Goal: Task Accomplishment & Management: Manage account settings

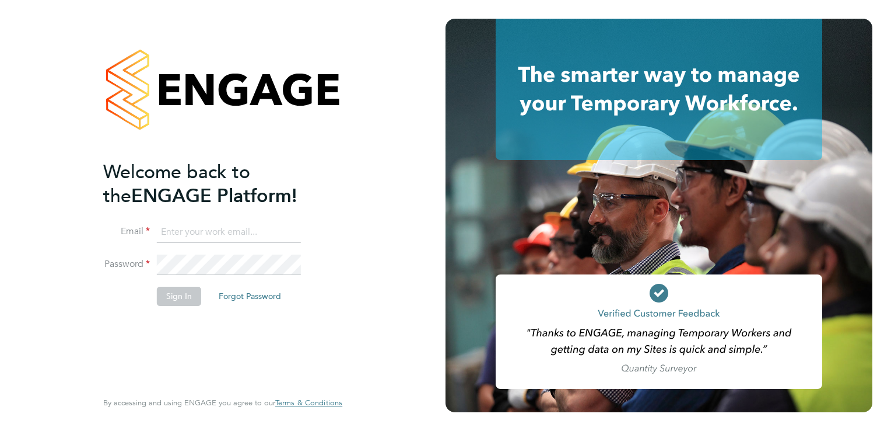
type input "admin@fusionstaff.co.uk"
click at [189, 297] on button "Sign In" at bounding box center [179, 295] width 44 height 19
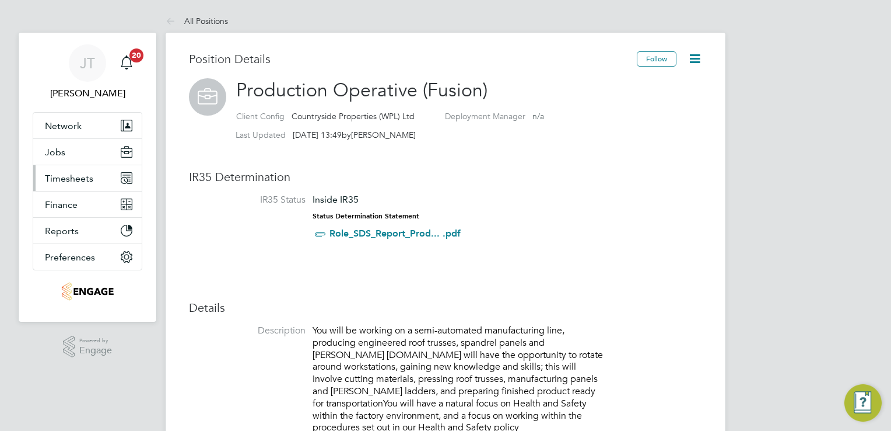
click at [77, 183] on button "Timesheets" at bounding box center [87, 178] width 109 height 26
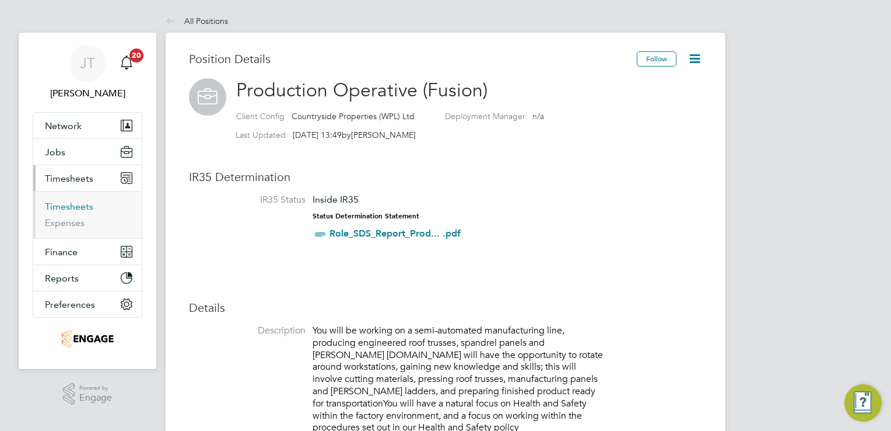
click at [71, 205] on link "Timesheets" at bounding box center [69, 206] width 48 height 11
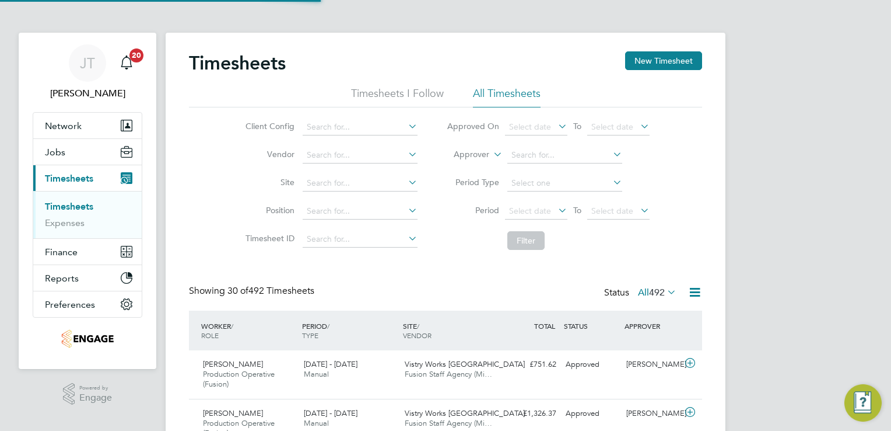
scroll to position [39, 102]
click at [530, 211] on span "Select date" at bounding box center [530, 210] width 42 height 11
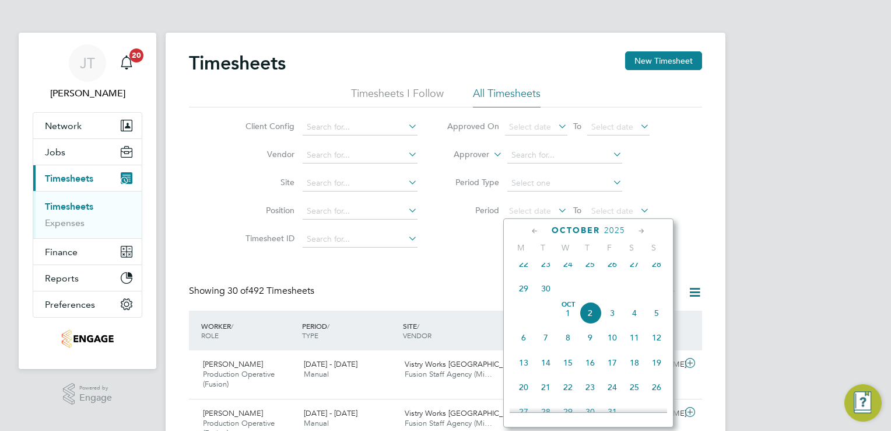
click at [536, 232] on icon at bounding box center [535, 231] width 11 height 13
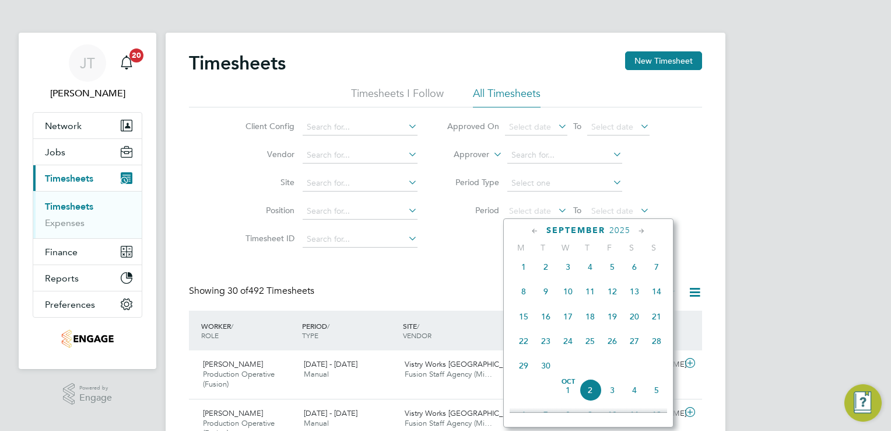
click at [536, 232] on icon at bounding box center [535, 231] width 11 height 13
click at [527, 372] on span "25" at bounding box center [524, 369] width 22 height 22
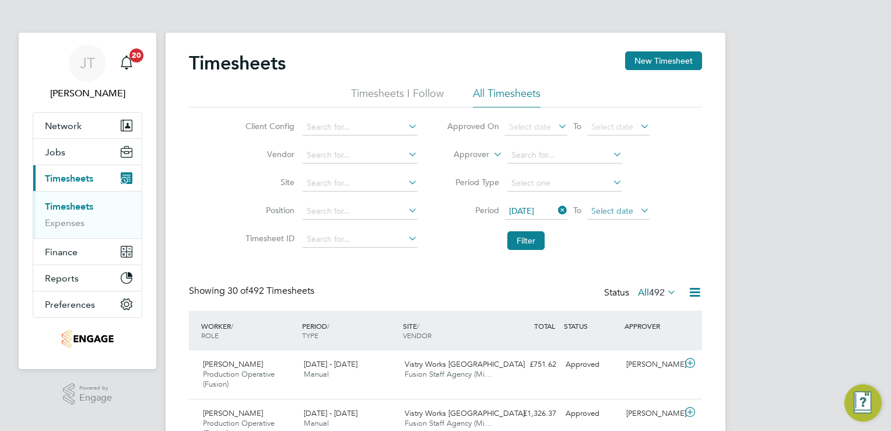
click at [621, 209] on span "Select date" at bounding box center [613, 210] width 42 height 11
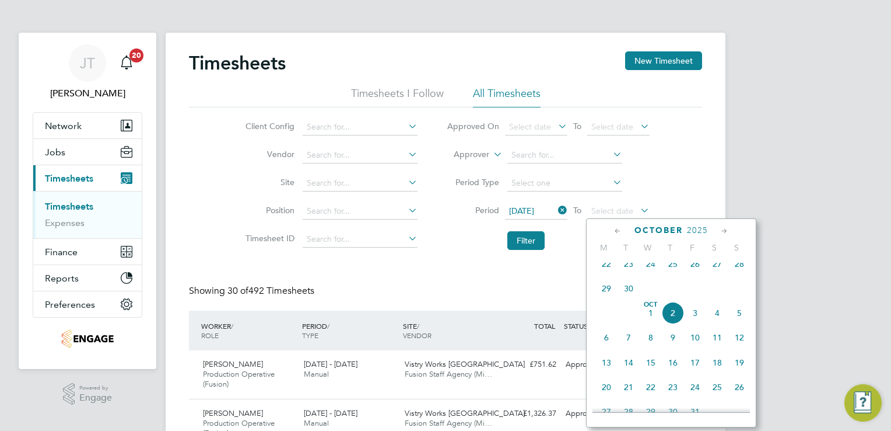
click at [615, 232] on icon at bounding box center [618, 231] width 11 height 13
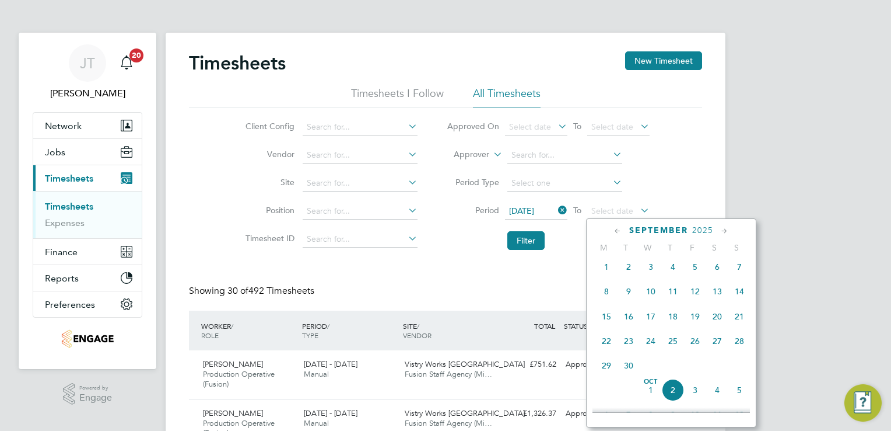
click at [741, 317] on span "21" at bounding box center [740, 316] width 22 height 22
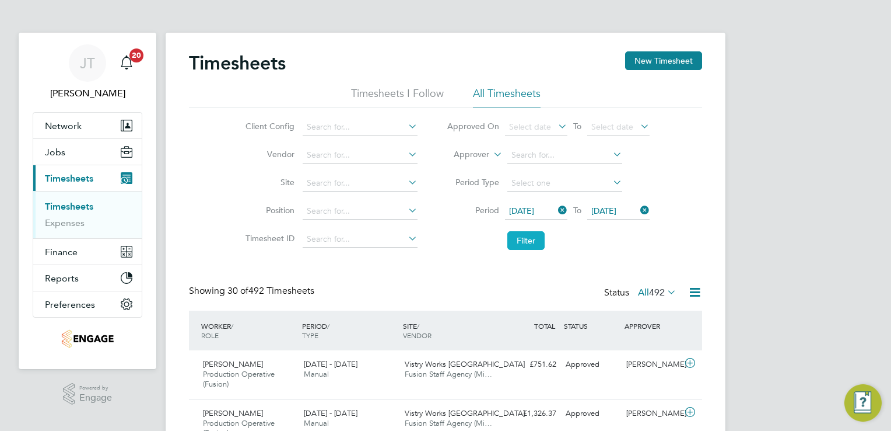
click at [530, 232] on button "Filter" at bounding box center [526, 240] width 37 height 19
click at [702, 286] on icon at bounding box center [695, 292] width 15 height 15
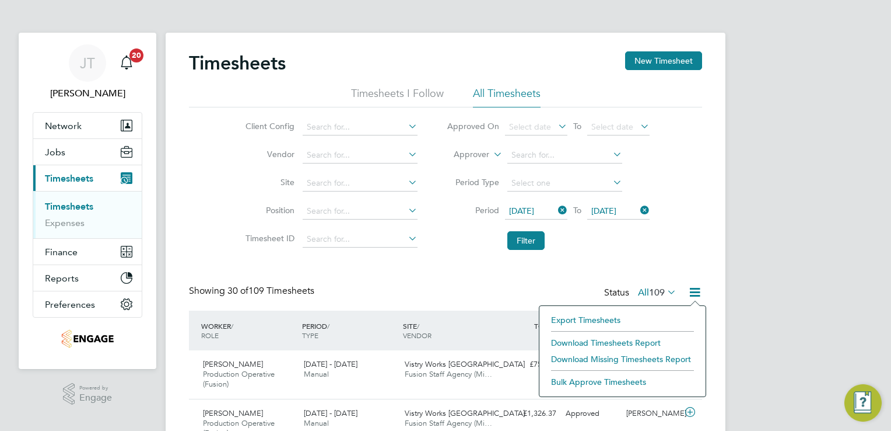
click at [649, 341] on li "Download Timesheets Report" at bounding box center [622, 342] width 155 height 16
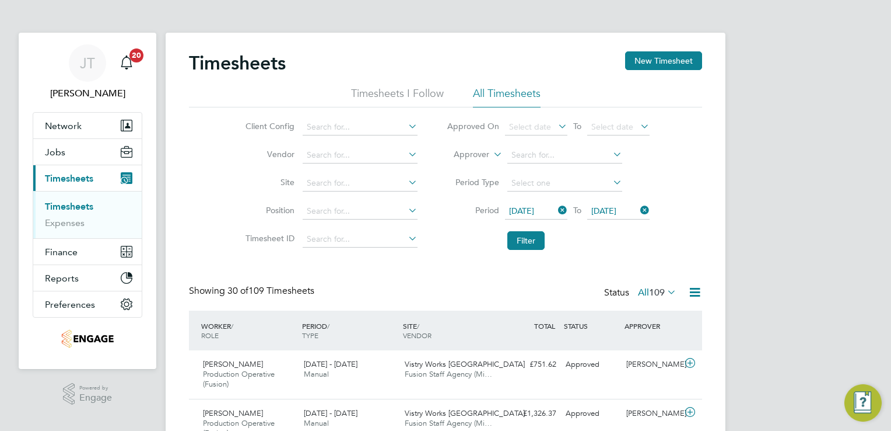
click at [534, 209] on span "25 Aug 2025" at bounding box center [521, 210] width 25 height 11
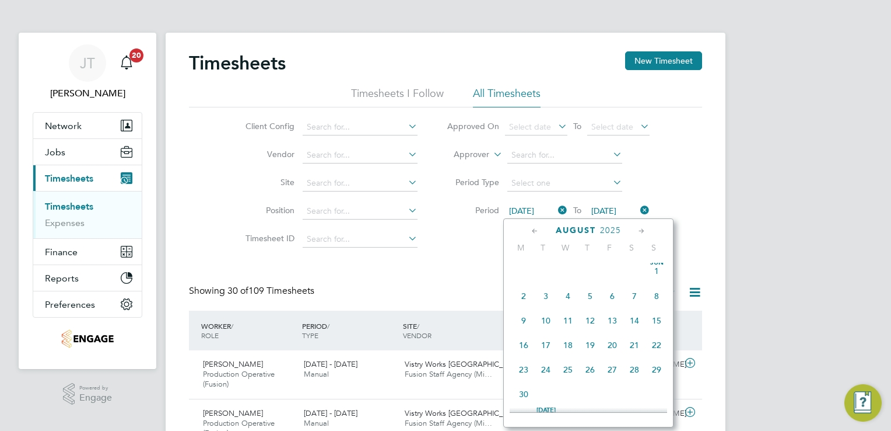
scroll to position [457, 0]
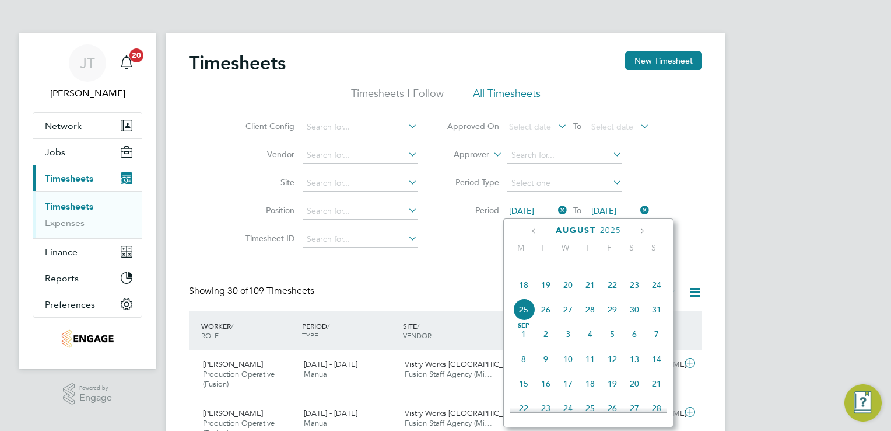
click at [533, 233] on icon at bounding box center [535, 231] width 11 height 13
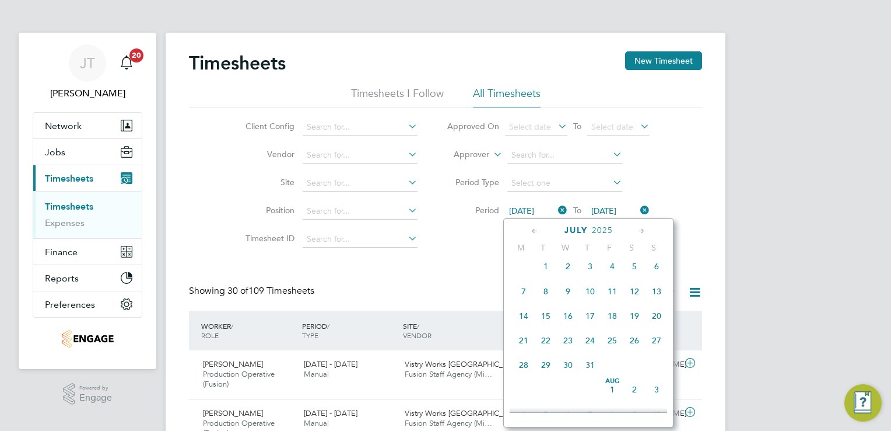
click at [638, 235] on icon at bounding box center [641, 231] width 11 height 13
click at [472, 291] on div "Showing 30 of 109 Timesheets Status All 109" at bounding box center [445, 298] width 513 height 26
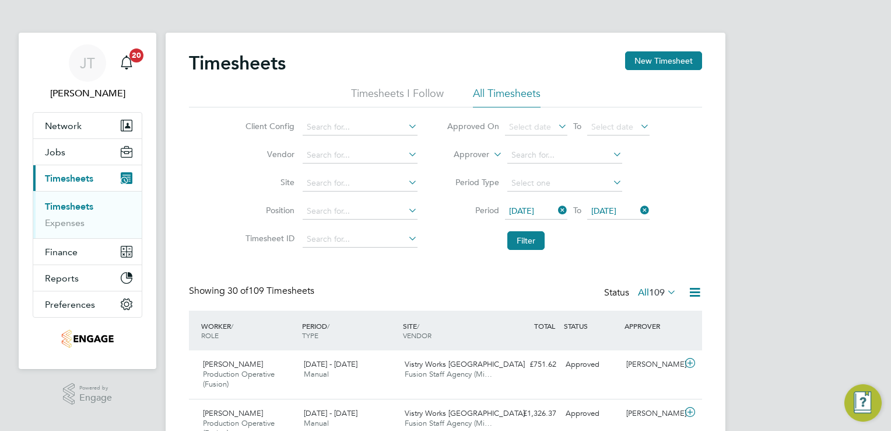
click at [600, 211] on span "21 Sep 2025" at bounding box center [604, 210] width 25 height 11
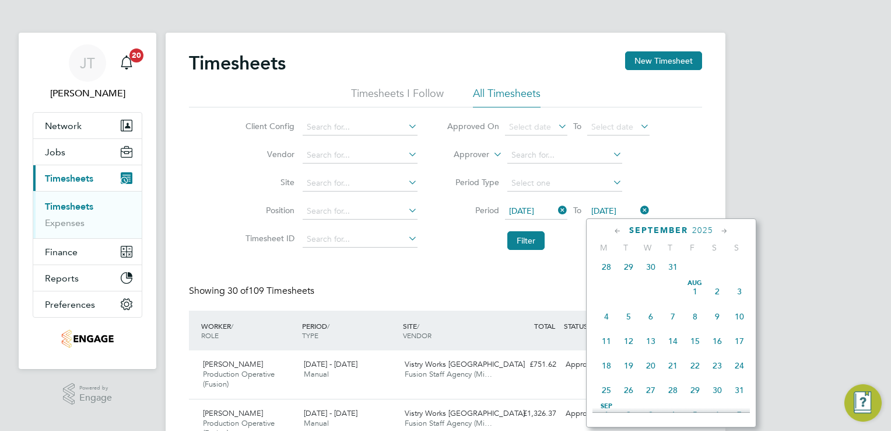
scroll to position [406, 0]
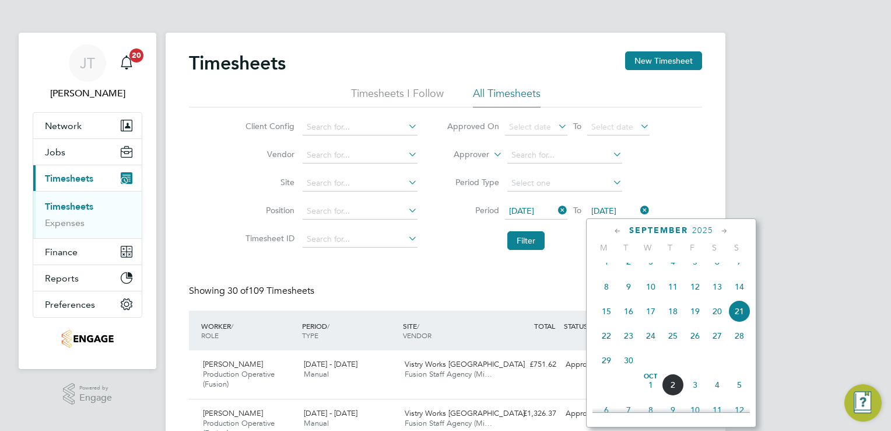
click at [614, 226] on icon at bounding box center [618, 231] width 11 height 13
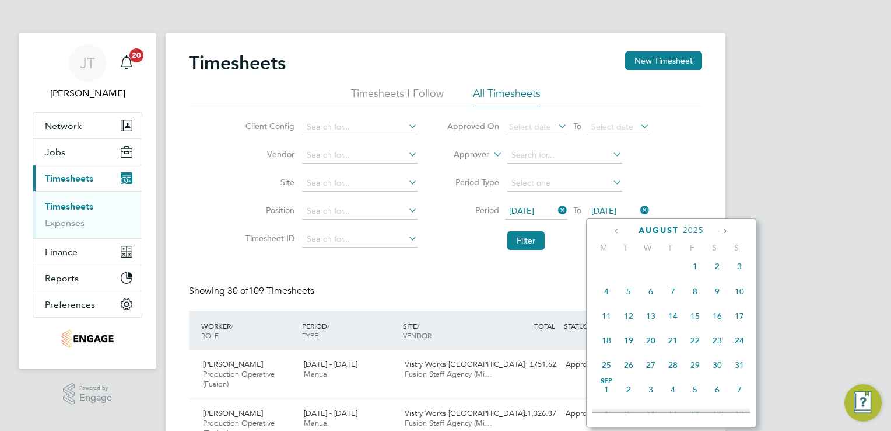
click at [716, 372] on span "30" at bounding box center [717, 365] width 22 height 22
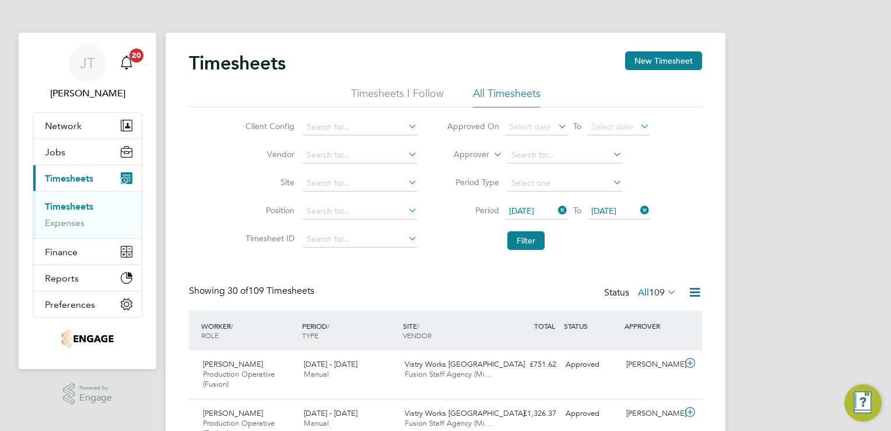
click at [525, 208] on span "25 Aug 2025" at bounding box center [521, 210] width 25 height 11
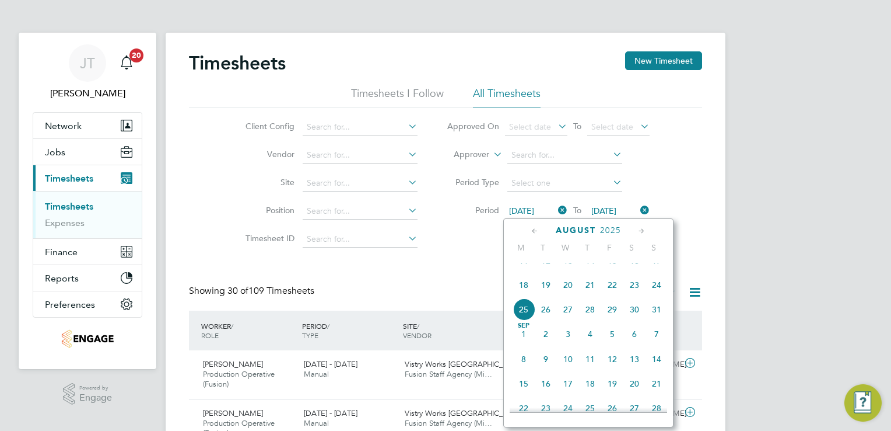
click at [524, 345] on span "Sep 1" at bounding box center [524, 334] width 22 height 22
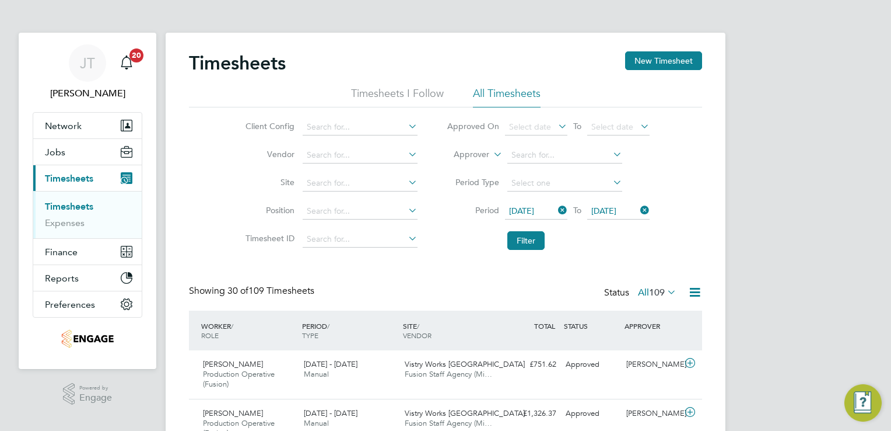
click at [615, 216] on span "01 Sep 2025" at bounding box center [618, 212] width 62 height 16
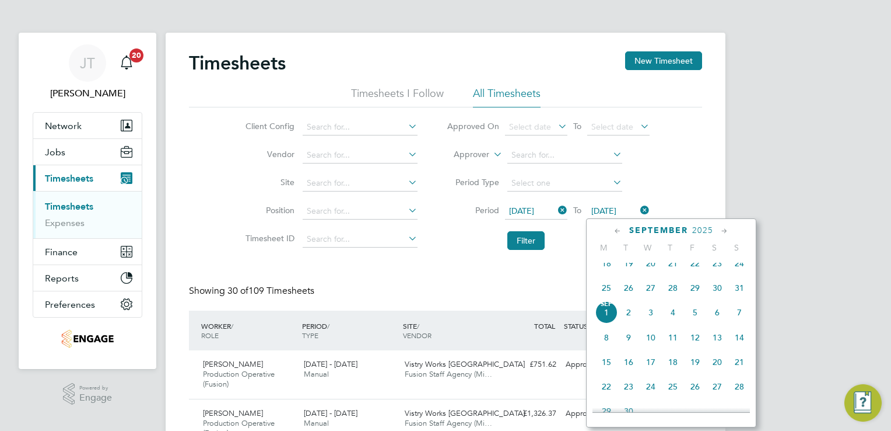
click at [719, 322] on span "6" at bounding box center [717, 312] width 22 height 22
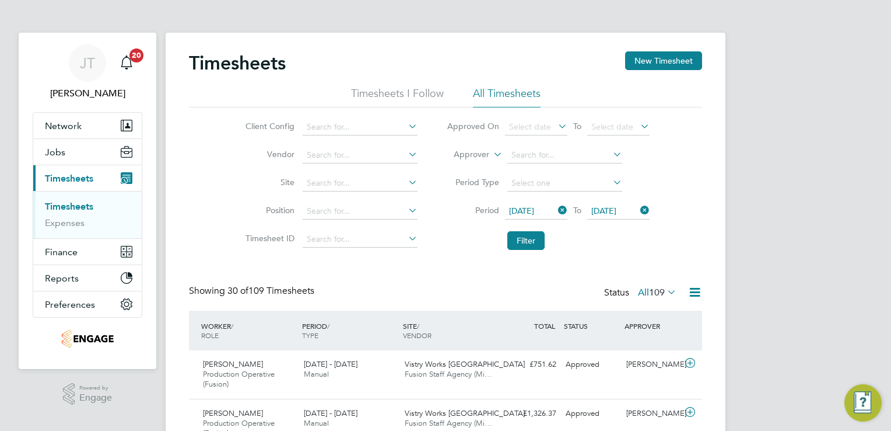
click at [598, 210] on span "06 Sep 2025" at bounding box center [604, 210] width 25 height 11
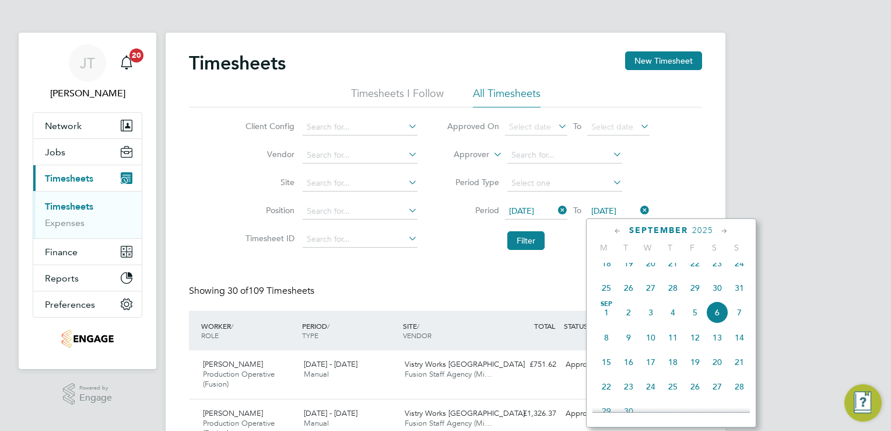
click at [736, 322] on span "7" at bounding box center [740, 312] width 22 height 22
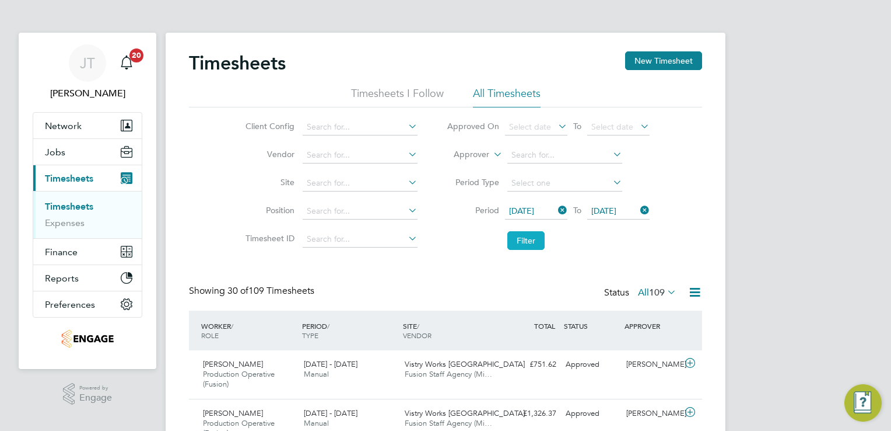
click at [527, 242] on button "Filter" at bounding box center [526, 240] width 37 height 19
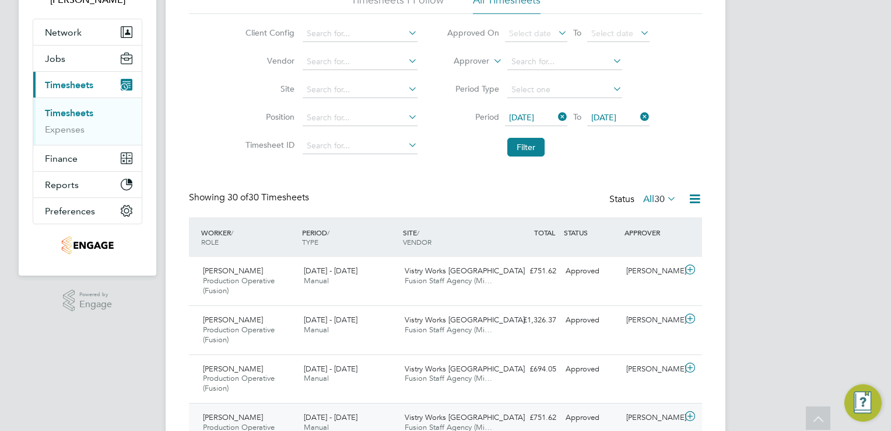
click at [685, 414] on icon at bounding box center [690, 415] width 15 height 9
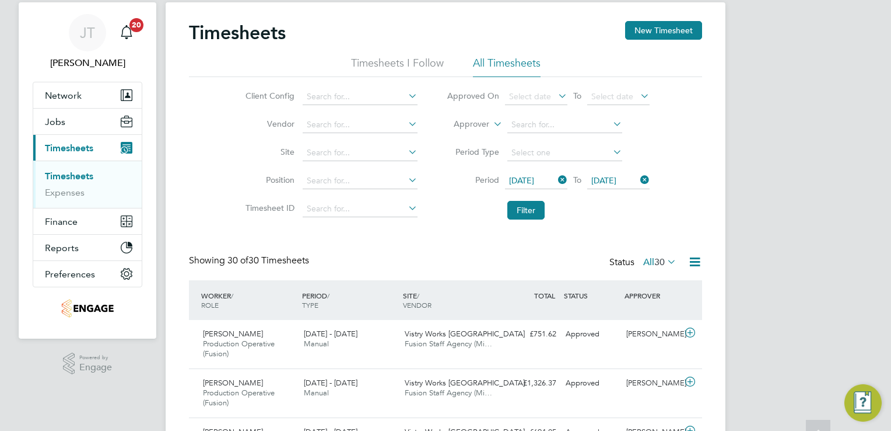
scroll to position [0, 0]
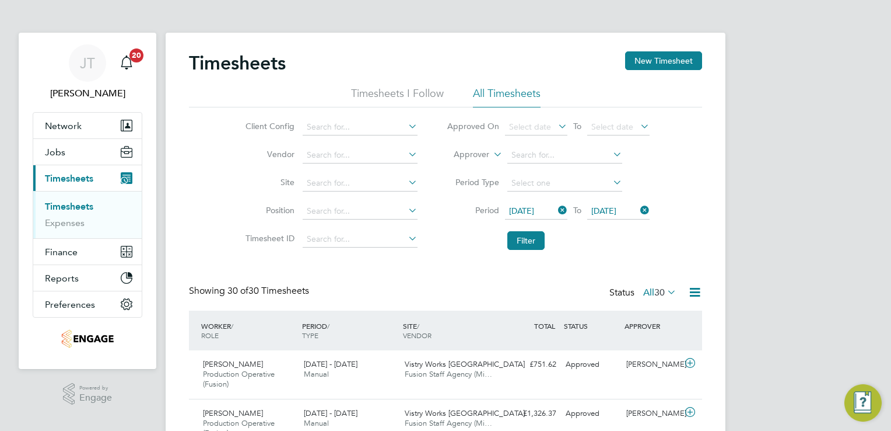
click at [534, 209] on span "01 Sep 2025" at bounding box center [521, 210] width 25 height 11
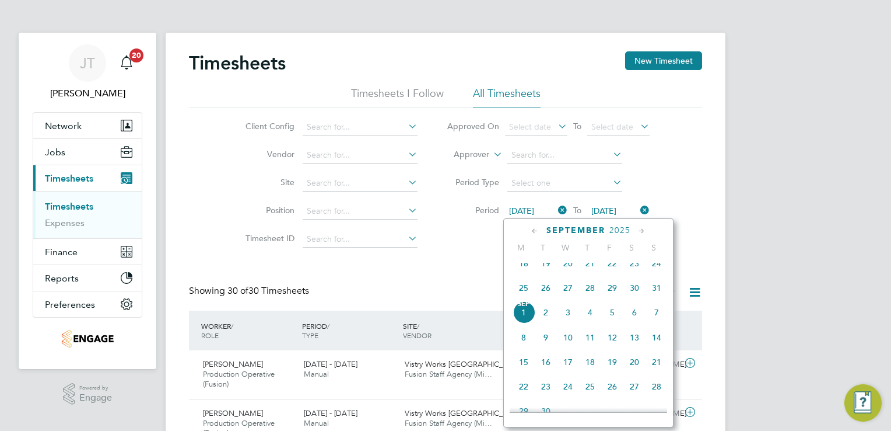
click at [523, 344] on span "8" at bounding box center [524, 337] width 22 height 22
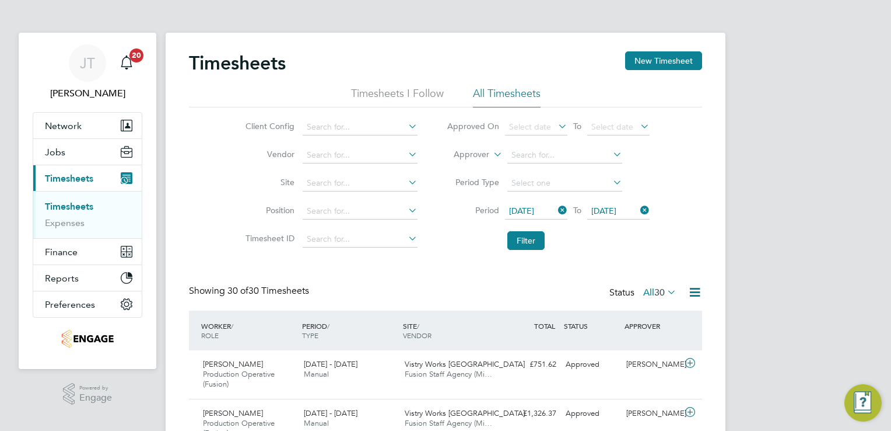
click at [593, 213] on span "08 Sep 2025" at bounding box center [604, 210] width 25 height 11
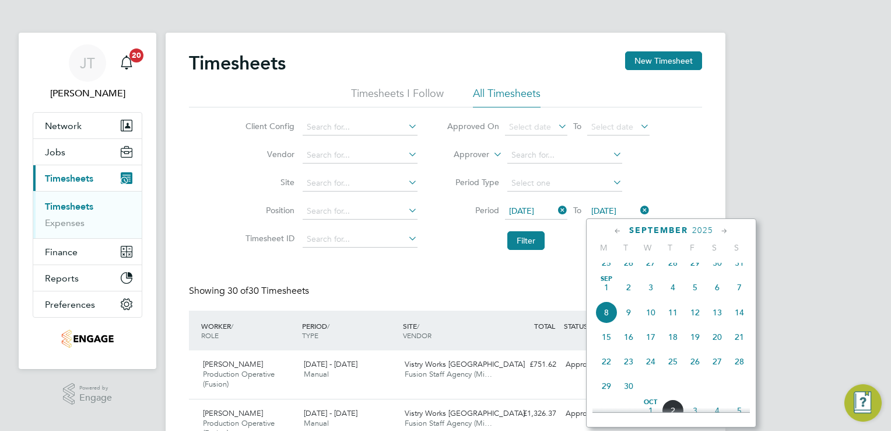
click at [718, 323] on span "13" at bounding box center [717, 312] width 22 height 22
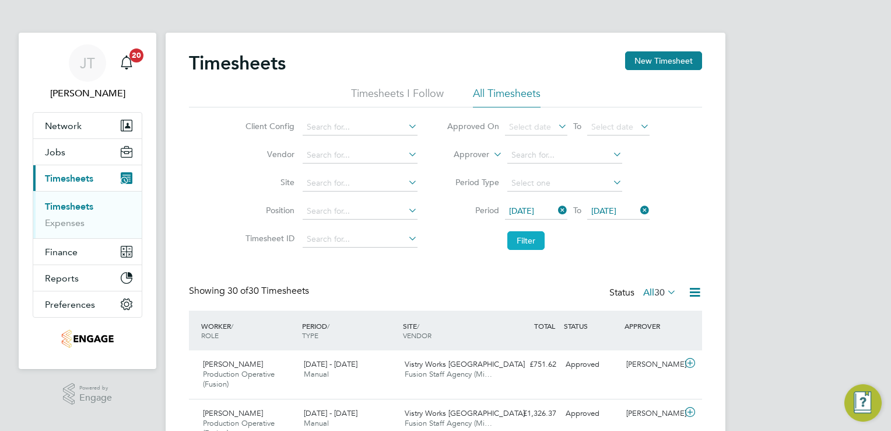
click at [530, 237] on button "Filter" at bounding box center [526, 240] width 37 height 19
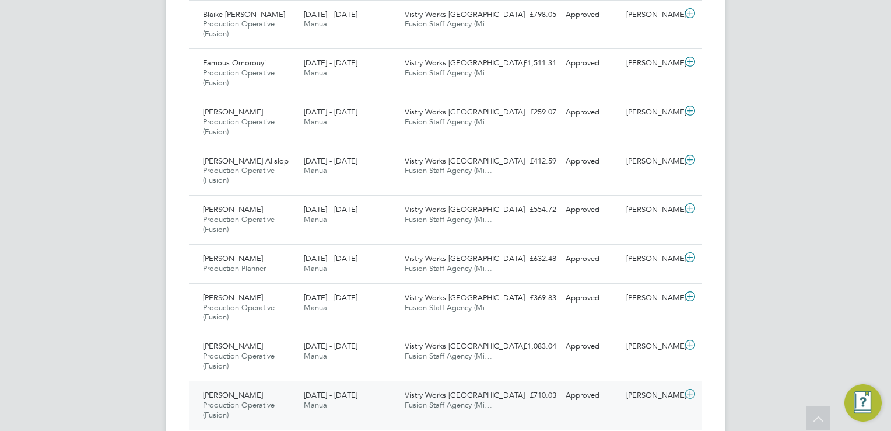
click at [685, 389] on icon at bounding box center [690, 393] width 15 height 9
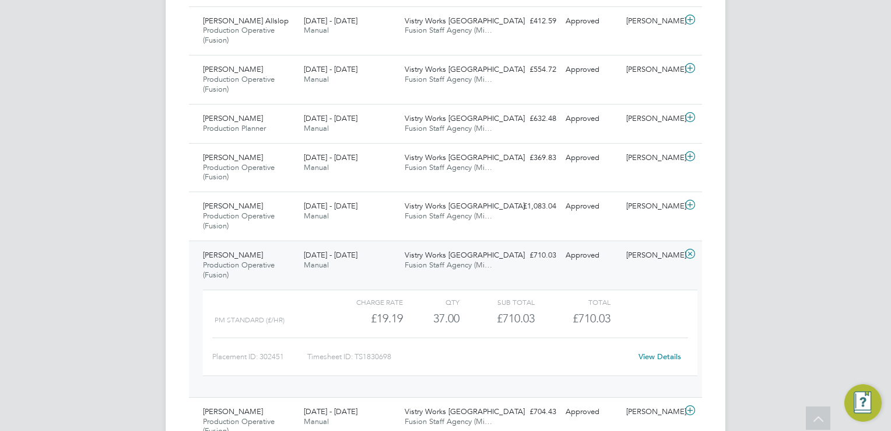
click at [652, 355] on link "View Details" at bounding box center [660, 356] width 43 height 10
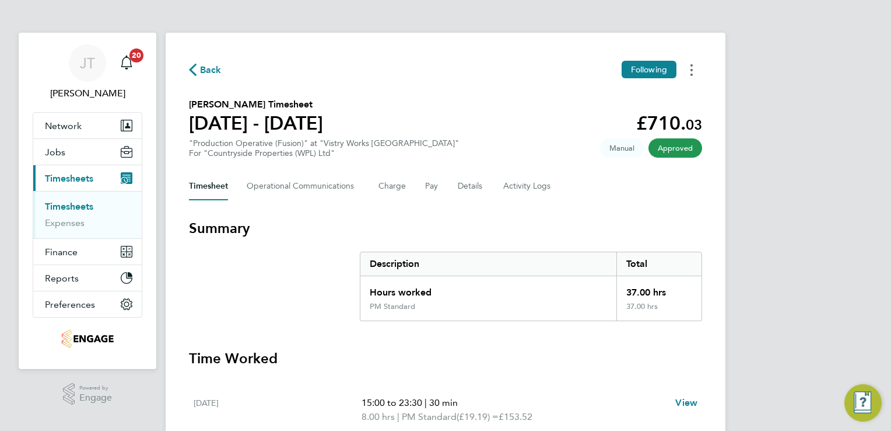
click at [688, 71] on button "Timesheets Menu" at bounding box center [691, 70] width 21 height 18
click at [627, 201] on div "Back Following Download timesheet Jimi Oliver's Timesheet 08 - 14 Sept 2025 £71…" at bounding box center [446, 433] width 560 height 801
click at [523, 190] on Logs-tab "Activity Logs" at bounding box center [527, 186] width 49 height 28
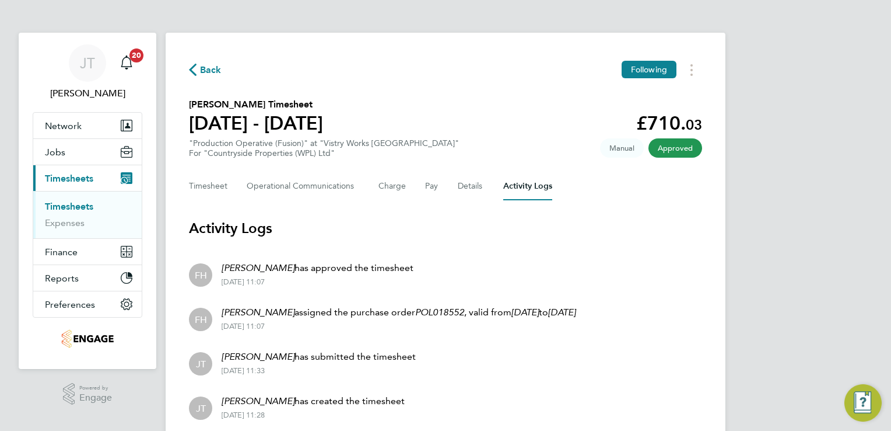
click at [68, 208] on link "Timesheets" at bounding box center [69, 206] width 48 height 11
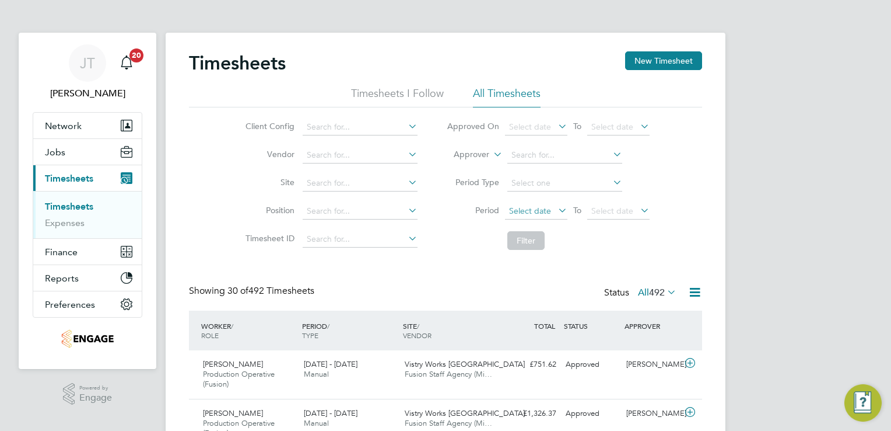
click at [544, 218] on span "Select date" at bounding box center [536, 212] width 62 height 16
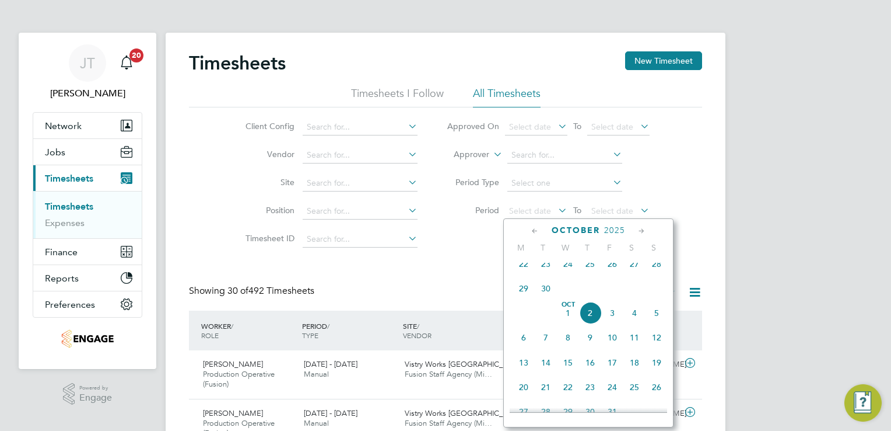
click at [532, 234] on icon at bounding box center [535, 231] width 11 height 13
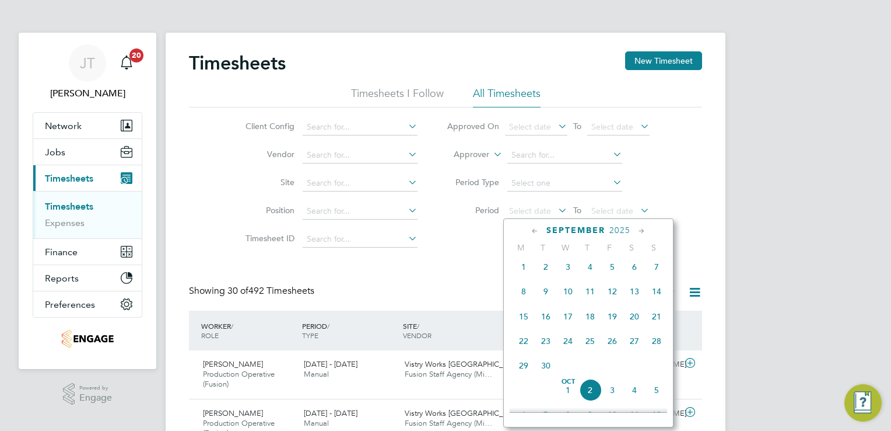
click at [523, 278] on span "Sep 1" at bounding box center [524, 267] width 22 height 22
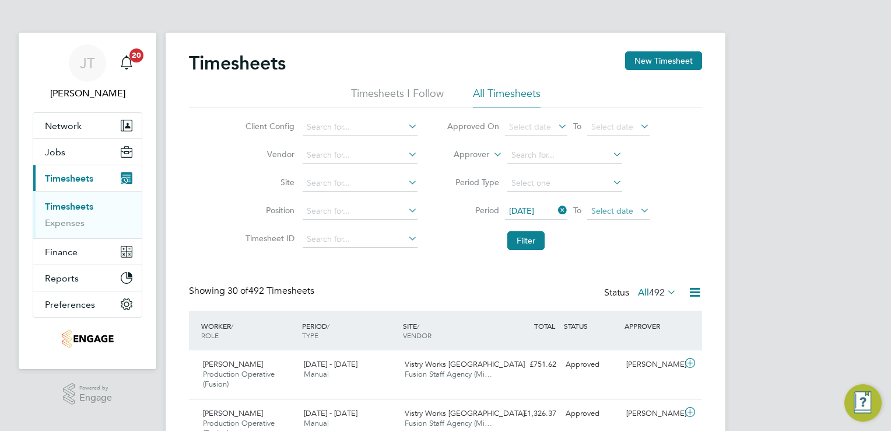
click at [597, 214] on span "Select date" at bounding box center [613, 210] width 42 height 11
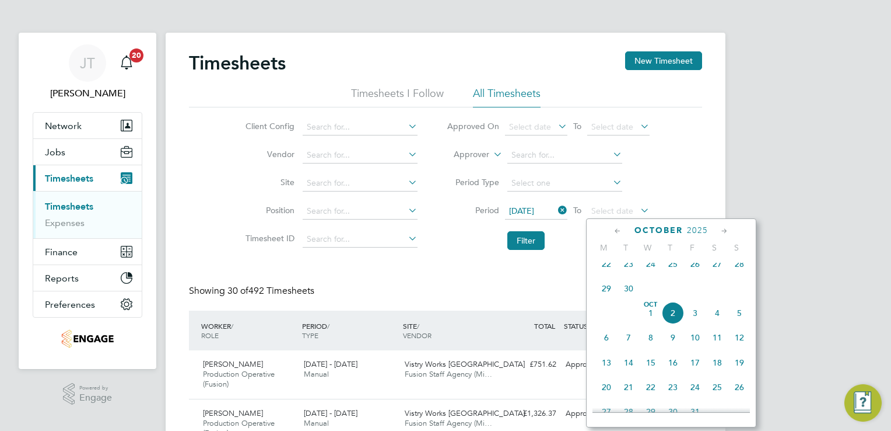
click at [614, 229] on icon at bounding box center [618, 231] width 11 height 13
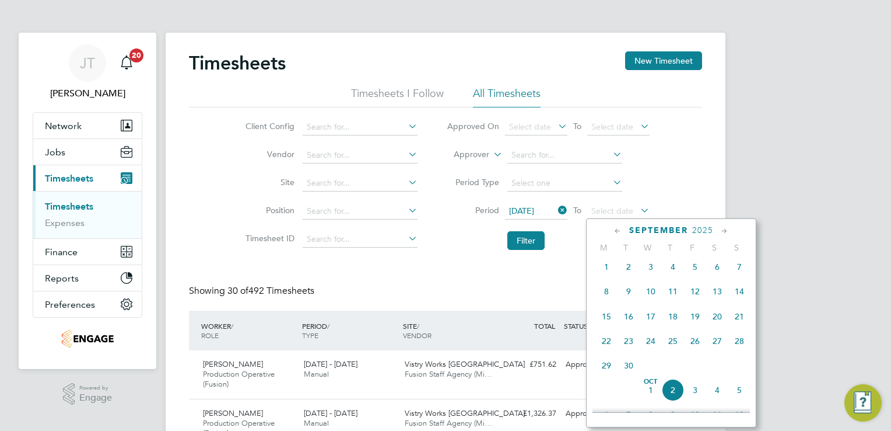
click at [734, 265] on span "7" at bounding box center [740, 267] width 22 height 22
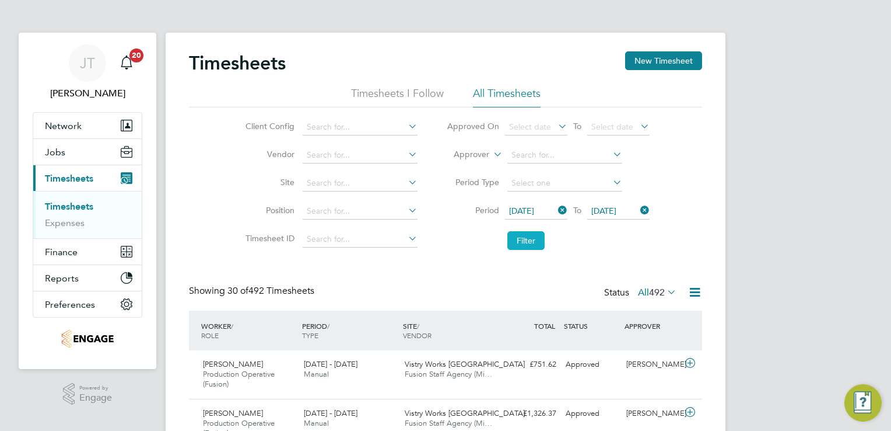
click at [530, 244] on button "Filter" at bounding box center [526, 240] width 37 height 19
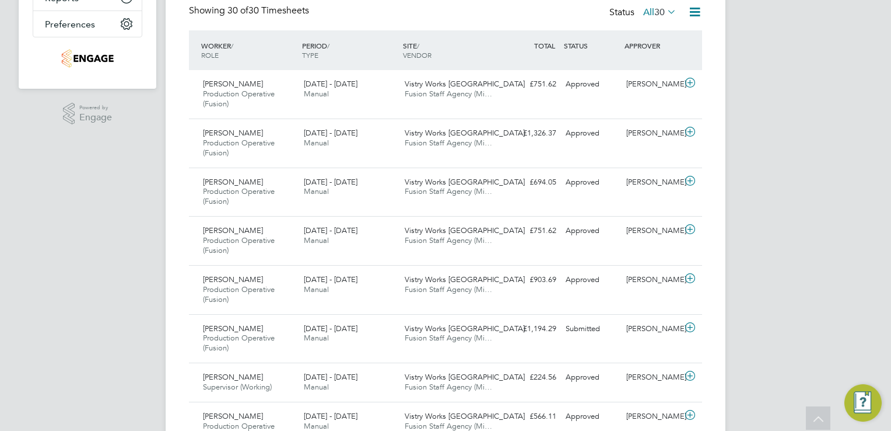
scroll to position [303, 0]
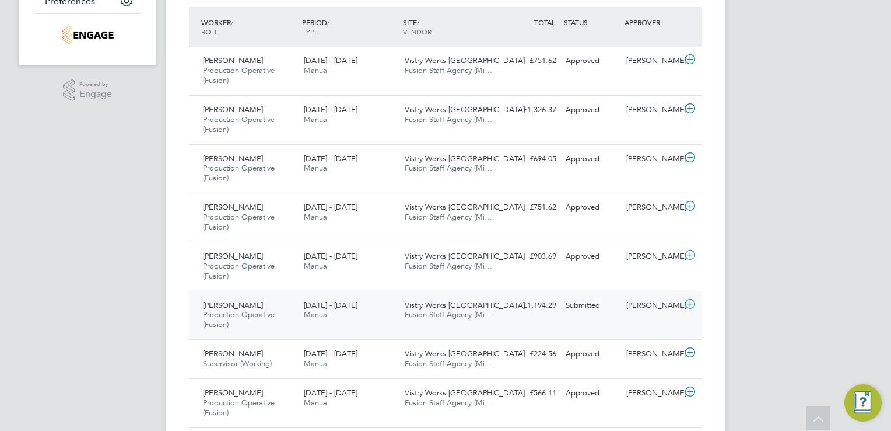
click at [693, 302] on icon at bounding box center [690, 303] width 15 height 9
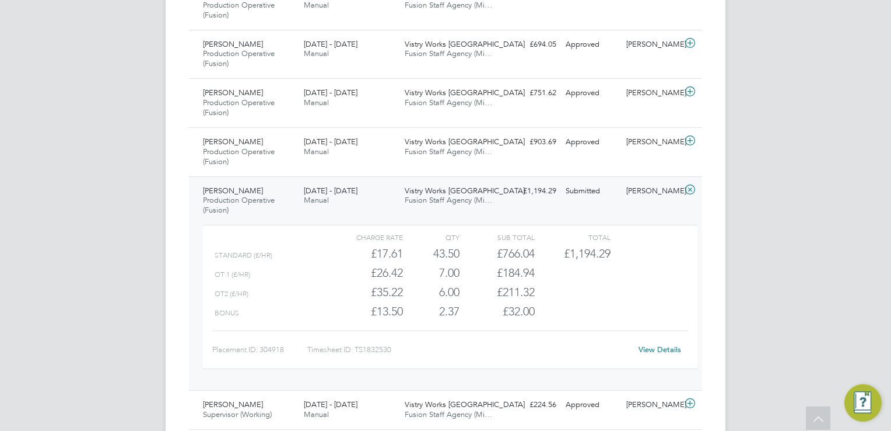
scroll to position [420, 0]
click at [667, 342] on link "View Details" at bounding box center [660, 347] width 43 height 10
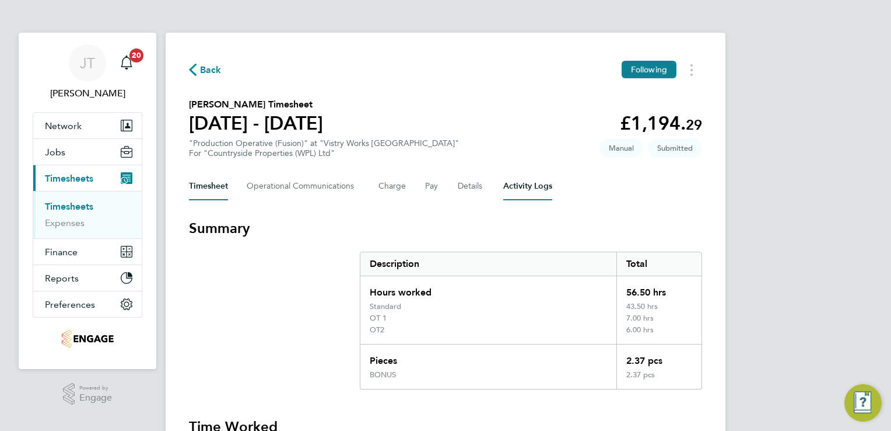
click at [520, 186] on Logs-tab "Activity Logs" at bounding box center [527, 186] width 49 height 28
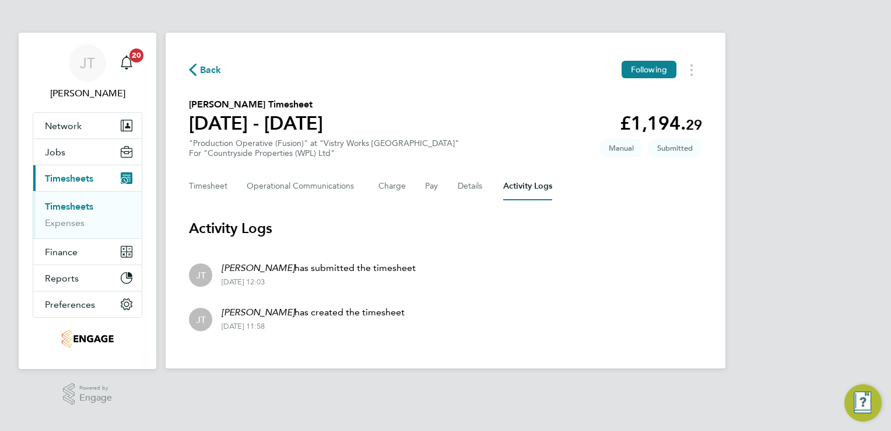
click at [195, 70] on icon "button" at bounding box center [193, 70] width 8 height 12
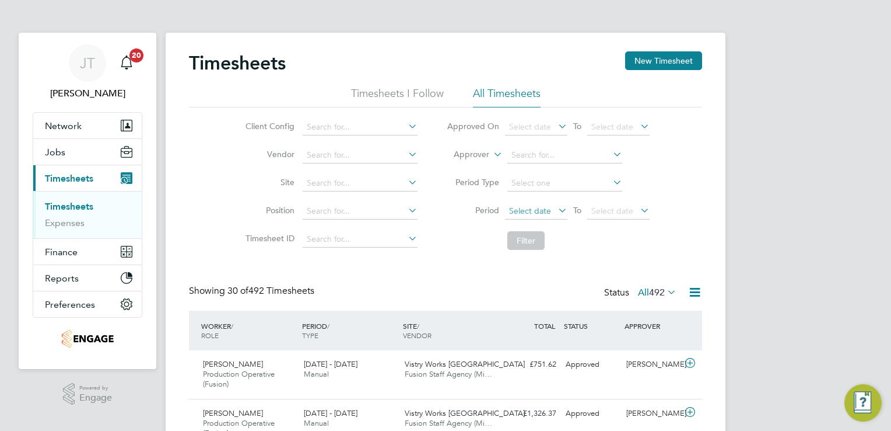
click at [537, 209] on span "Select date" at bounding box center [530, 210] width 42 height 11
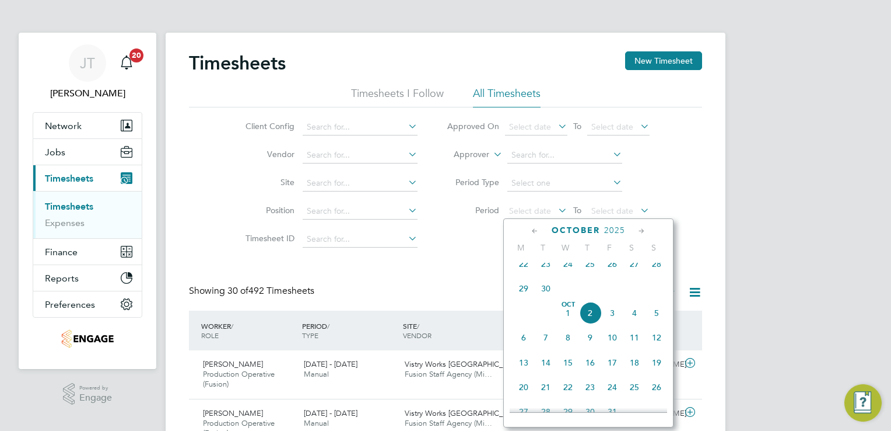
click at [529, 230] on div "October 2025" at bounding box center [589, 230] width 158 height 11
click at [531, 230] on icon at bounding box center [535, 231] width 11 height 13
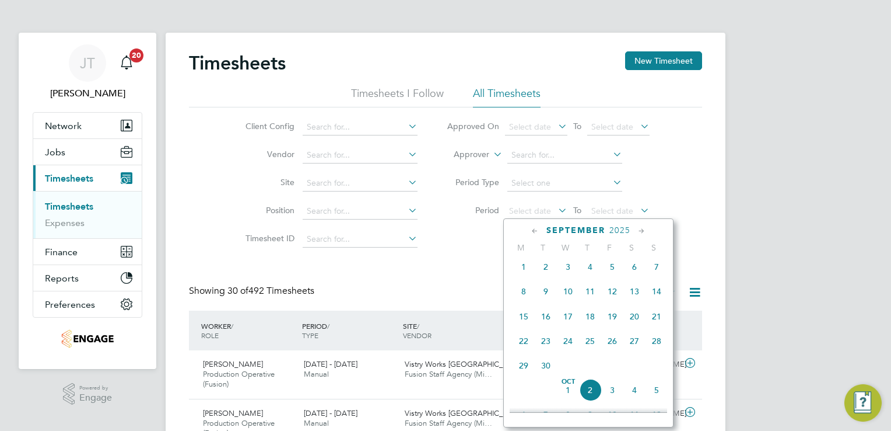
click at [520, 261] on span "Sep" at bounding box center [524, 259] width 22 height 6
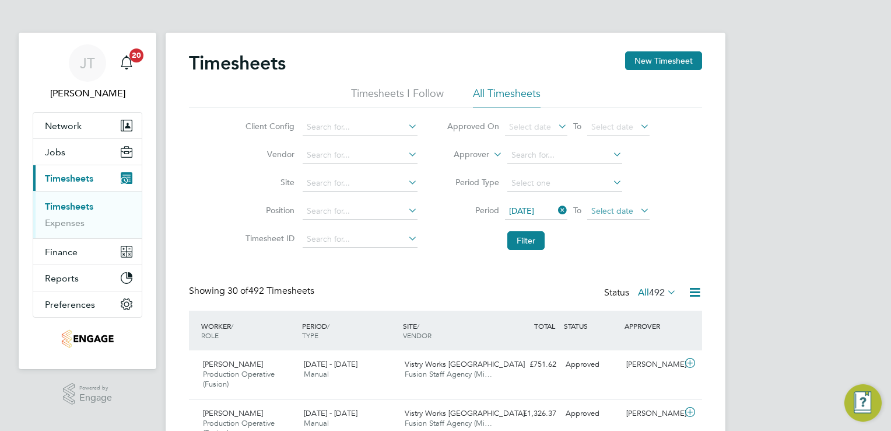
click at [609, 216] on span "Select date" at bounding box center [618, 212] width 62 height 16
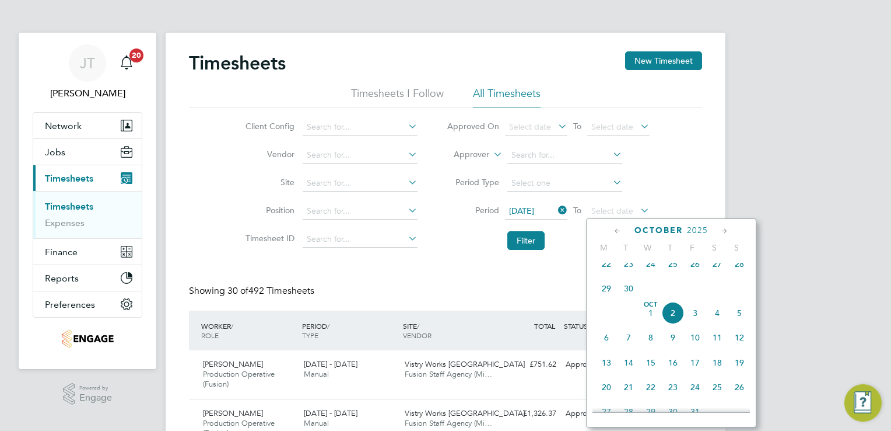
click at [614, 233] on icon at bounding box center [618, 231] width 11 height 13
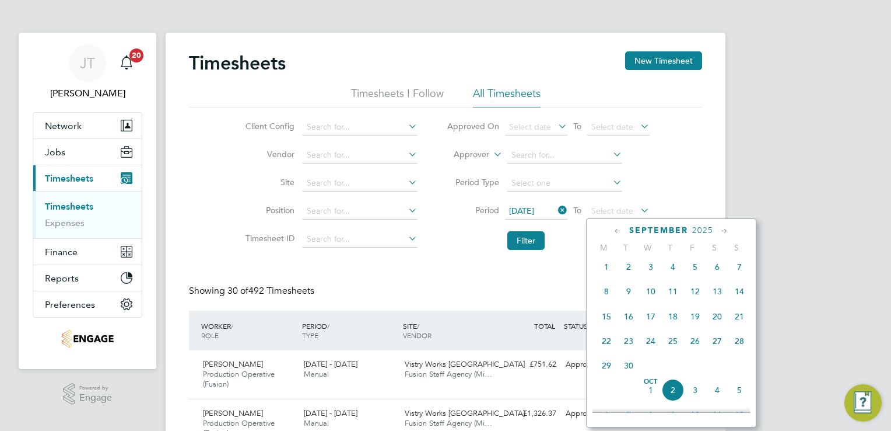
click at [738, 270] on span "7" at bounding box center [740, 267] width 22 height 22
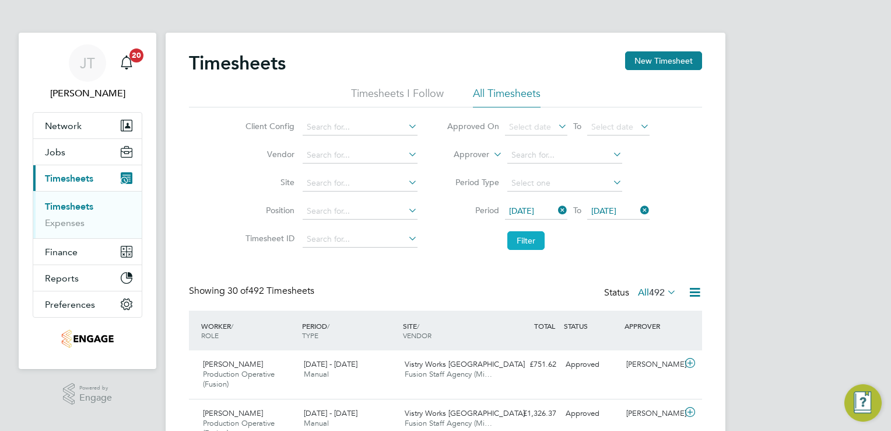
click at [533, 246] on button "Filter" at bounding box center [526, 240] width 37 height 19
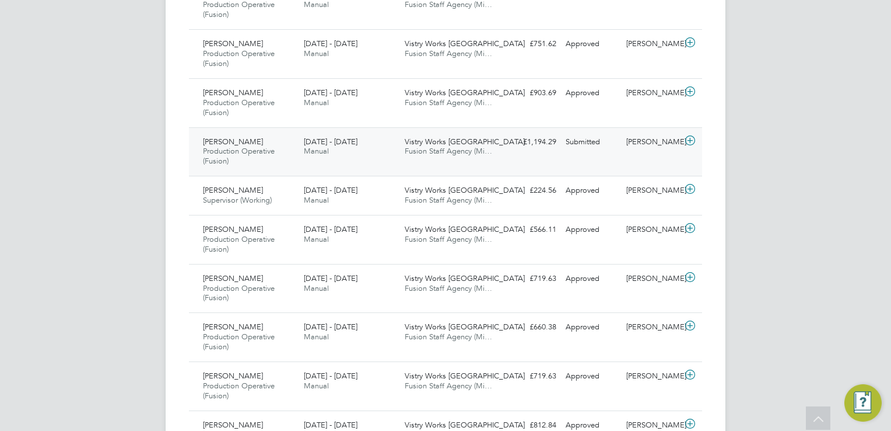
click at [682, 135] on div at bounding box center [692, 141] width 20 height 19
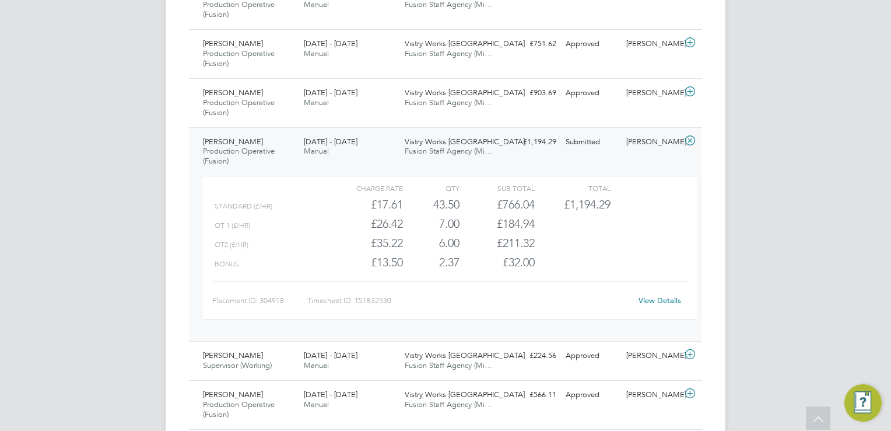
click at [662, 296] on link "View Details" at bounding box center [660, 300] width 43 height 10
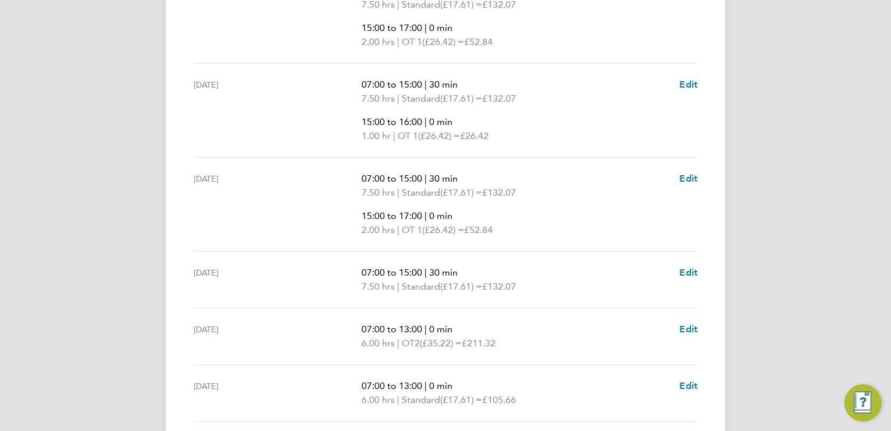
scroll to position [630, 0]
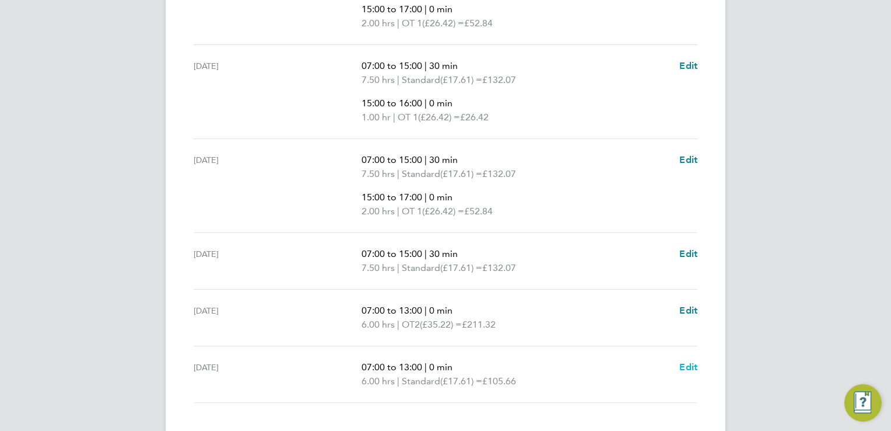
click at [684, 363] on span "Edit" at bounding box center [689, 366] width 18 height 11
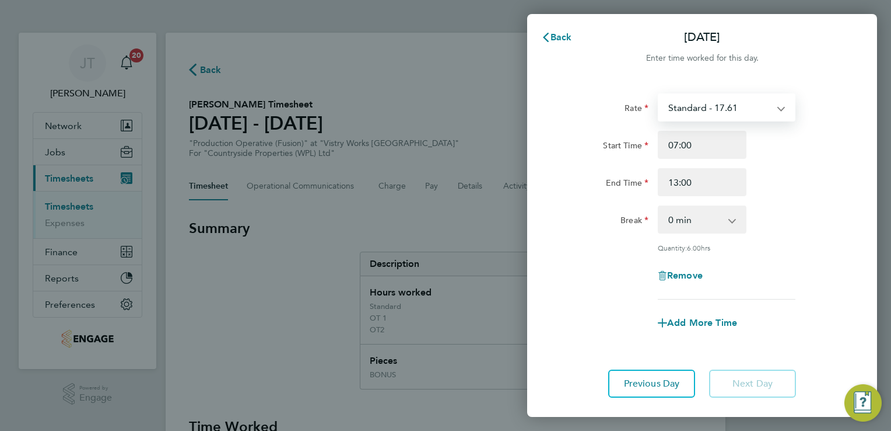
click at [705, 109] on select "Standard - 17.61 BONUS - 13.50 OT 1 - 26.42 OT2 - 35.22 PM Standard - 19.19 PM …" at bounding box center [719, 108] width 121 height 26
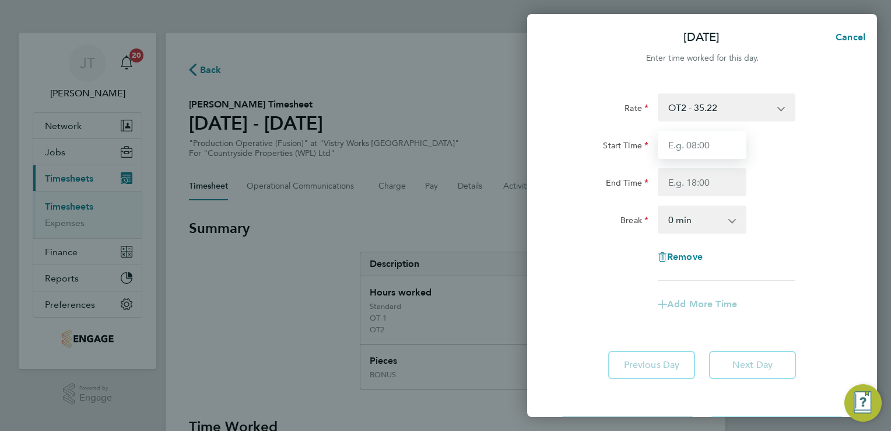
click at [671, 153] on input "Start Time" at bounding box center [702, 145] width 89 height 28
type input "07:00"
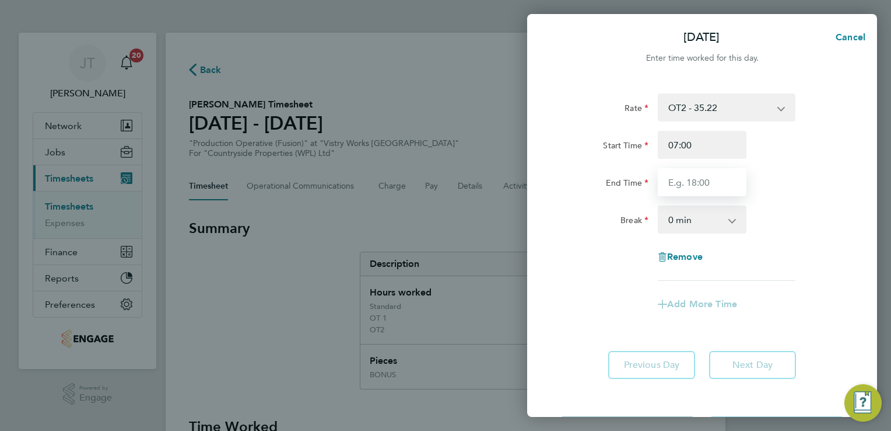
click at [674, 181] on input "End Time" at bounding box center [702, 182] width 89 height 28
type input "13:30"
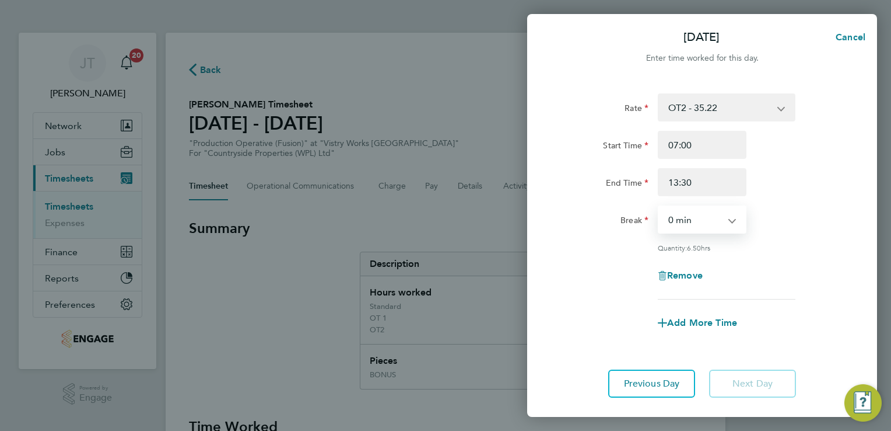
click at [699, 214] on select "0 min 15 min 30 min 45 min 60 min 75 min 90 min" at bounding box center [695, 220] width 72 height 26
select select "30"
click at [659, 207] on select "0 min 15 min 30 min 45 min 60 min 75 min 90 min" at bounding box center [695, 220] width 72 height 26
click at [816, 237] on div "Rate OT2 - 35.22 BONUS - 13.50 Standard - 17.61 OT 1 - 26.42 PM Standard - 19.1…" at bounding box center [702, 196] width 285 height 206
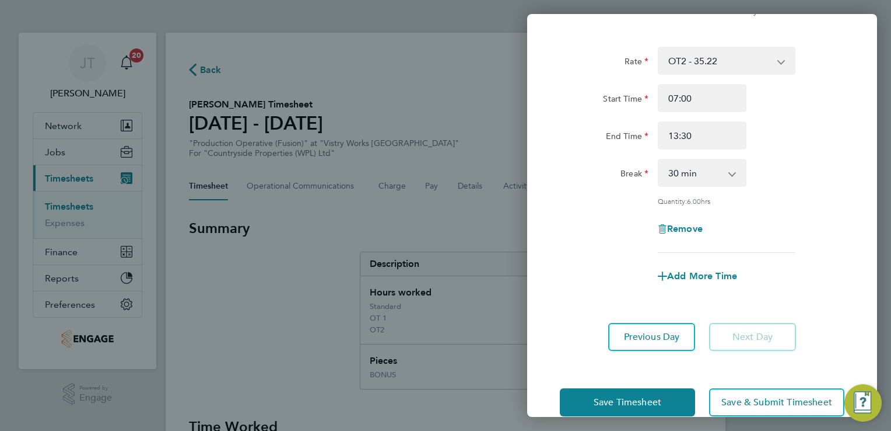
scroll to position [68, 0]
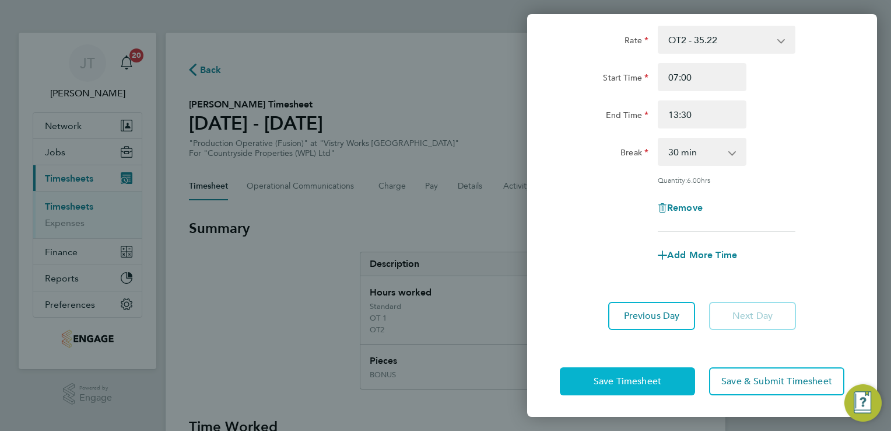
click at [638, 368] on button "Save Timesheet" at bounding box center [627, 381] width 135 height 28
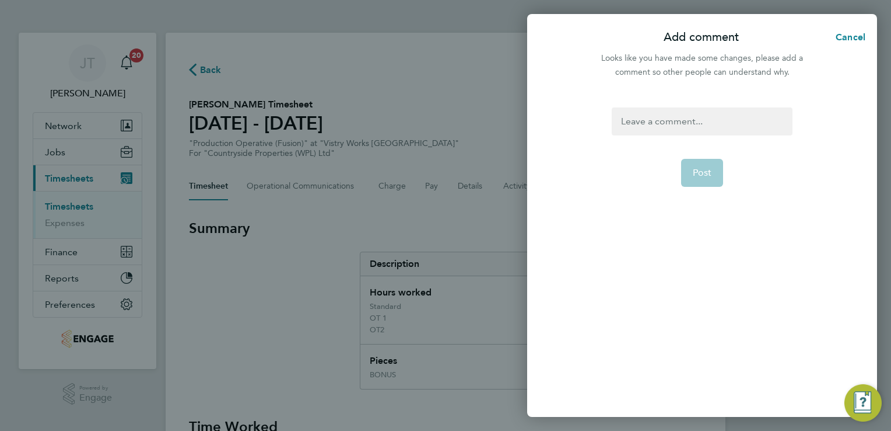
click at [636, 121] on div at bounding box center [702, 121] width 180 height 28
click at [697, 174] on span "Post" at bounding box center [702, 173] width 19 height 12
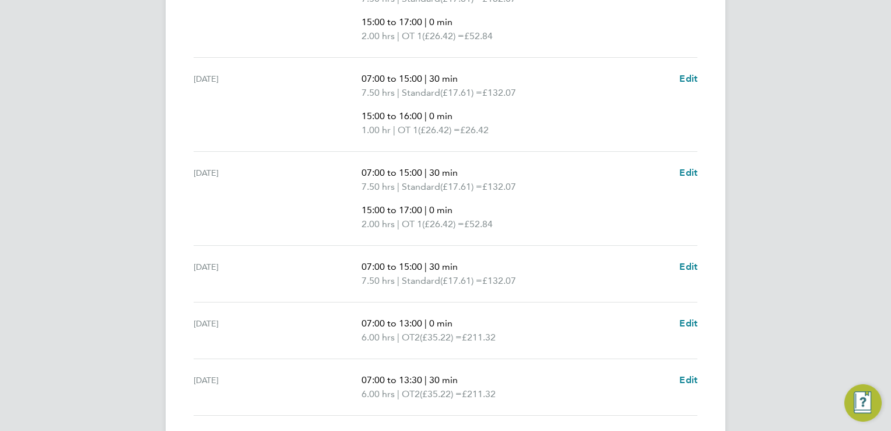
scroll to position [702, 0]
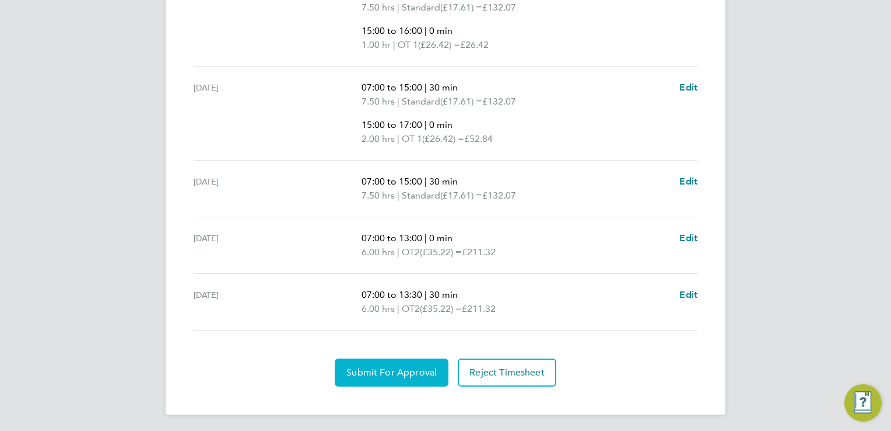
click at [399, 366] on span "Submit For Approval" at bounding box center [392, 372] width 90 height 12
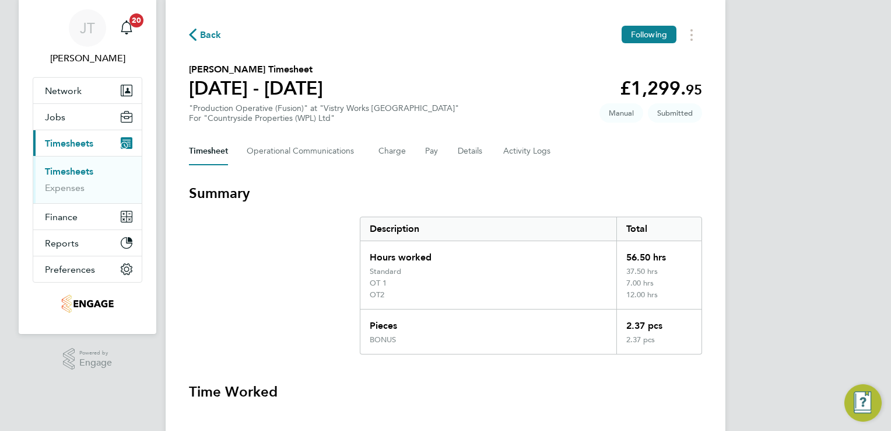
scroll to position [0, 0]
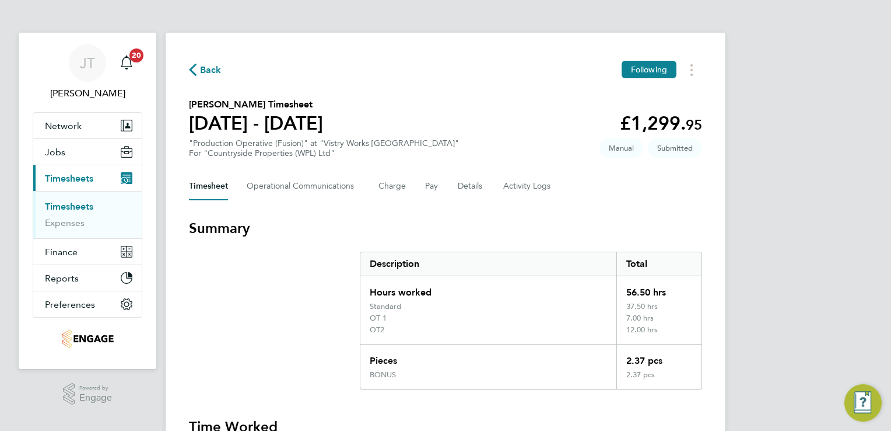
click at [212, 74] on span "Back" at bounding box center [211, 70] width 22 height 14
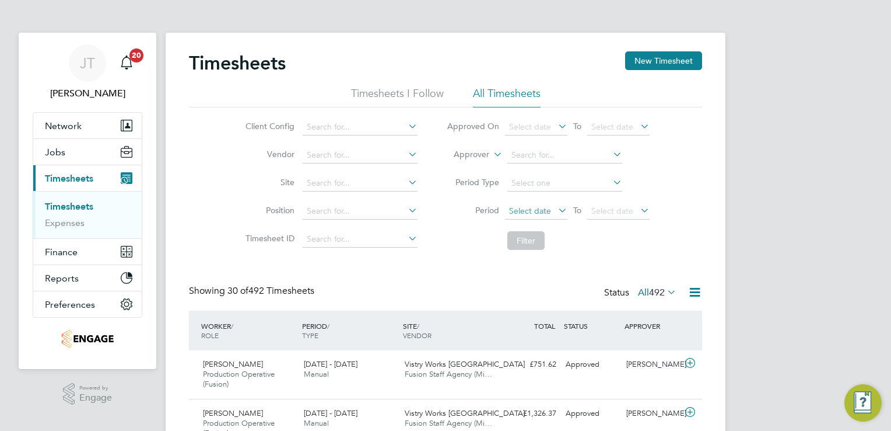
click at [541, 210] on span "Select date" at bounding box center [530, 210] width 42 height 11
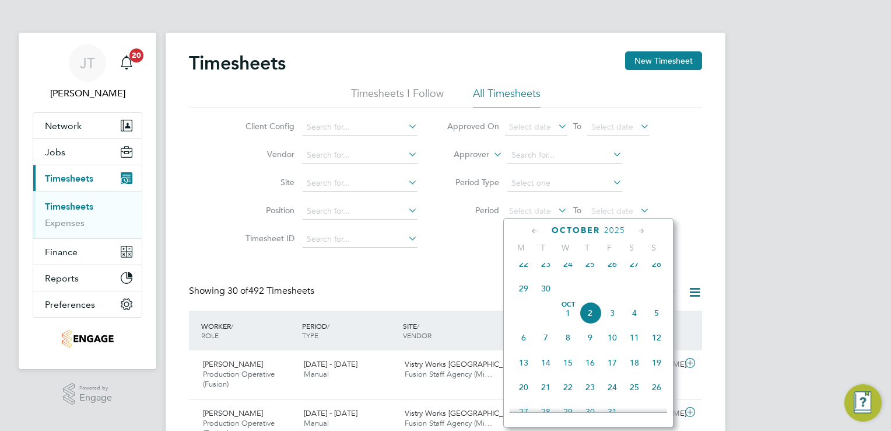
click at [520, 268] on span "22" at bounding box center [524, 264] width 22 height 22
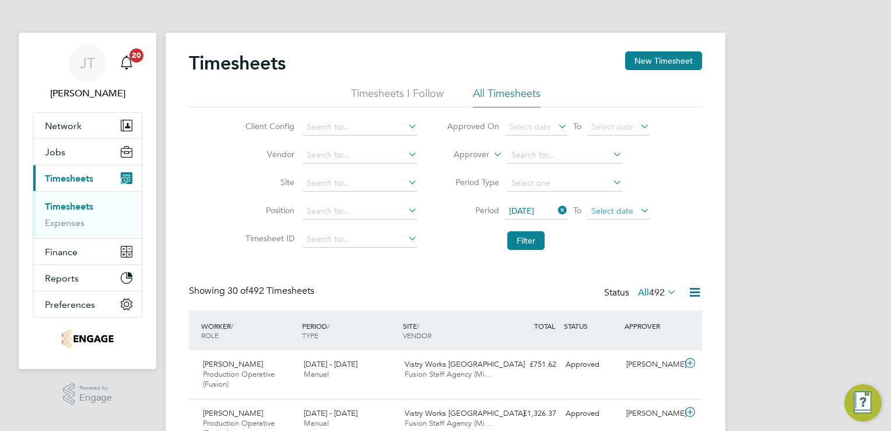
click at [598, 209] on span "Select date" at bounding box center [613, 210] width 42 height 11
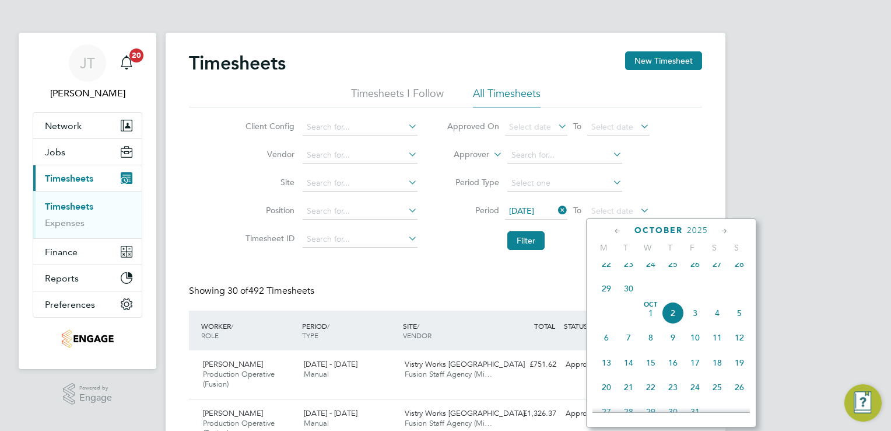
click at [720, 272] on span "27" at bounding box center [717, 264] width 22 height 22
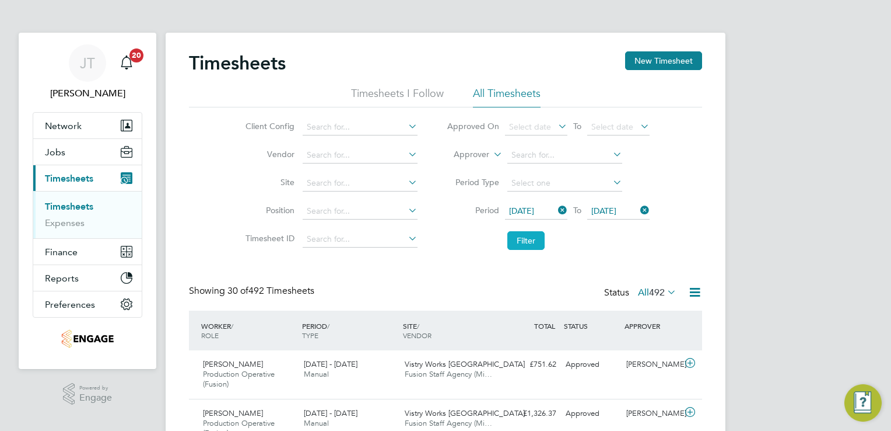
click at [532, 237] on button "Filter" at bounding box center [526, 240] width 37 height 19
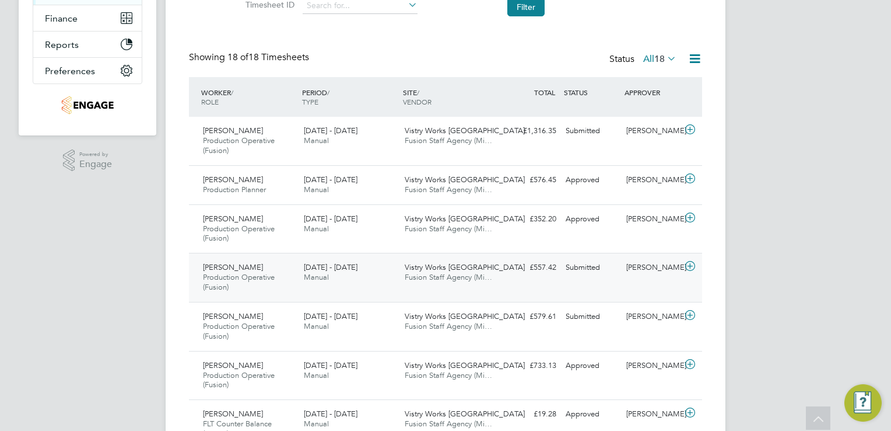
click at [690, 261] on icon at bounding box center [690, 265] width 15 height 9
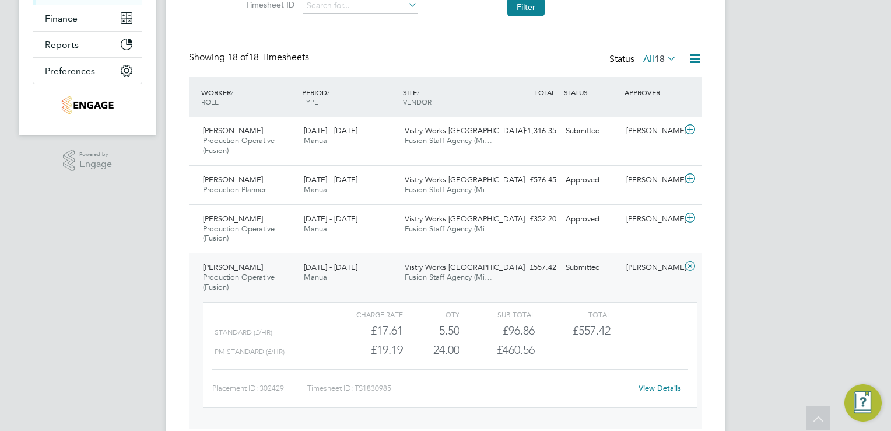
click at [653, 386] on link "View Details" at bounding box center [660, 388] width 43 height 10
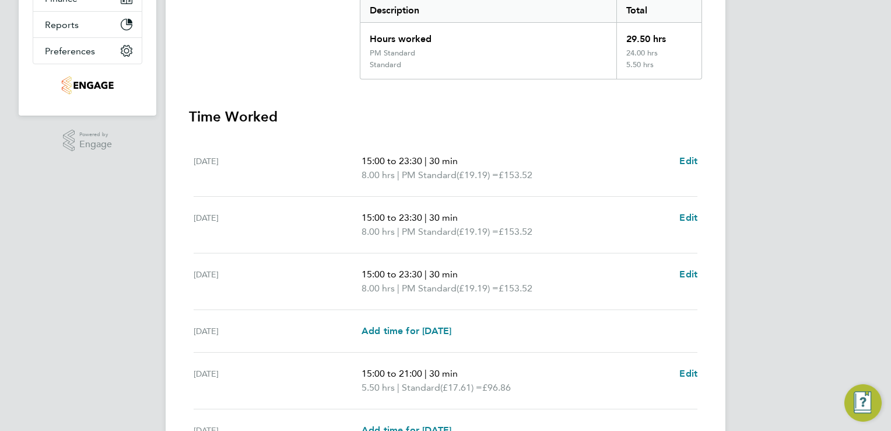
scroll to position [280, 0]
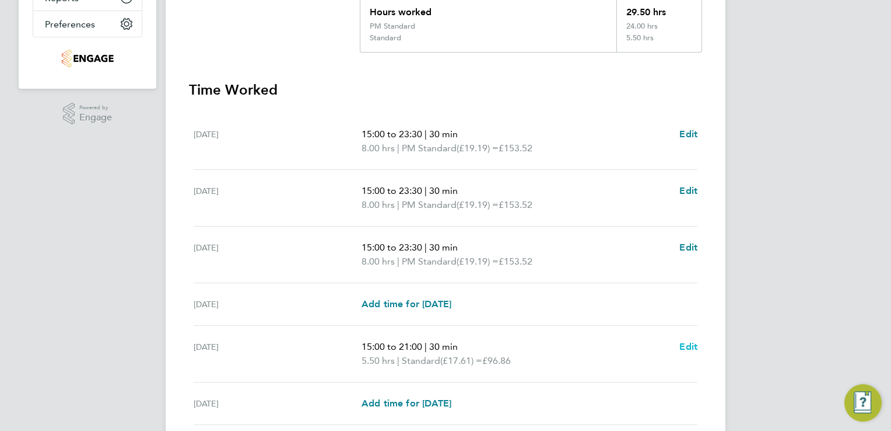
click at [685, 341] on span "Edit" at bounding box center [689, 346] width 18 height 11
select select "30"
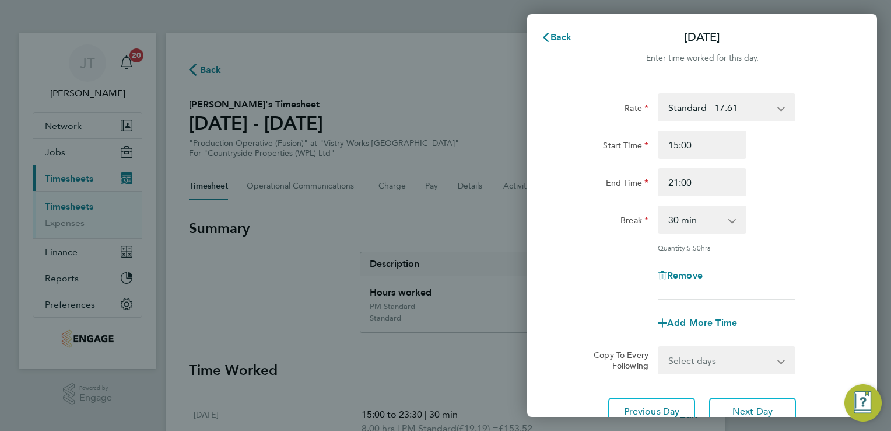
click at [714, 110] on select "Standard - 17.61 BONUS - 13.50 PM OT1 - 28.79 PM Standard - 19.19 OT 1 - 26.42 …" at bounding box center [719, 108] width 121 height 26
select select "30"
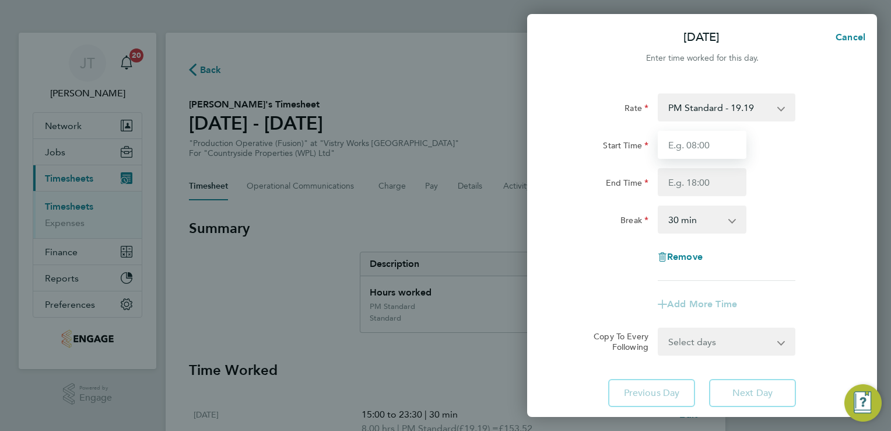
click at [688, 140] on input "Start Time" at bounding box center [702, 145] width 89 height 28
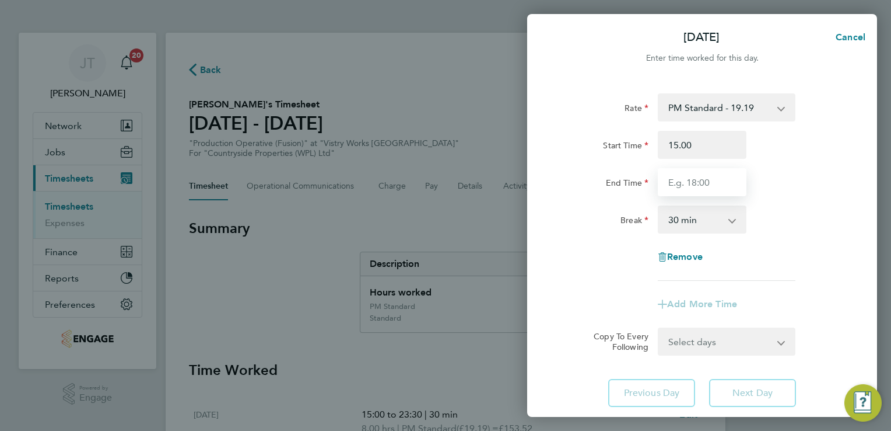
type input "15:00"
click at [674, 184] on input "End Time" at bounding box center [702, 182] width 89 height 28
type input "21:00"
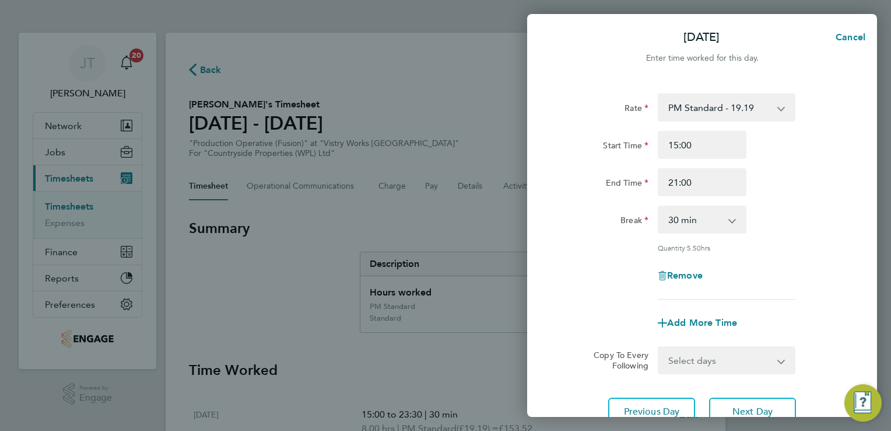
click at [842, 256] on div "Rate PM Standard - 19.19 BONUS - 13.50 Standard - 17.61 PM OT1 - 28.79 OT 1 - 2…" at bounding box center [702, 196] width 285 height 206
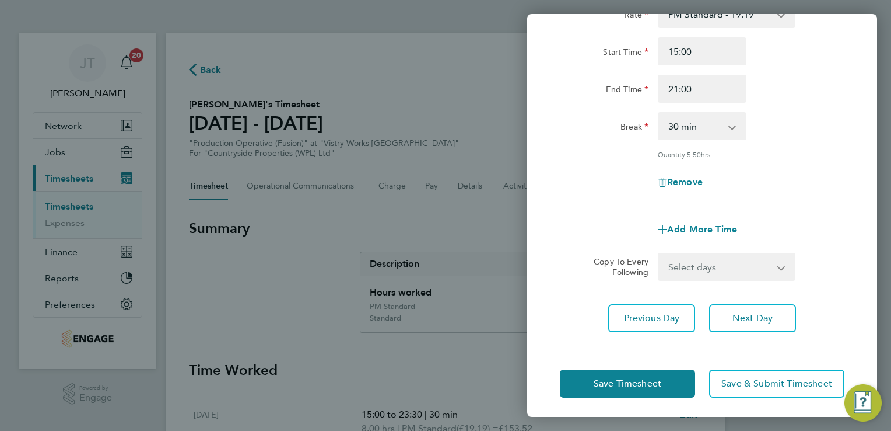
scroll to position [96, 0]
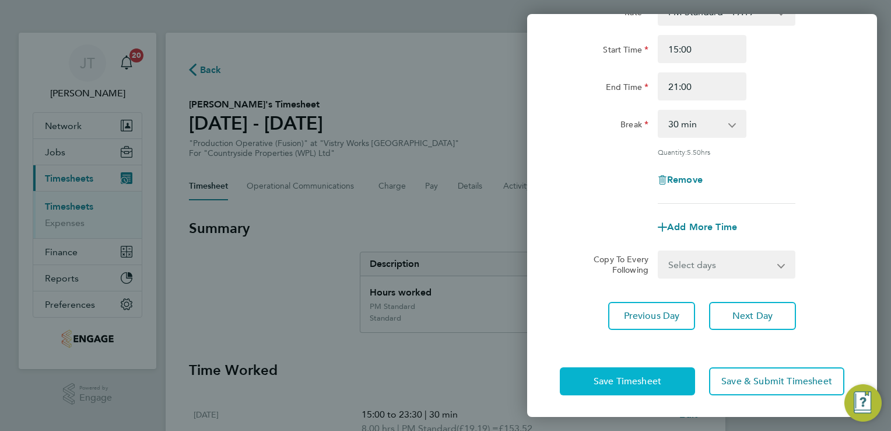
click at [634, 387] on button "Save Timesheet" at bounding box center [627, 381] width 135 height 28
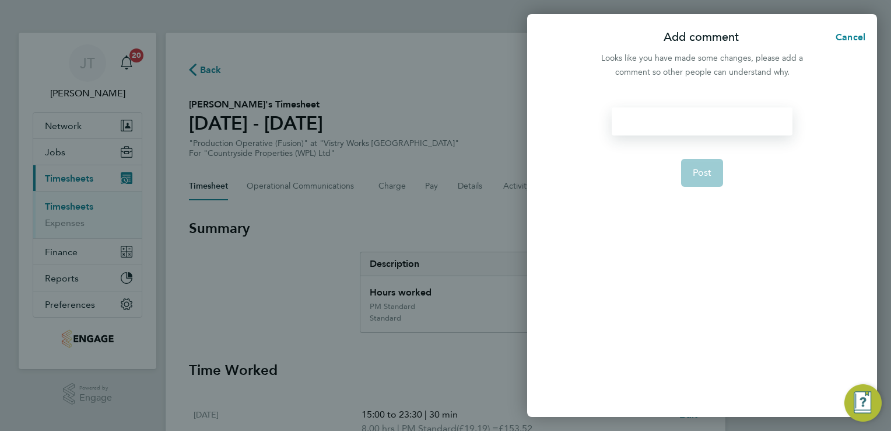
click at [653, 125] on div at bounding box center [702, 121] width 180 height 28
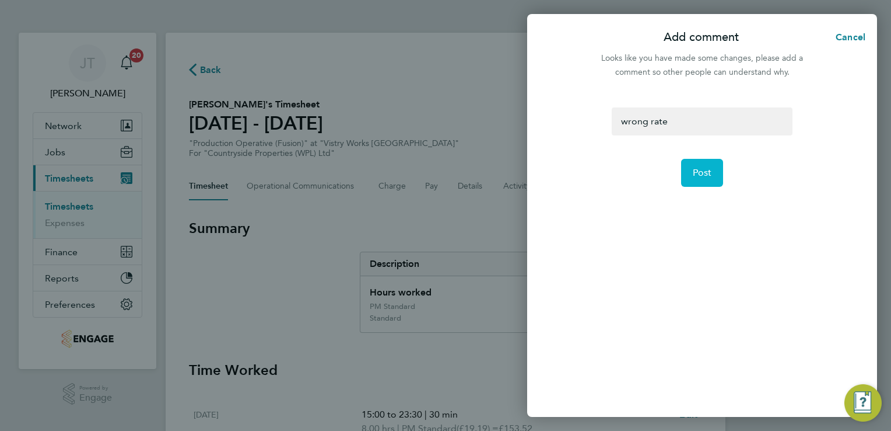
click at [713, 169] on button "Post" at bounding box center [702, 173] width 43 height 28
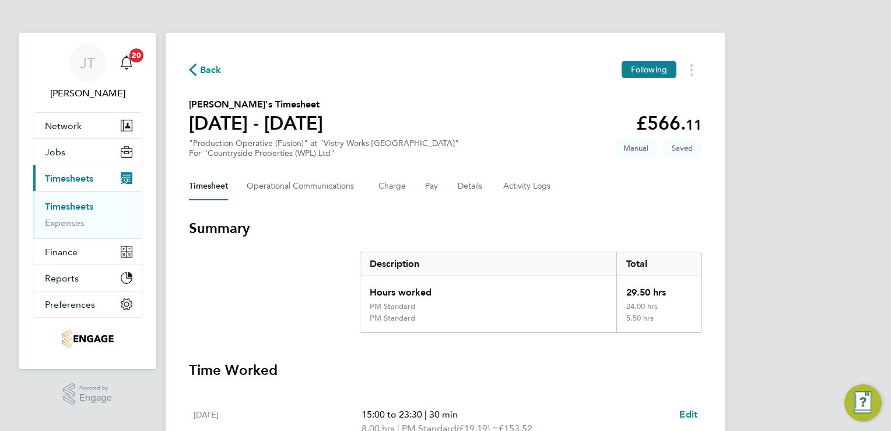
click at [207, 71] on span "Back" at bounding box center [211, 70] width 22 height 14
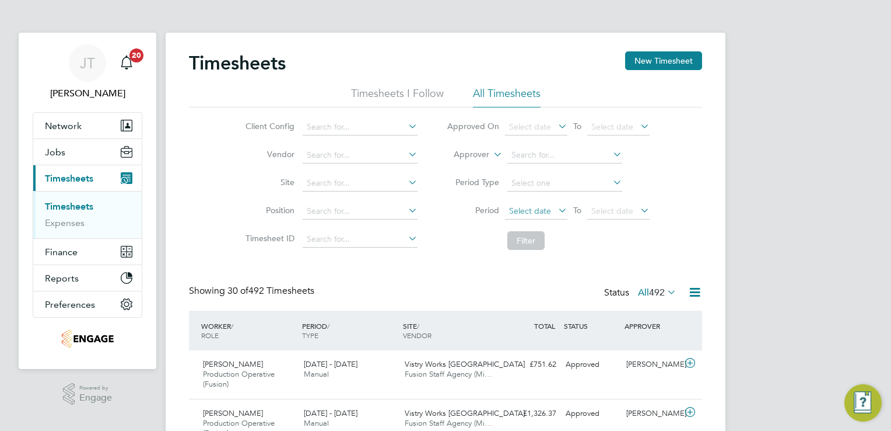
click at [531, 205] on span "Select date" at bounding box center [530, 210] width 42 height 11
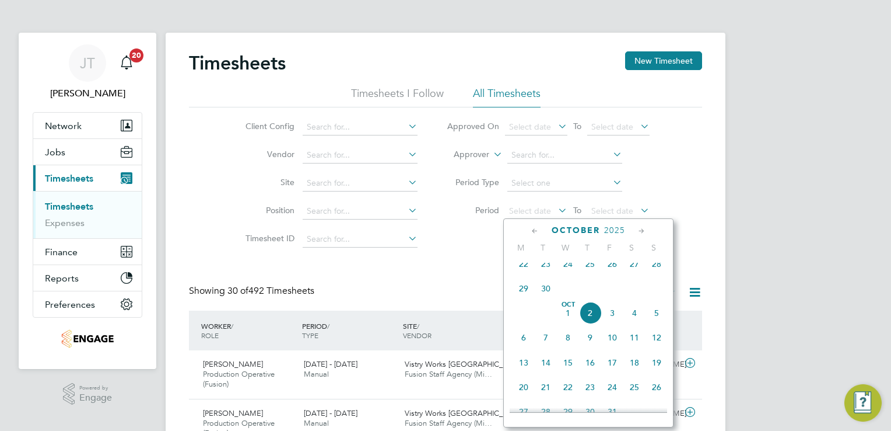
click at [567, 346] on span "8" at bounding box center [568, 337] width 22 height 22
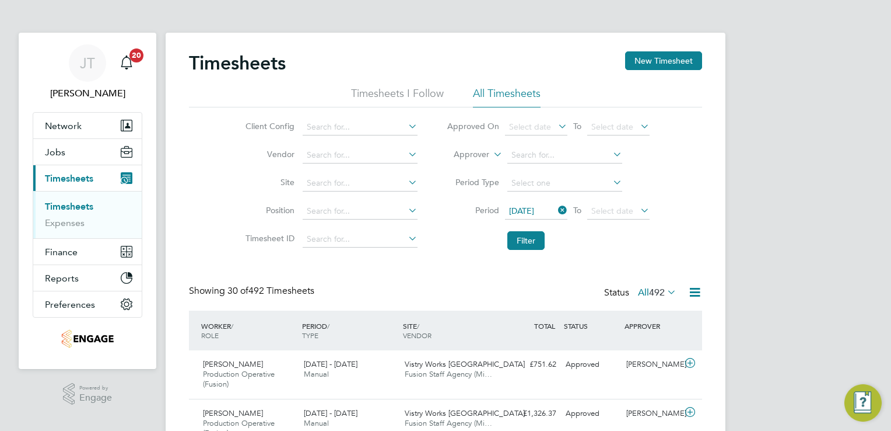
click at [534, 207] on span "08 Oct 2025" at bounding box center [521, 210] width 25 height 11
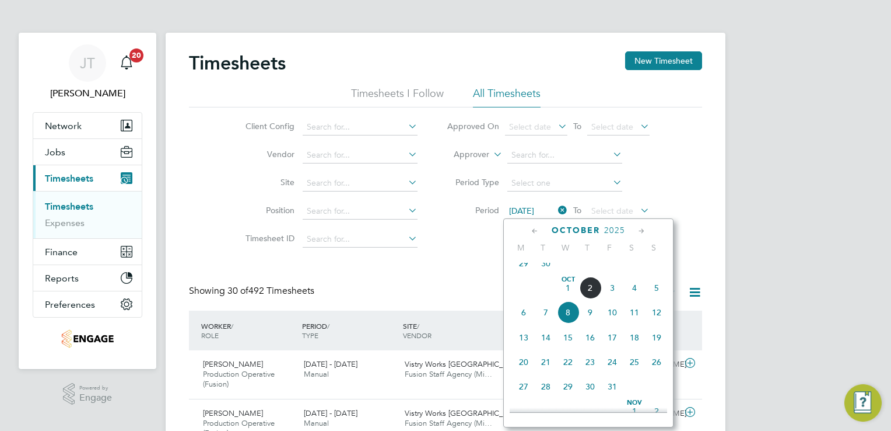
click at [533, 233] on icon at bounding box center [535, 231] width 11 height 13
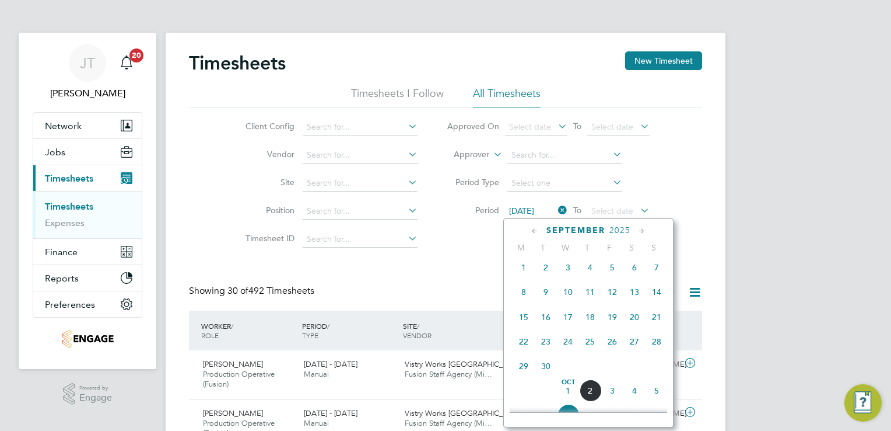
click at [524, 295] on span "8" at bounding box center [524, 292] width 22 height 22
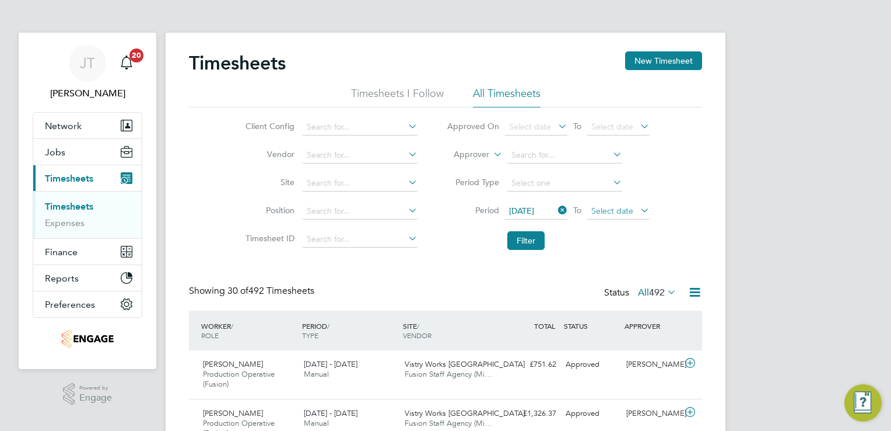
click at [606, 208] on span "Select date" at bounding box center [613, 210] width 42 height 11
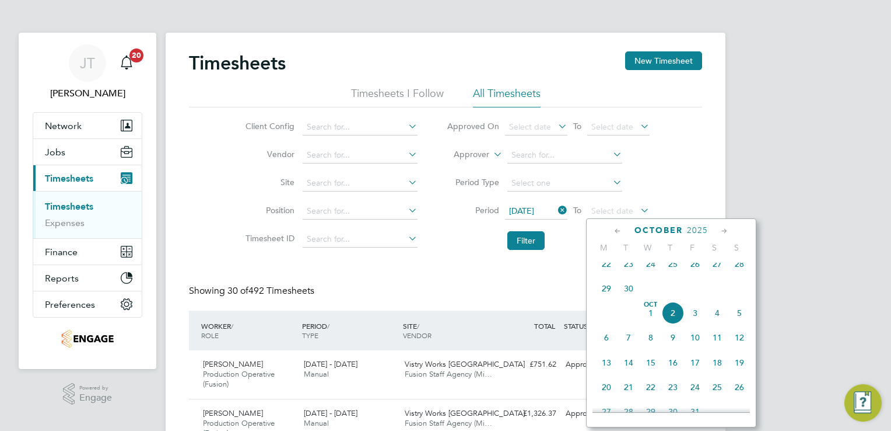
click at [618, 231] on icon at bounding box center [618, 231] width 11 height 13
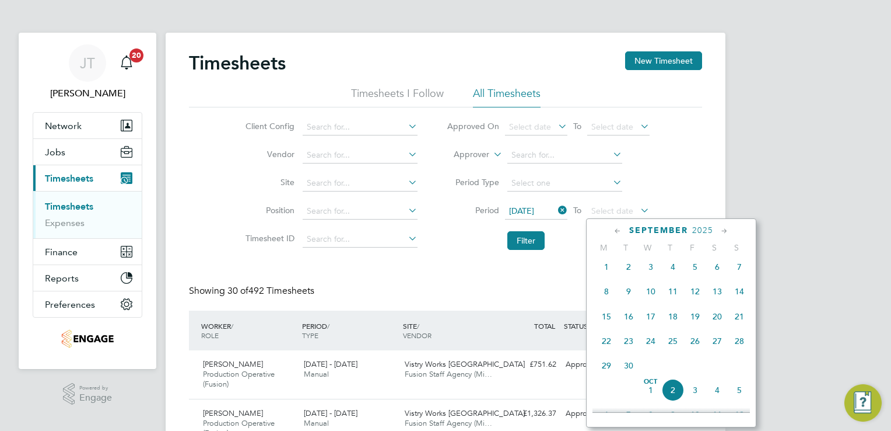
click at [740, 299] on span "14" at bounding box center [740, 291] width 22 height 22
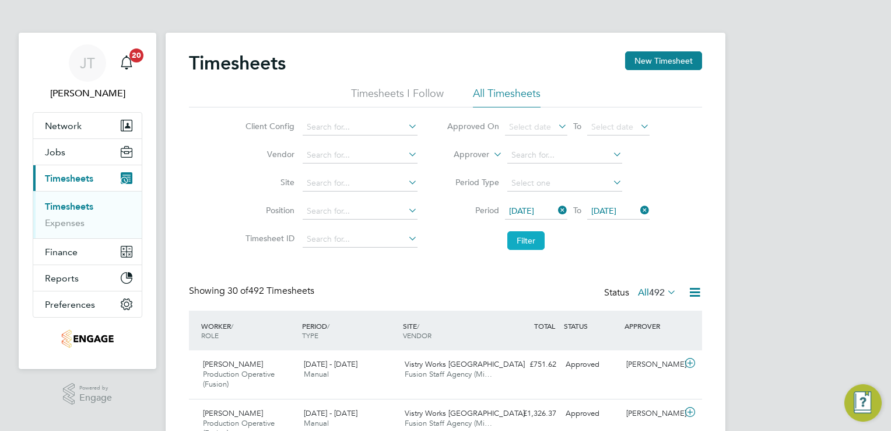
click at [525, 238] on button "Filter" at bounding box center [526, 240] width 37 height 19
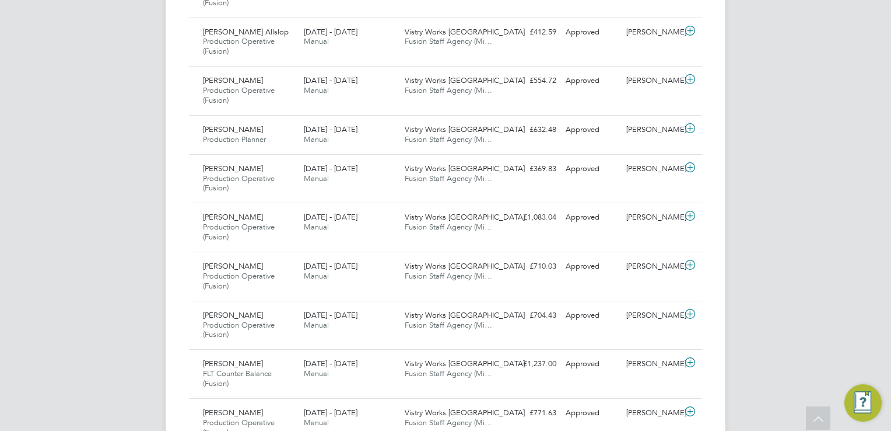
scroll to position [723, 0]
click at [694, 312] on icon at bounding box center [690, 313] width 15 height 9
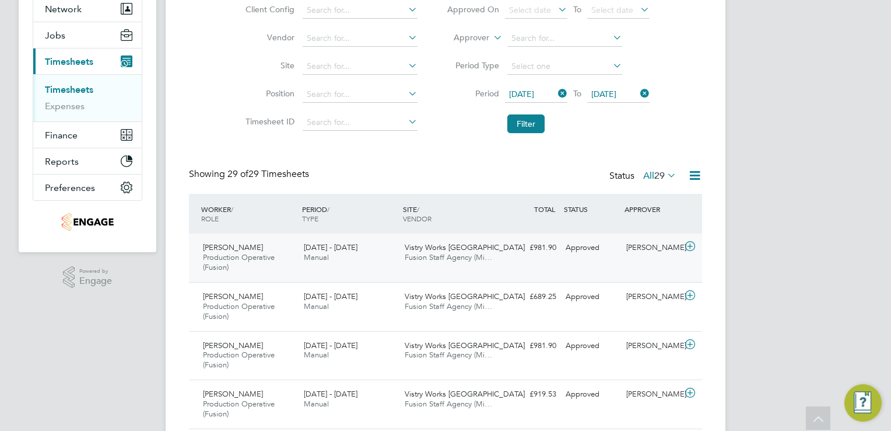
scroll to position [210, 0]
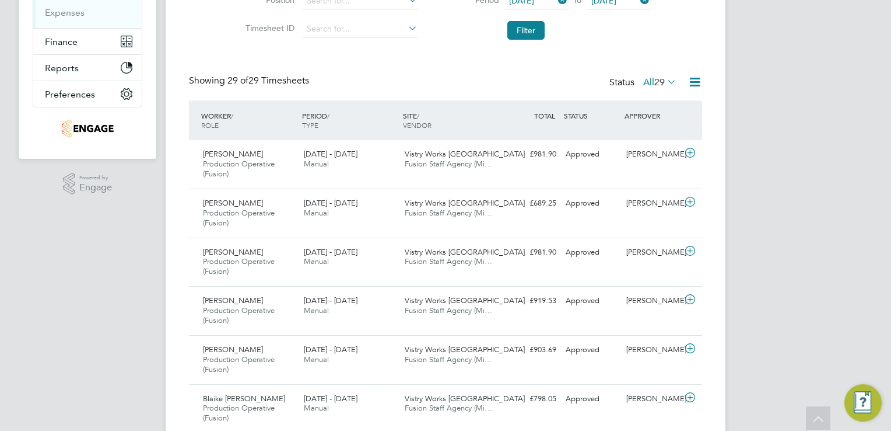
click at [665, 79] on icon at bounding box center [665, 82] width 0 height 16
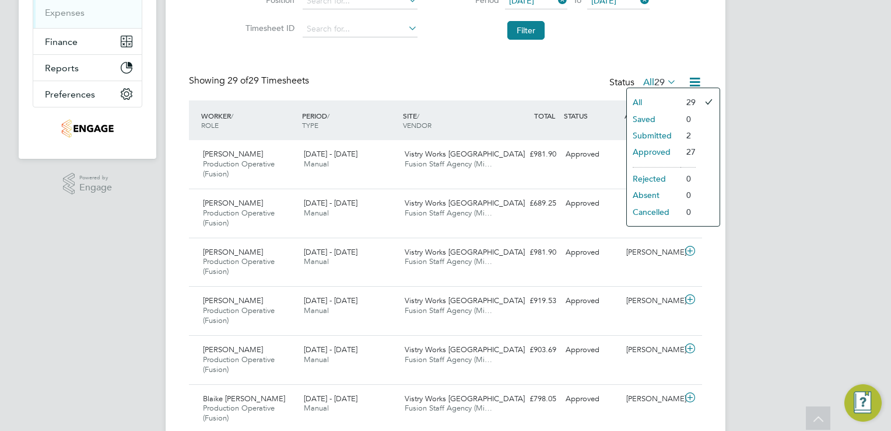
click at [660, 130] on li "Submitted" at bounding box center [654, 135] width 54 height 16
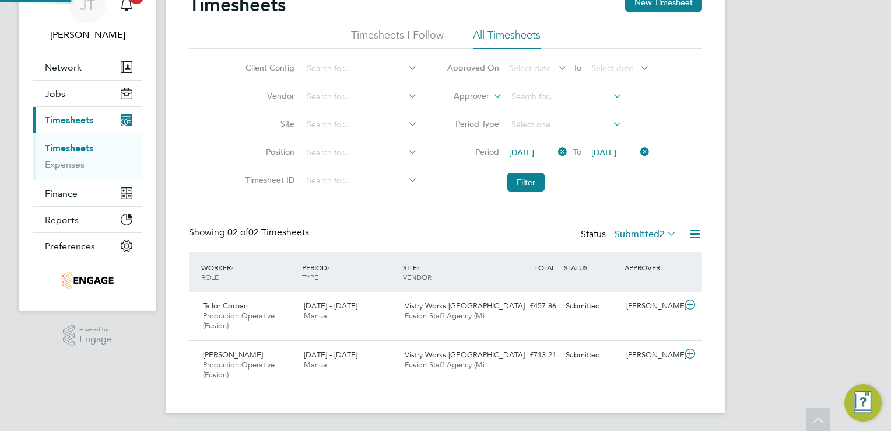
scroll to position [29, 102]
click at [680, 351] on div "Fidel Hill" at bounding box center [652, 354] width 61 height 19
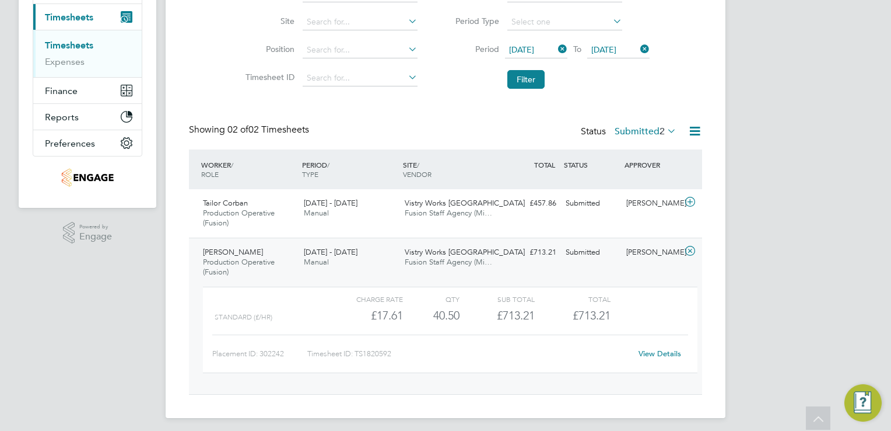
scroll to position [161, 0]
click at [663, 349] on link "View Details" at bounding box center [660, 353] width 43 height 10
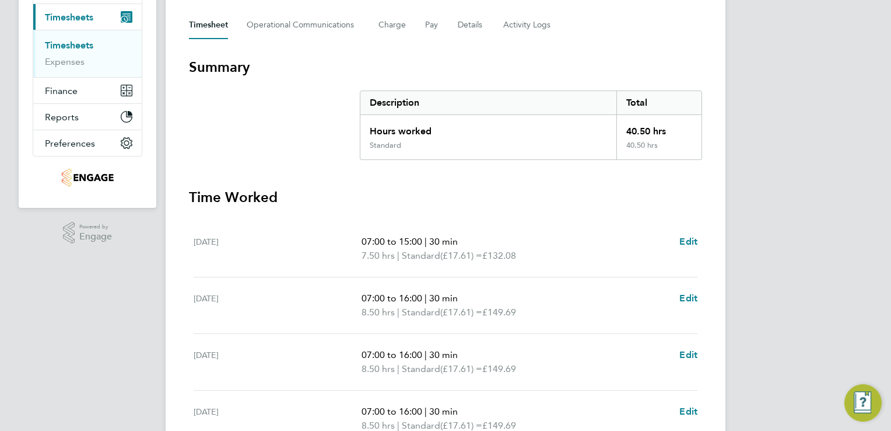
scroll to position [163, 0]
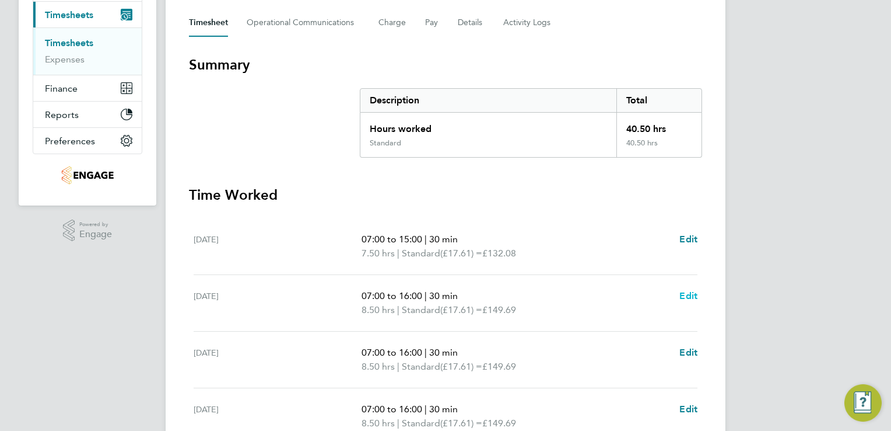
click at [686, 293] on span "Edit" at bounding box center [689, 295] width 18 height 11
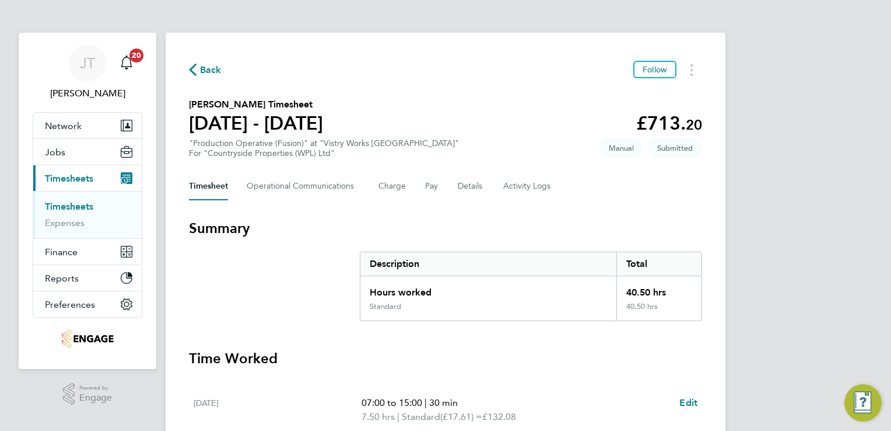
select select "30"
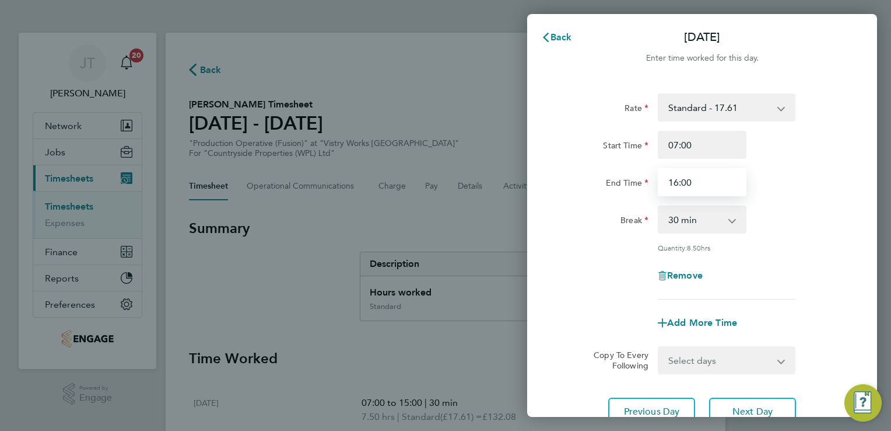
click at [695, 188] on input "16:00" at bounding box center [702, 182] width 89 height 28
click at [677, 185] on input "16:00" at bounding box center [702, 182] width 89 height 28
type input "15:00"
click at [693, 317] on span "Add More Time" at bounding box center [702, 322] width 70 height 11
select select "null"
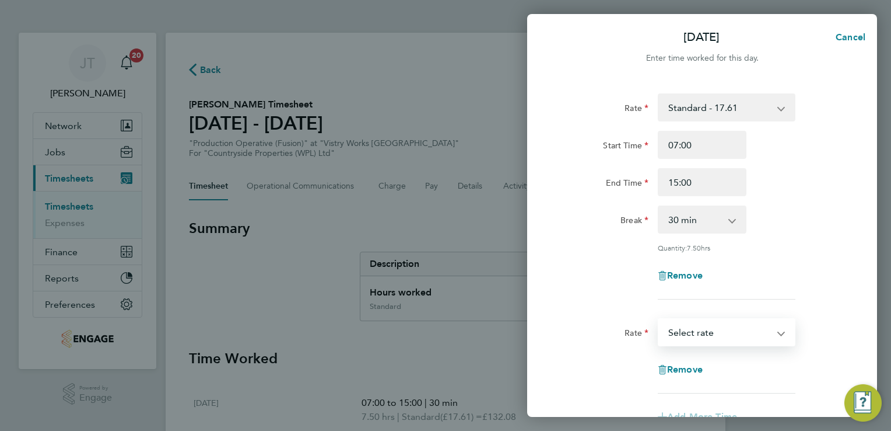
click at [690, 328] on select "Standard - 17.61 PM OT1 - 28.79 PM Standard - 19.19 OT 1 - 26.42 BONUS. - 13.50…" at bounding box center [719, 332] width 121 height 26
select select "15"
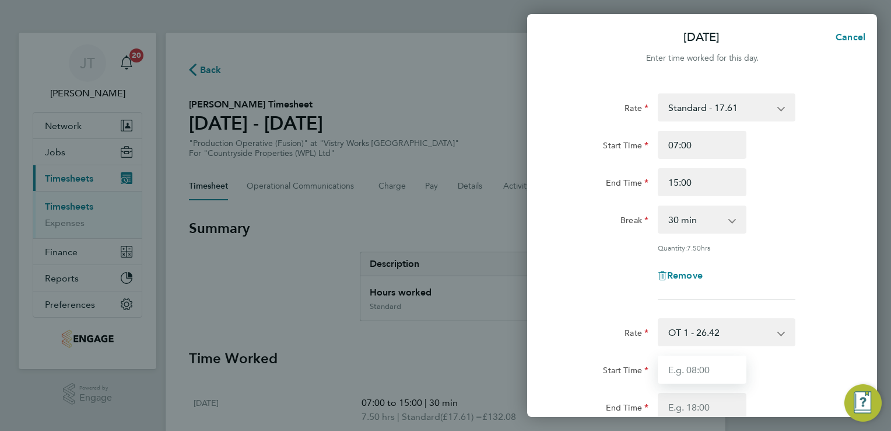
click at [694, 364] on input "Start Time" at bounding box center [702, 369] width 89 height 28
type input "15:00"
click at [673, 406] on input "End Time" at bounding box center [702, 407] width 89 height 28
type input "16:00"
click at [818, 298] on app-timesheet-line-form-group "Rate Standard - 17.61 PM OT1 - 28.79 PM Standard - 19.19 OT 1 - 26.42 BONUS. - …" at bounding box center [702, 200] width 285 height 215
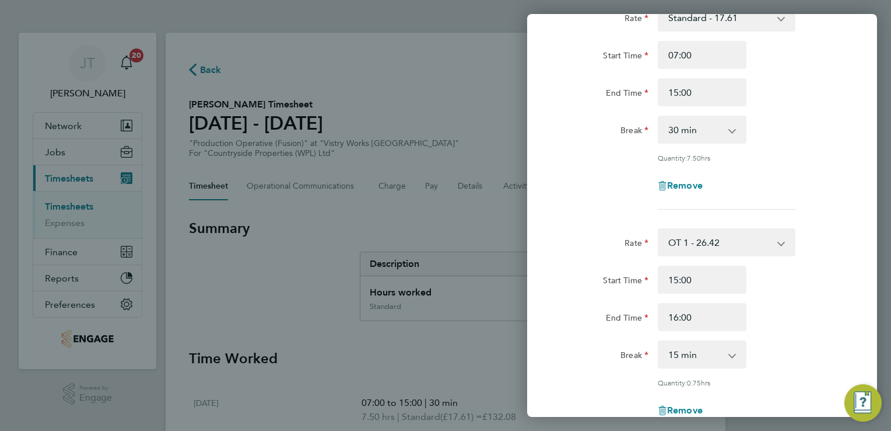
scroll to position [93, 0]
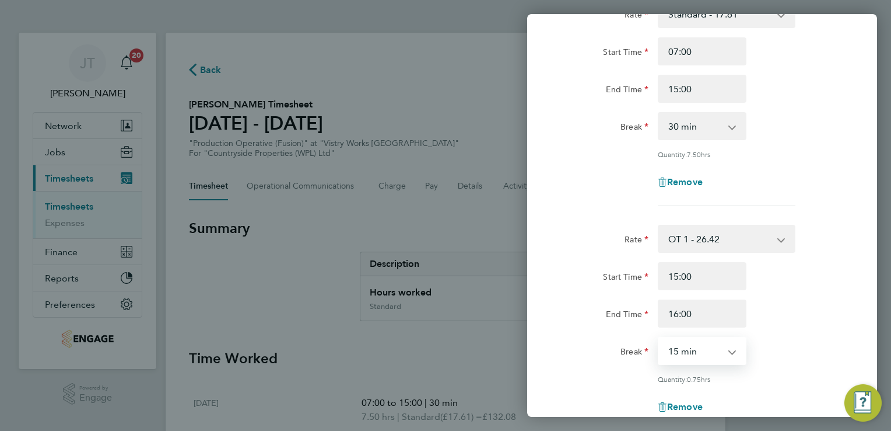
click at [706, 358] on select "0 min 15 min 30 min 45 min" at bounding box center [695, 351] width 72 height 26
select select "0"
click at [659, 338] on select "0 min 15 min 30 min 45 min" at bounding box center [695, 351] width 72 height 26
click at [804, 309] on div "End Time 16:00" at bounding box center [702, 313] width 294 height 28
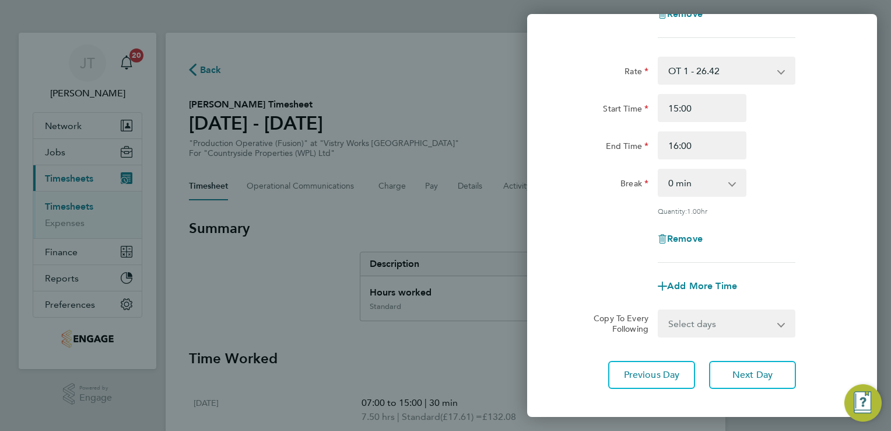
scroll to position [280, 0]
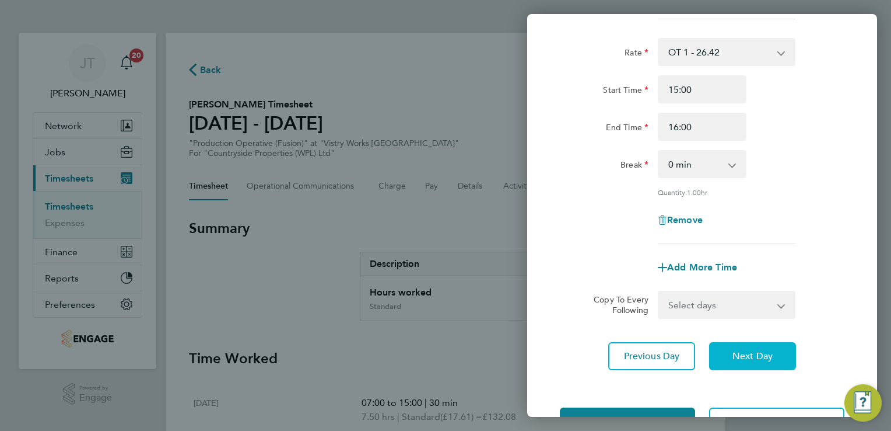
click at [728, 356] on button "Next Day" at bounding box center [752, 356] width 87 height 28
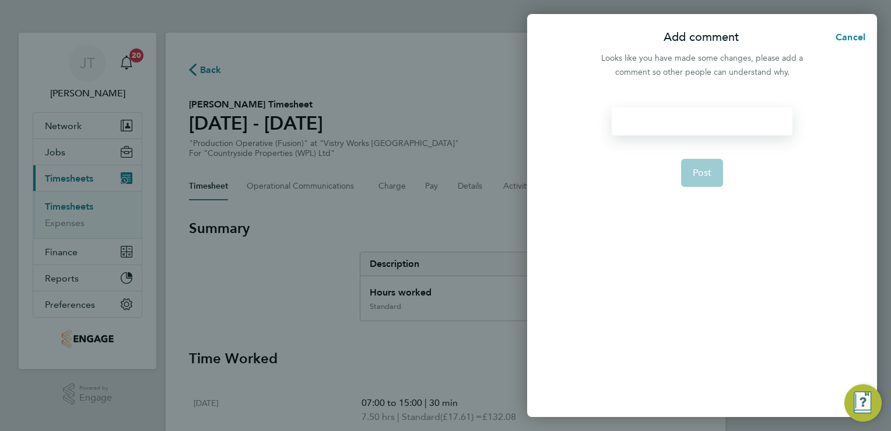
click at [641, 123] on div at bounding box center [702, 121] width 180 height 28
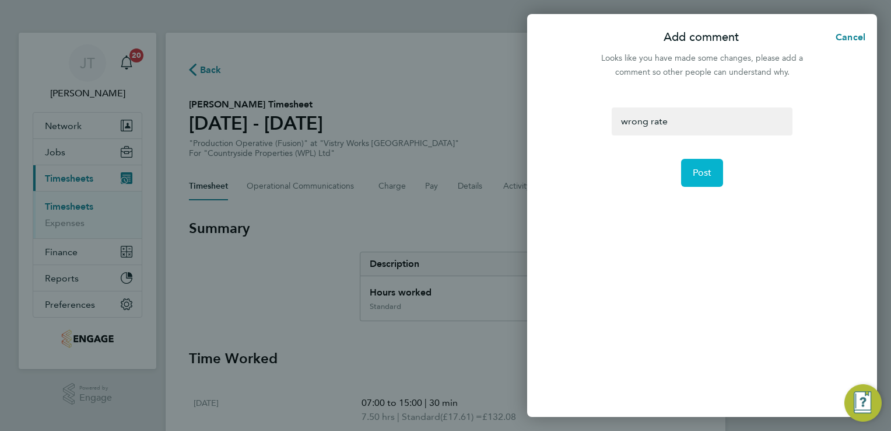
click at [695, 169] on span "Post" at bounding box center [702, 173] width 19 height 12
select select "30"
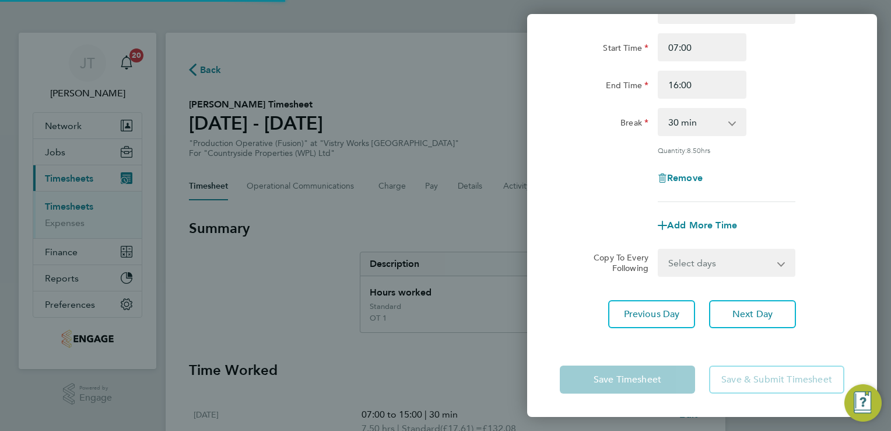
scroll to position [96, 0]
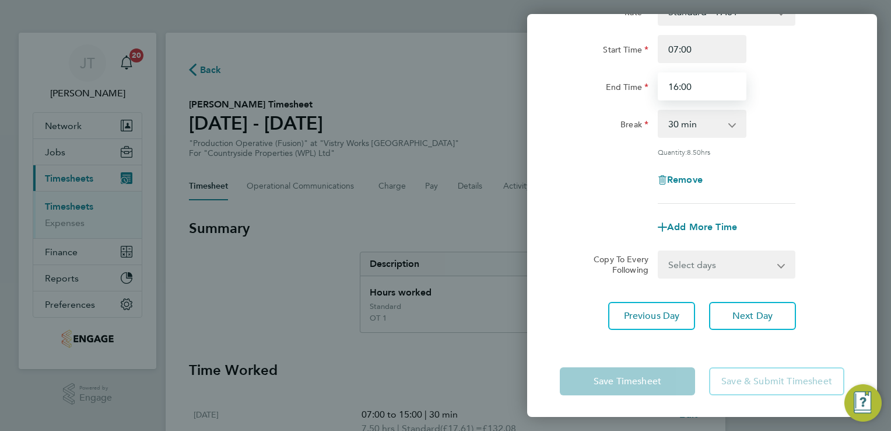
click at [702, 91] on input "16:00" at bounding box center [702, 86] width 89 height 28
click at [677, 88] on input "16:00" at bounding box center [702, 86] width 89 height 28
type input "15:00"
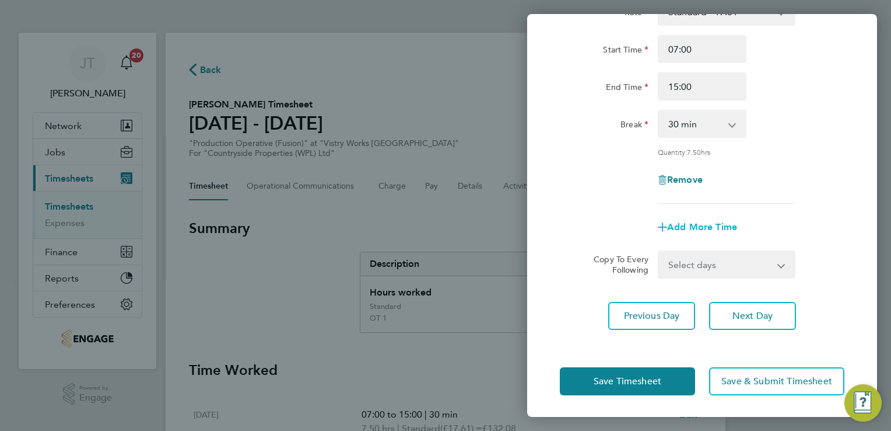
click at [705, 223] on span "Add More Time" at bounding box center [702, 226] width 70 height 11
select select "null"
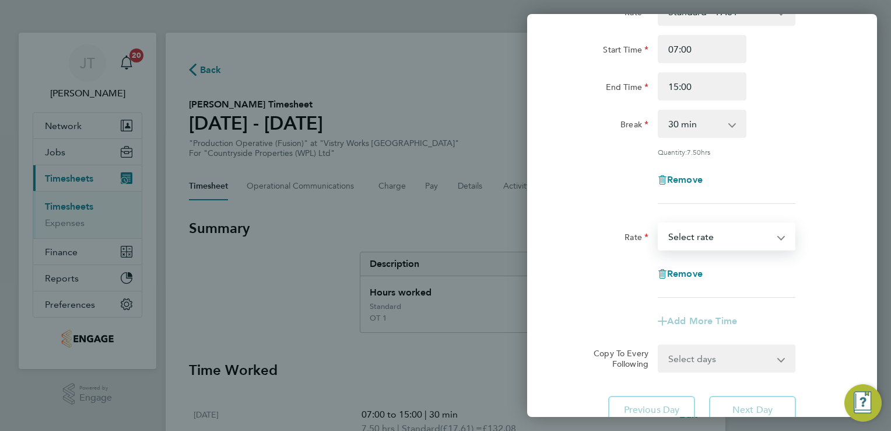
click at [704, 230] on select "Standard - 17.61 PM OT1 - 28.79 PM Standard - 19.19 OT 1 - 26.42 BONUS. - 13.50…" at bounding box center [719, 236] width 121 height 26
select select "15"
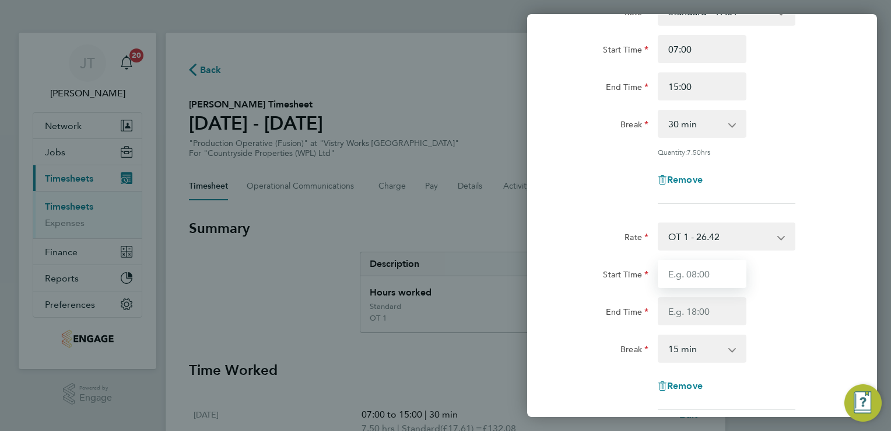
click at [684, 279] on input "Start Time" at bounding box center [702, 274] width 89 height 28
click at [669, 303] on input "End Time" at bounding box center [702, 311] width 89 height 28
type input "16:00"
click at [683, 342] on select "0 min 15 min 30 min 45 min 60 min 75 min 90 min" at bounding box center [695, 348] width 72 height 26
select select "0"
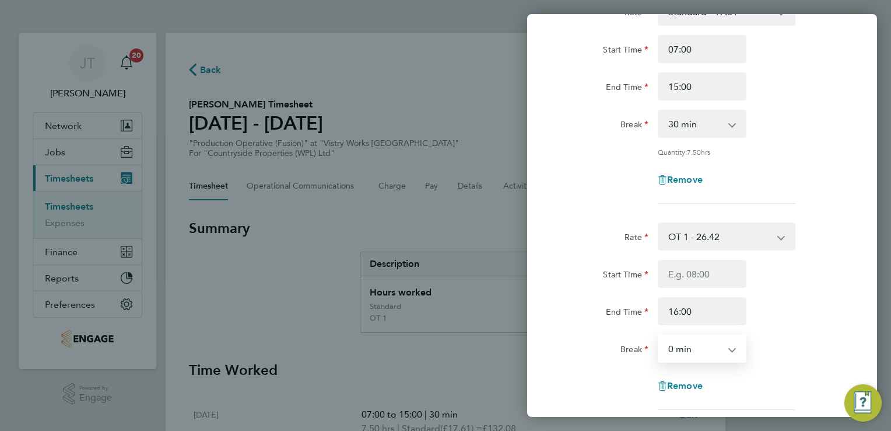
click at [659, 335] on select "0 min 15 min 30 min 45 min 60 min 75 min 90 min" at bounding box center [695, 348] width 72 height 26
click at [785, 292] on div "Start Time End Time 16:00" at bounding box center [702, 292] width 294 height 65
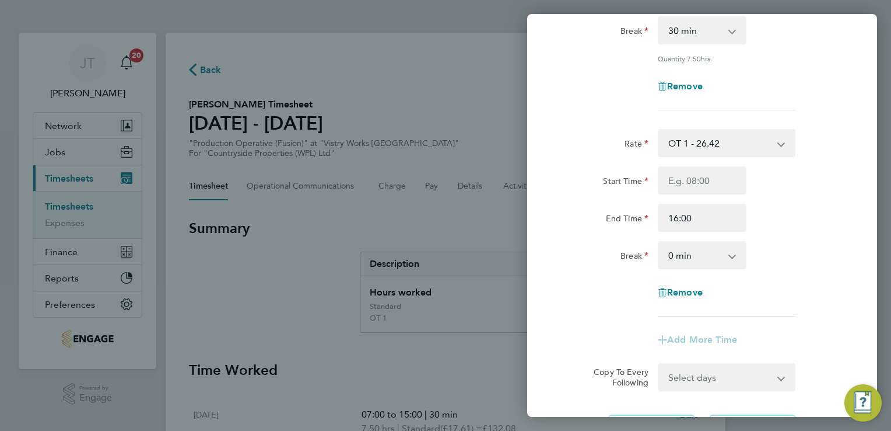
scroll to position [212, 0]
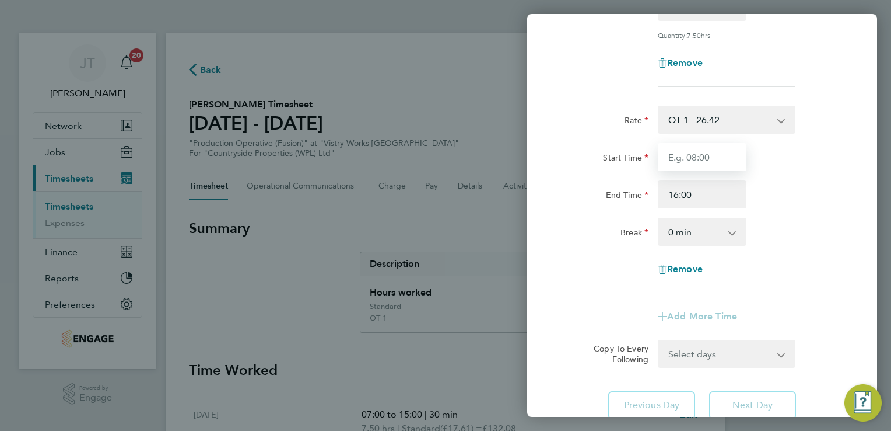
click at [688, 155] on input "Start Time" at bounding box center [702, 157] width 89 height 28
type input "15:00"
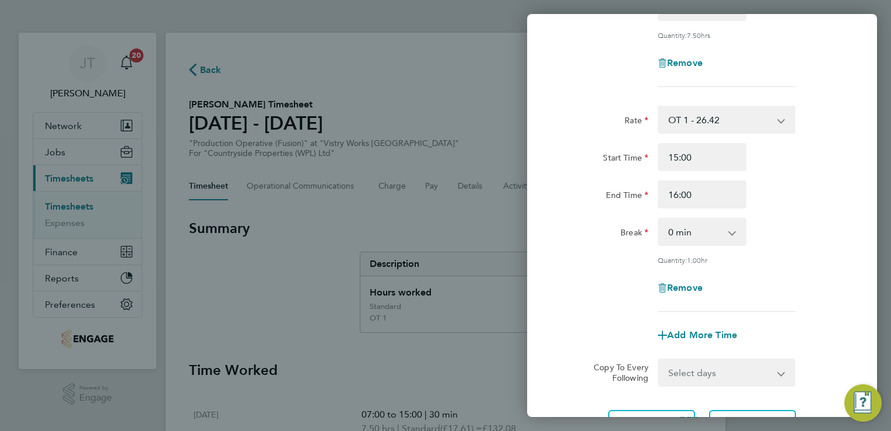
click at [765, 264] on div "Rate OT 1 - 26.42 Standard - 17.61 PM OT1 - 28.79 PM Standard - 19.19 BONUS. - …" at bounding box center [702, 209] width 285 height 206
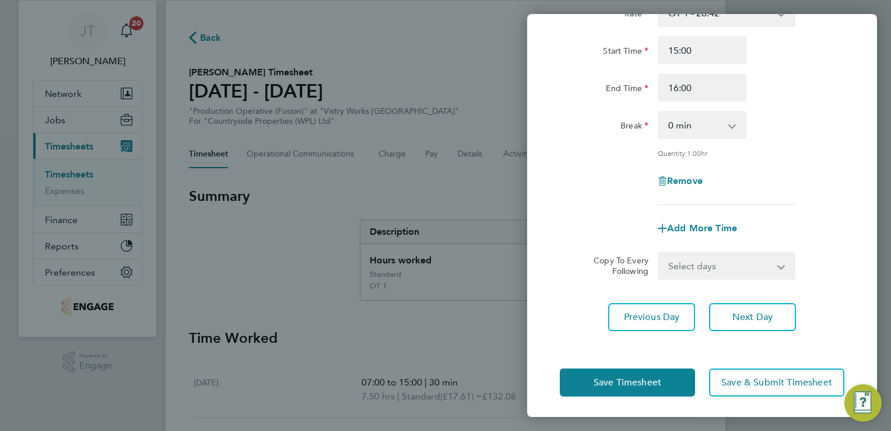
scroll to position [47, 0]
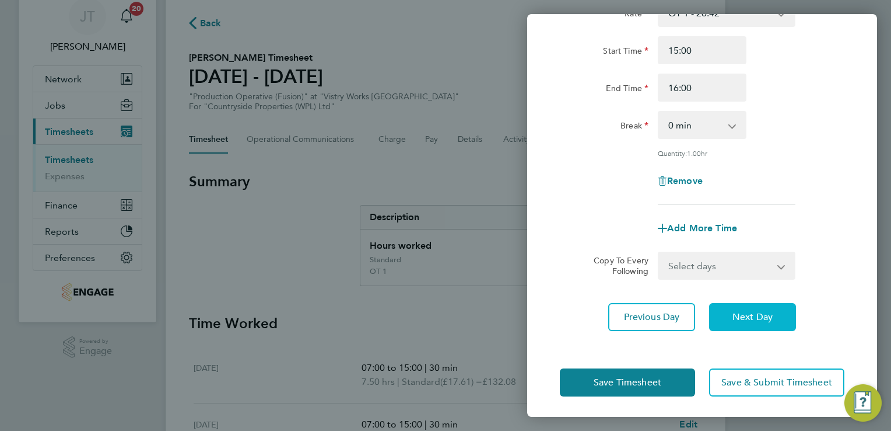
click at [741, 308] on button "Next Day" at bounding box center [752, 317] width 87 height 28
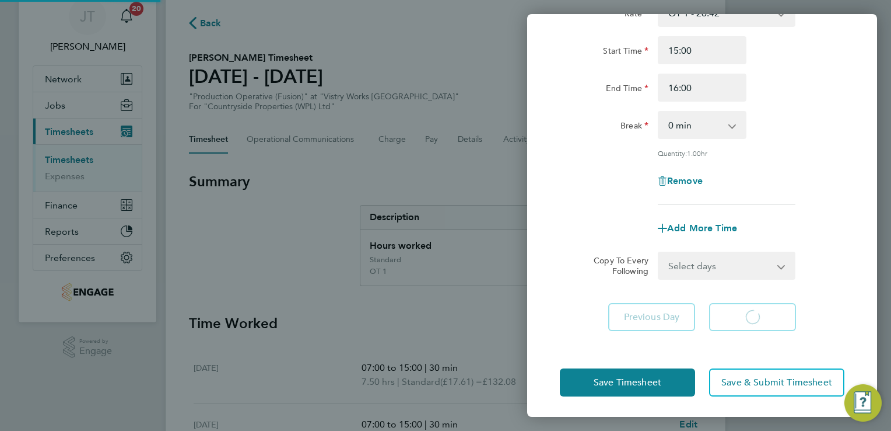
select select "30"
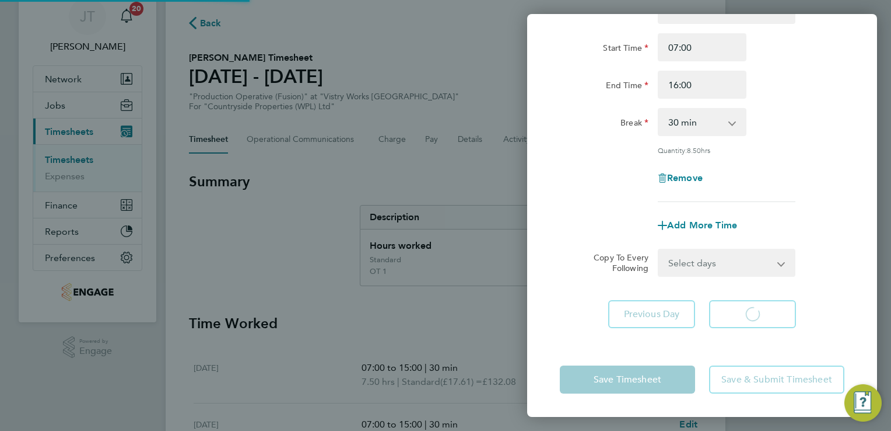
scroll to position [96, 0]
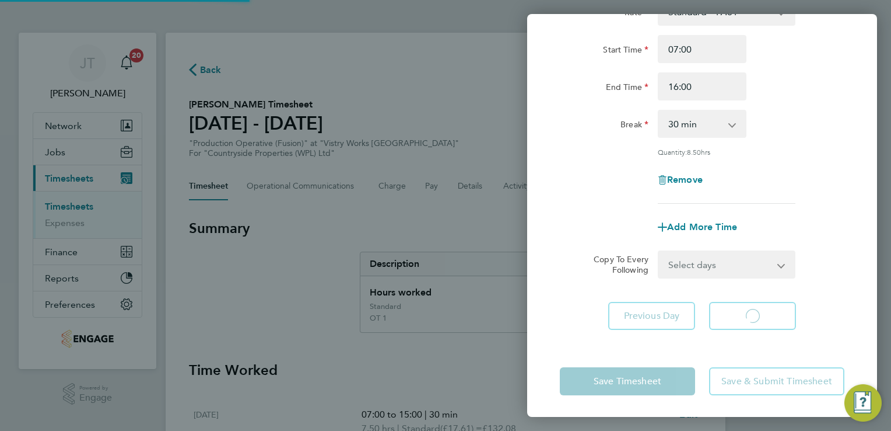
select select "30"
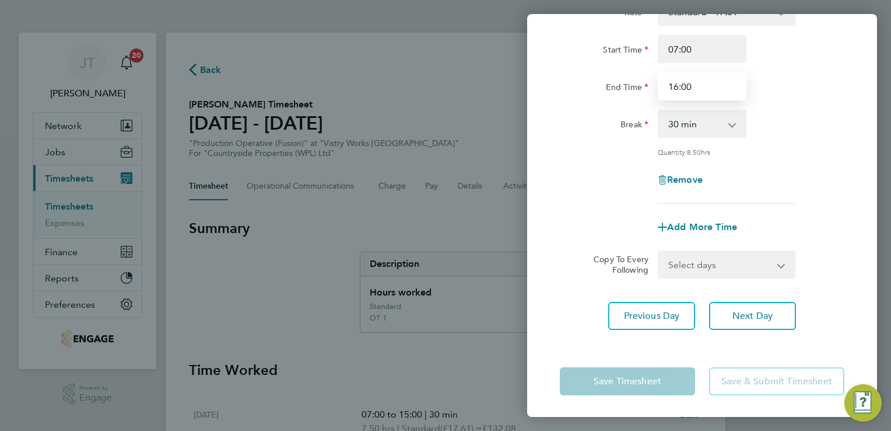
click at [676, 87] on input "16:00" at bounding box center [702, 86] width 89 height 28
type input "15:00"
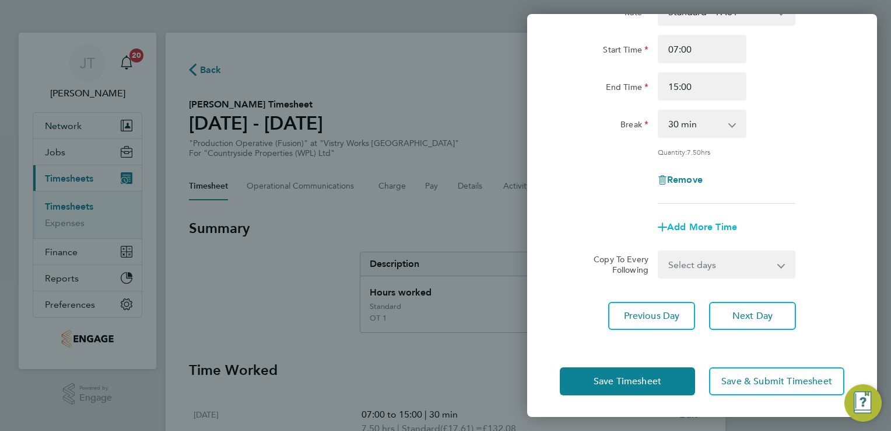
click at [676, 223] on span "Add More Time" at bounding box center [702, 226] width 70 height 11
select select "null"
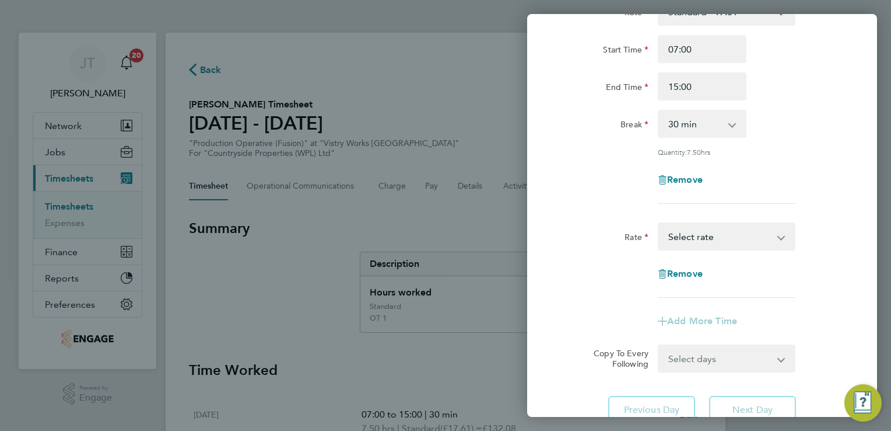
click at [678, 239] on select "Standard - 17.61 PM OT1 - 28.79 PM Standard - 19.19 OT 1 - 26.42 BONUS. - 13.50…" at bounding box center [719, 236] width 121 height 26
select select "15"
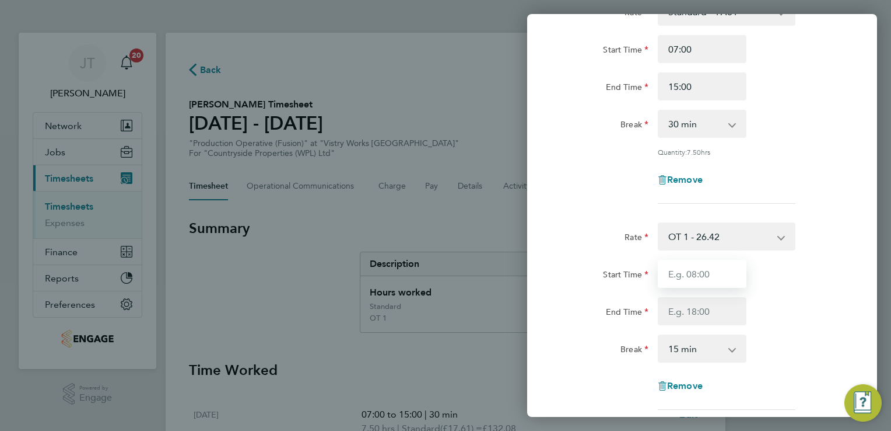
click at [681, 275] on input "Start Time" at bounding box center [702, 274] width 89 height 28
type input "15:00"
click at [664, 307] on input "End Time" at bounding box center [702, 311] width 89 height 28
type input "16:00"
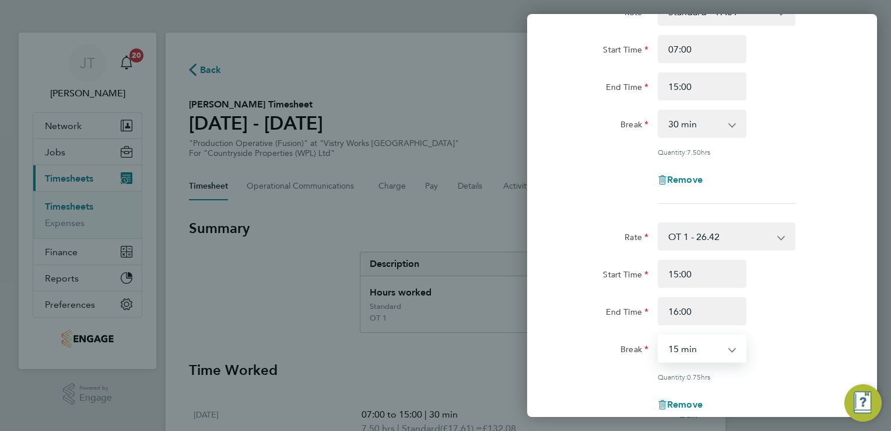
click at [682, 350] on select "0 min 15 min 30 min 45 min" at bounding box center [695, 348] width 72 height 26
select select "0"
click at [659, 335] on select "0 min 15 min 30 min 45 min" at bounding box center [695, 348] width 72 height 26
click at [762, 380] on div "Rate OT 1 - 26.42 Standard - 17.61 PM OT1 - 28.79 PM Standard - 19.19 BONUS. - …" at bounding box center [702, 325] width 285 height 206
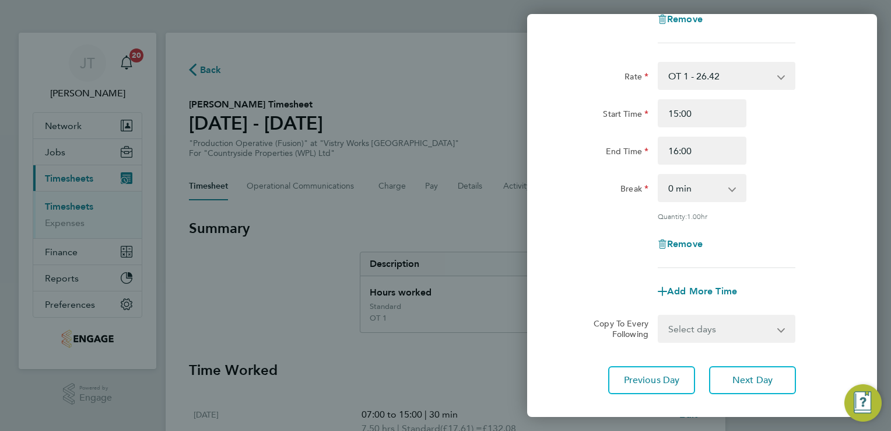
scroll to position [259, 0]
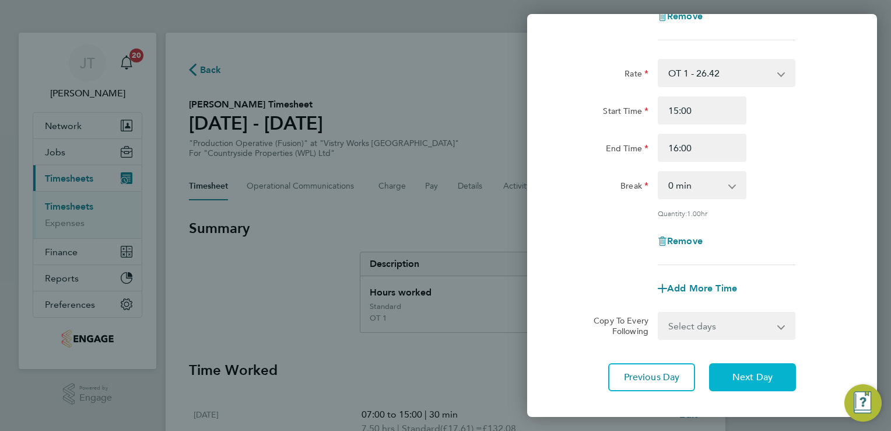
click at [762, 380] on span "Next Day" at bounding box center [753, 377] width 40 height 12
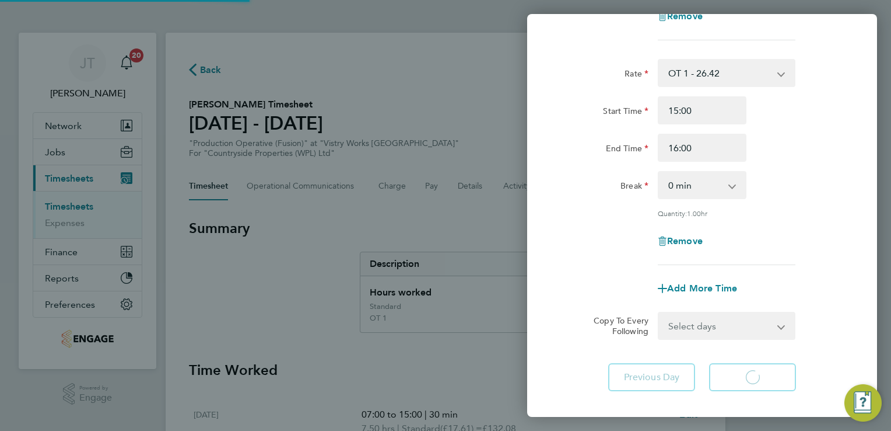
scroll to position [96, 0]
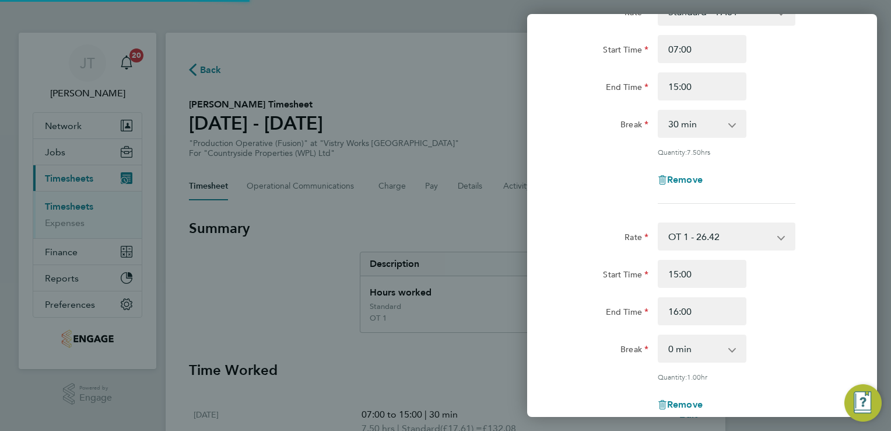
select select "30"
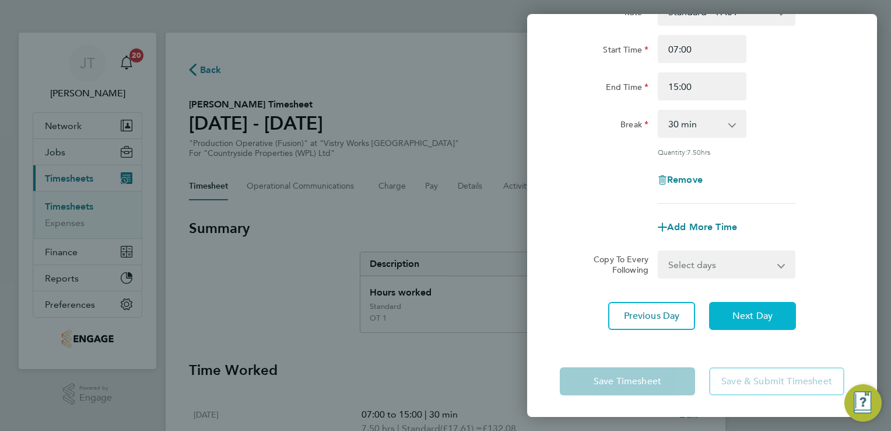
click at [768, 305] on button "Next Day" at bounding box center [752, 316] width 87 height 28
select select "15"
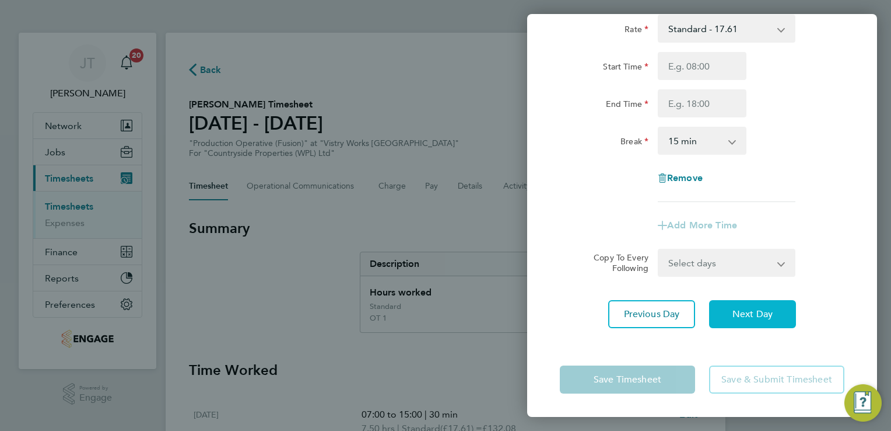
scroll to position [78, 0]
click at [768, 305] on button "Next Day" at bounding box center [752, 315] width 87 height 28
select select "15"
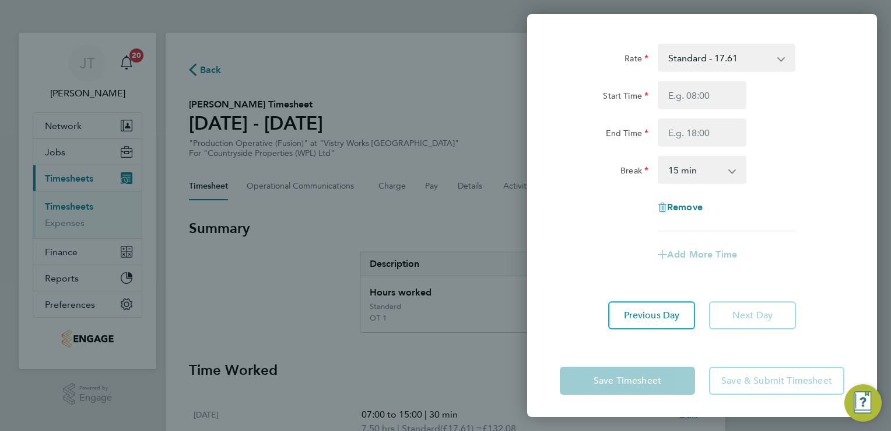
click at [851, 191] on div "Rate Standard - 17.61 PM OT1 - 28.79 PM Standard - 19.19 OT 1 - 26.42 BONUS. - …" at bounding box center [702, 186] width 350 height 313
click at [649, 305] on button "Previous Day" at bounding box center [651, 315] width 87 height 28
select select "15"
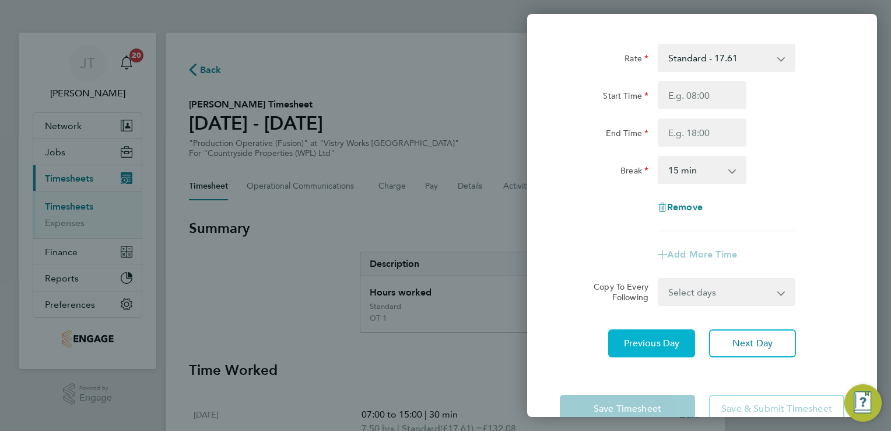
click at [646, 337] on span "Previous Day" at bounding box center [652, 343] width 56 height 12
select select "30"
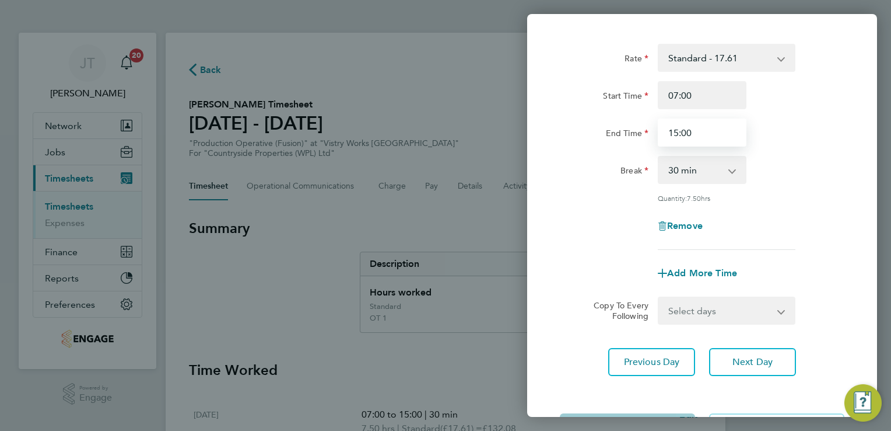
click at [707, 125] on input "15:00" at bounding box center [702, 132] width 89 height 28
type input "15:00"
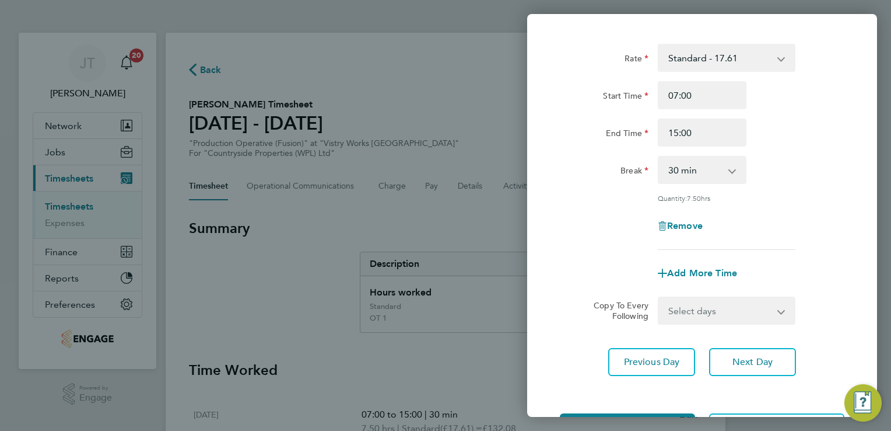
click at [809, 166] on div "Break 0 min 15 min 30 min 45 min 60 min 75 min 90 min" at bounding box center [702, 170] width 294 height 28
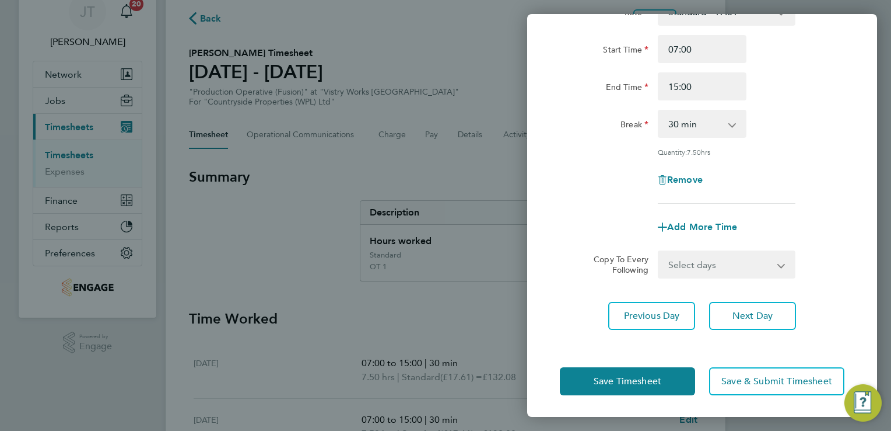
scroll to position [70, 0]
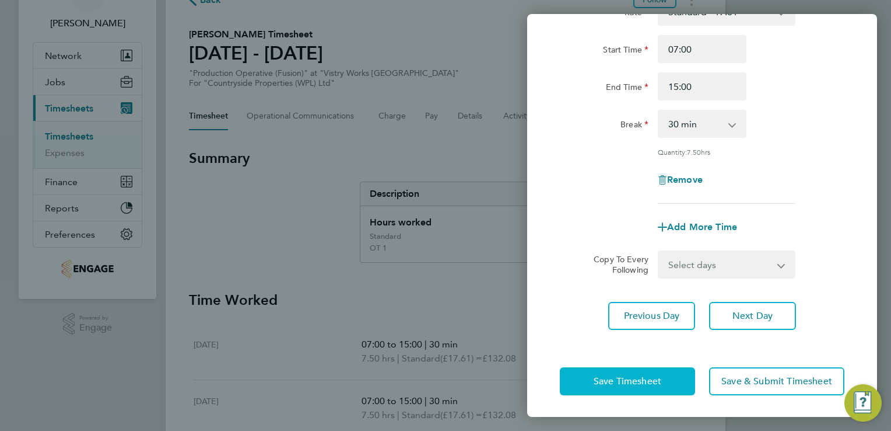
click at [596, 377] on span "Save Timesheet" at bounding box center [628, 381] width 68 height 12
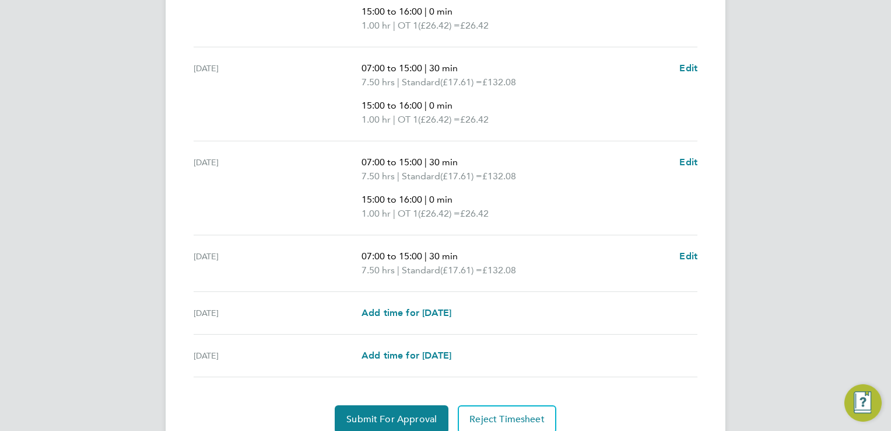
scroll to position [544, 0]
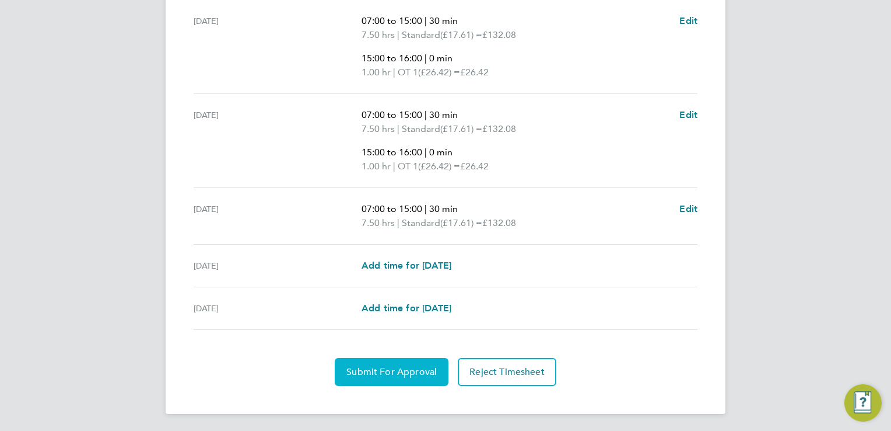
click at [405, 372] on span "Submit For Approval" at bounding box center [392, 372] width 90 height 12
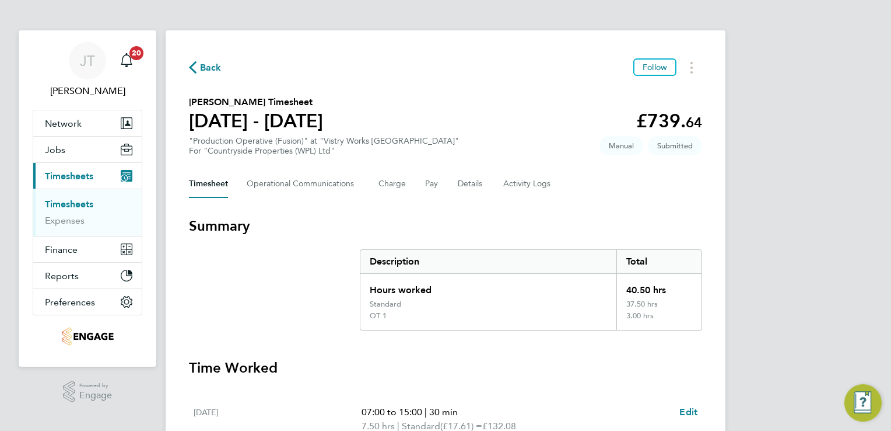
scroll to position [0, 0]
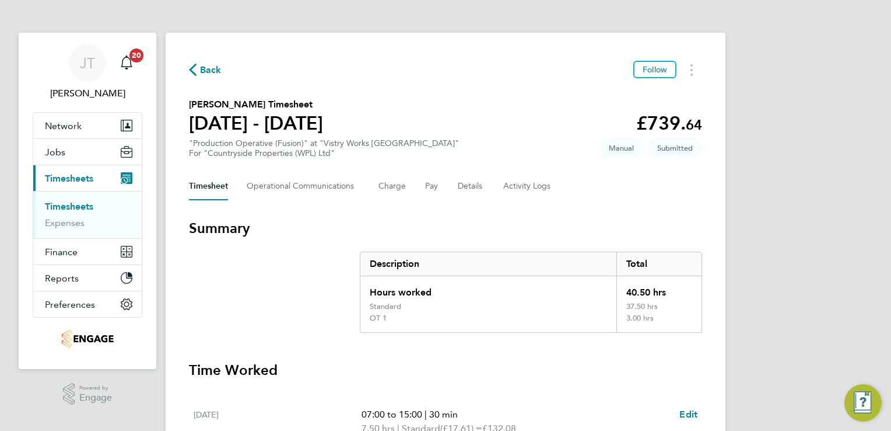
click at [210, 69] on span "Back" at bounding box center [211, 70] width 22 height 14
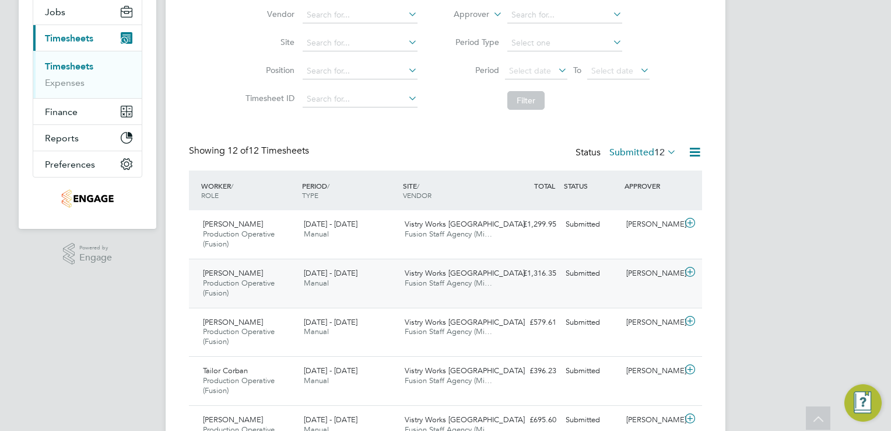
click at [690, 269] on icon at bounding box center [690, 271] width 15 height 9
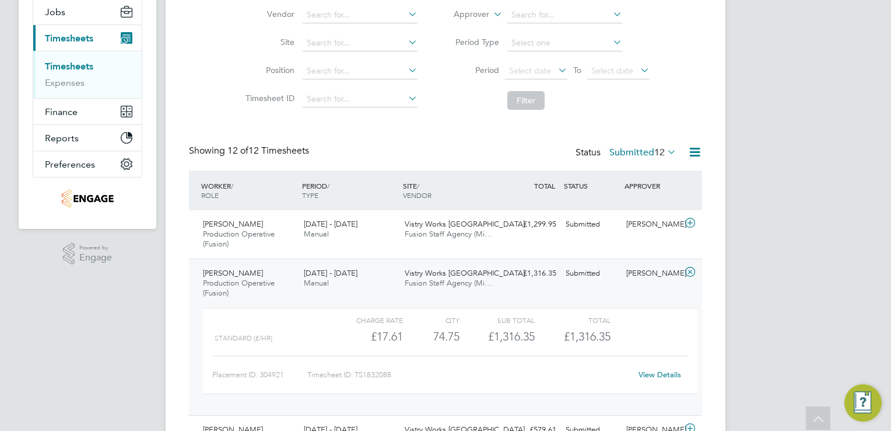
click at [672, 370] on link "View Details" at bounding box center [660, 374] width 43 height 10
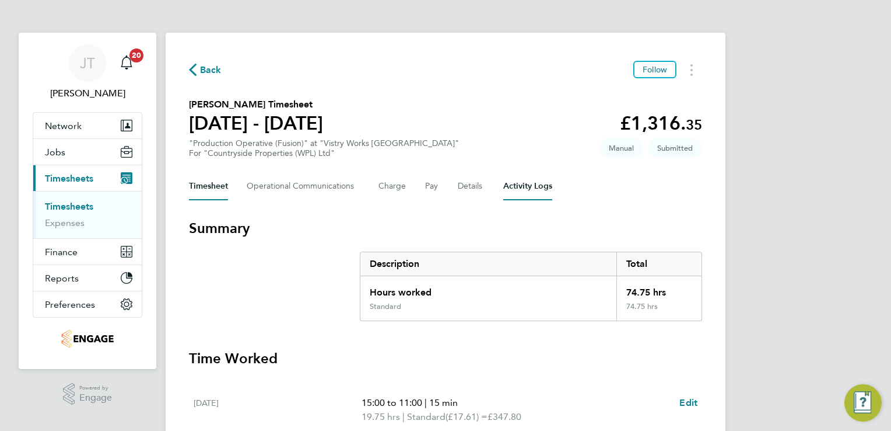
click at [526, 188] on Logs-tab "Activity Logs" at bounding box center [527, 186] width 49 height 28
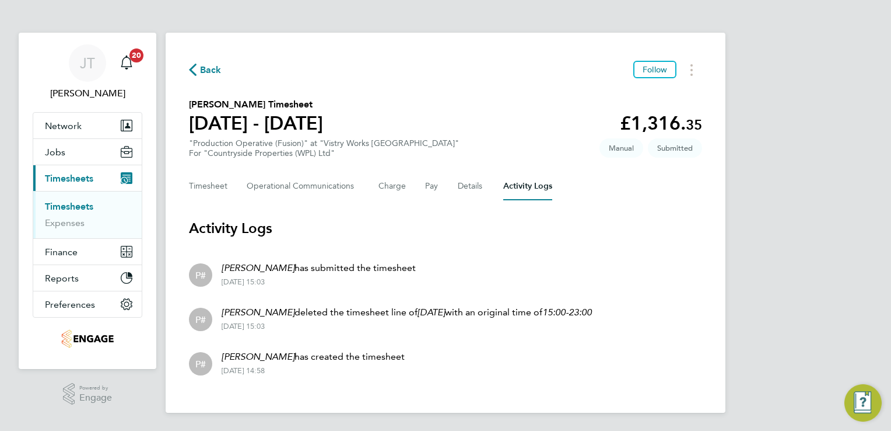
click at [212, 71] on span "Back" at bounding box center [211, 70] width 22 height 14
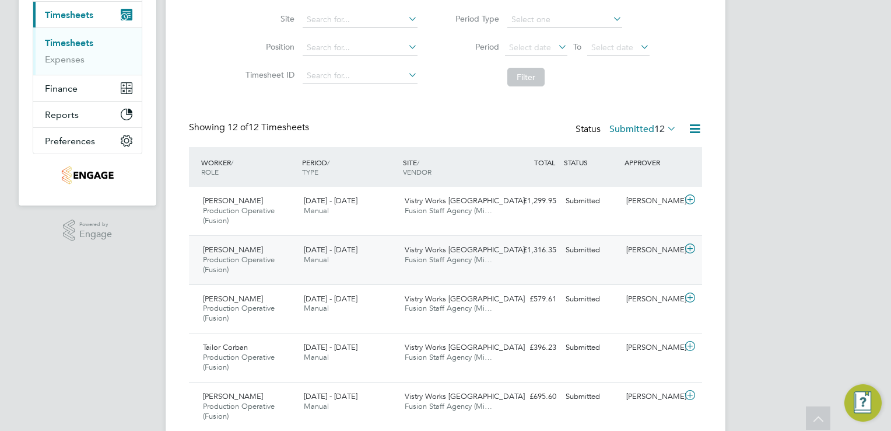
click at [691, 244] on icon at bounding box center [690, 248] width 15 height 9
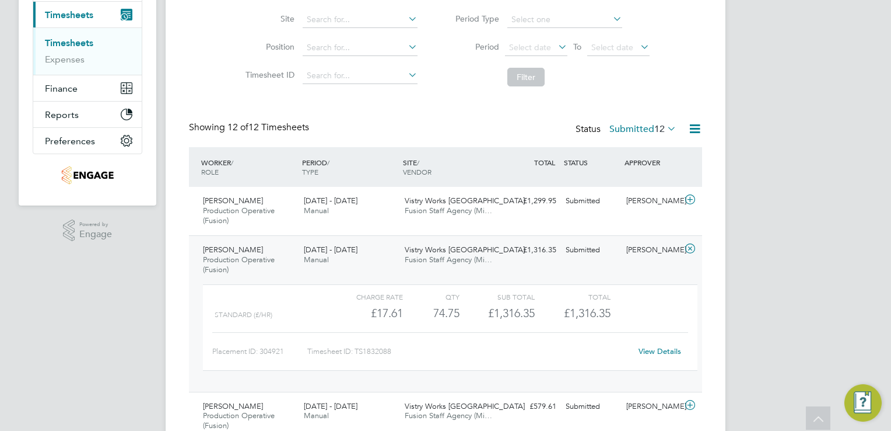
click at [655, 350] on link "View Details" at bounding box center [660, 351] width 43 height 10
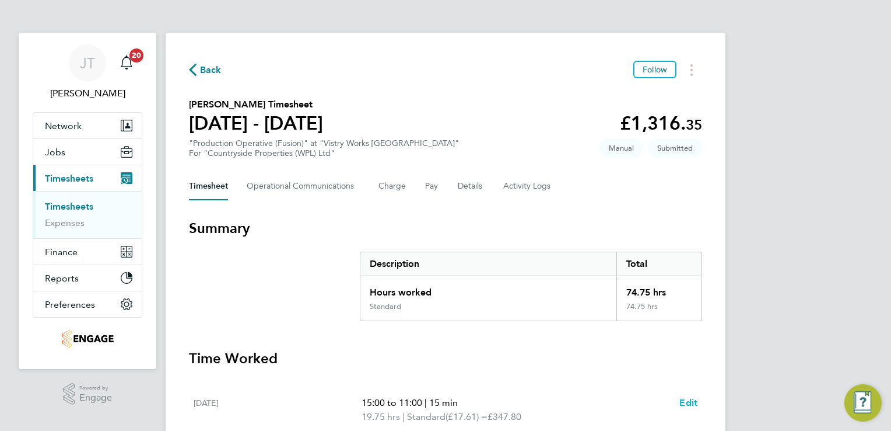
click at [697, 400] on span "Edit" at bounding box center [689, 402] width 18 height 11
select select "15"
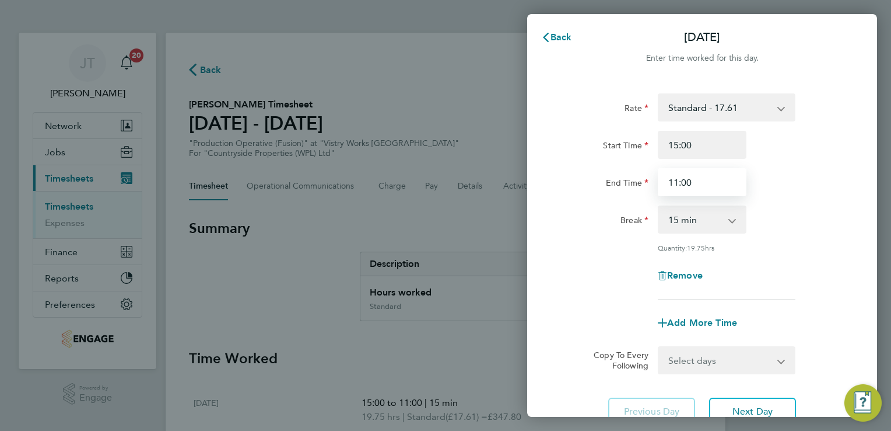
click at [705, 173] on input "11:00" at bounding box center [702, 182] width 89 height 28
type input "1"
type input "23:00"
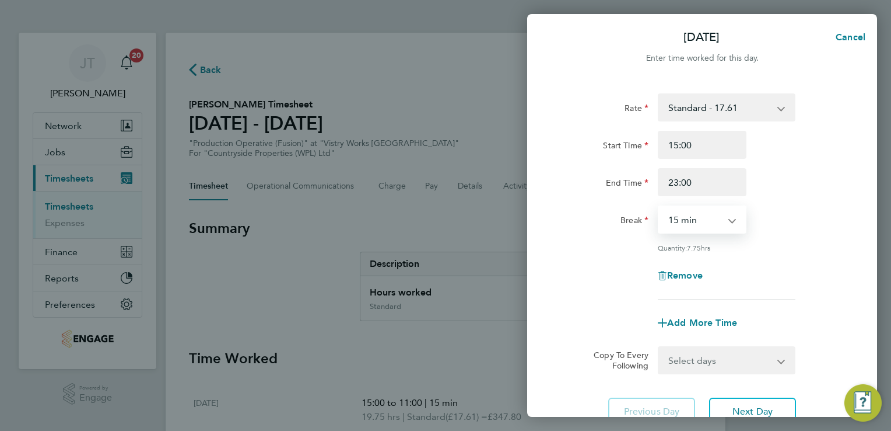
click at [698, 230] on select "0 min 15 min 30 min 45 min 60 min 75 min 90 min" at bounding box center [695, 220] width 72 height 26
select select "30"
click at [659, 207] on select "0 min 15 min 30 min 45 min 60 min 75 min 90 min" at bounding box center [695, 220] width 72 height 26
click at [688, 181] on input "23:00" at bounding box center [702, 182] width 89 height 28
type input "23:30"
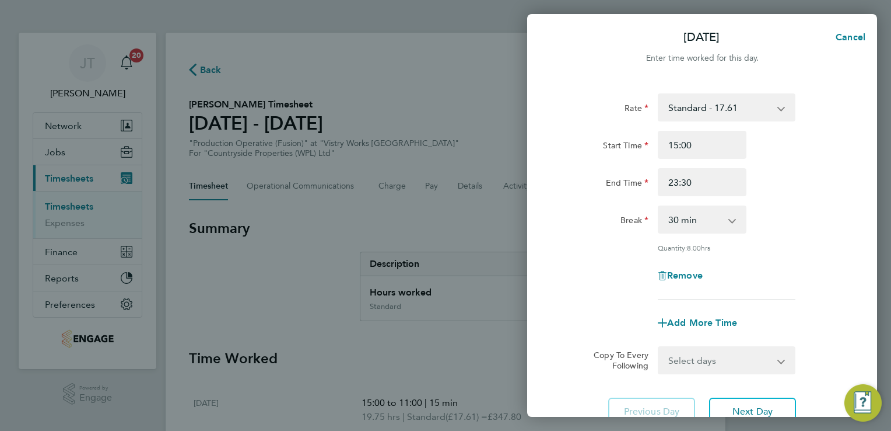
click at [783, 236] on div "Rate Standard - 17.61 BONUS - 13.50 PM Standard - 19.19 PM OT2 - 38.38 OT 1 - 2…" at bounding box center [702, 196] width 285 height 206
click at [740, 407] on span "Next Day" at bounding box center [753, 411] width 40 height 12
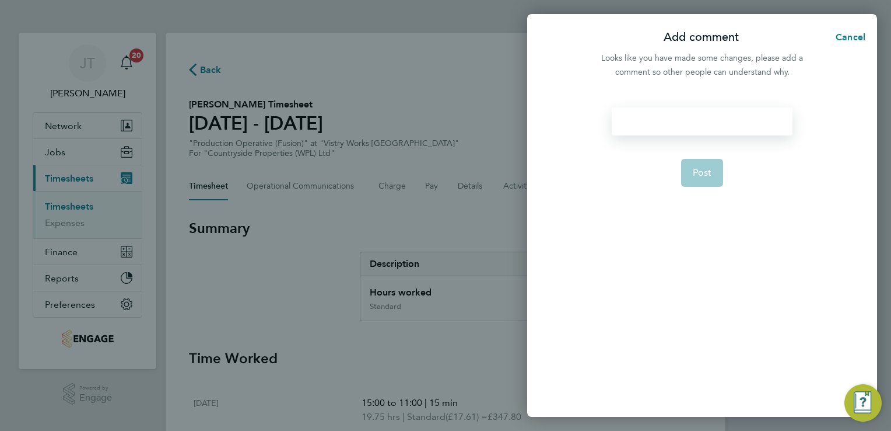
click at [714, 118] on div at bounding box center [702, 121] width 180 height 28
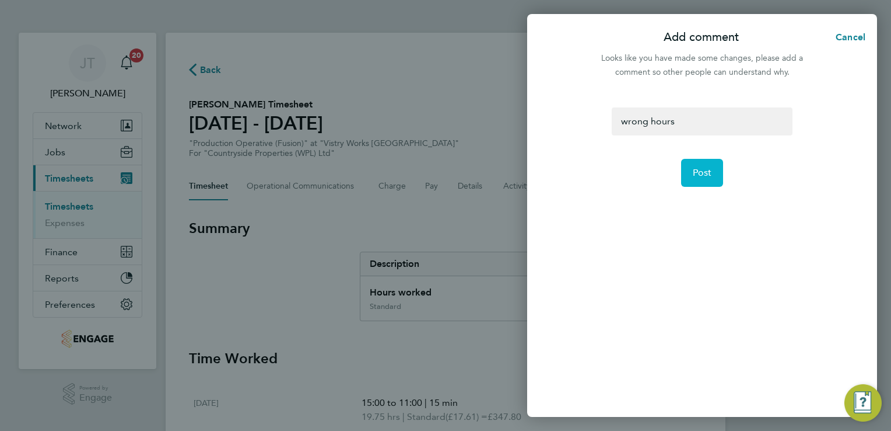
click at [707, 176] on span "Post" at bounding box center [702, 173] width 19 height 12
select select "15"
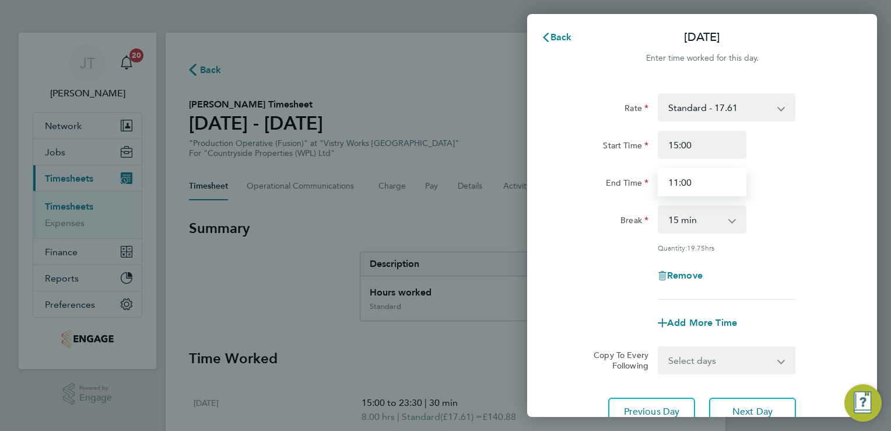
click at [707, 176] on input "11:00" at bounding box center [702, 182] width 89 height 28
type input "1"
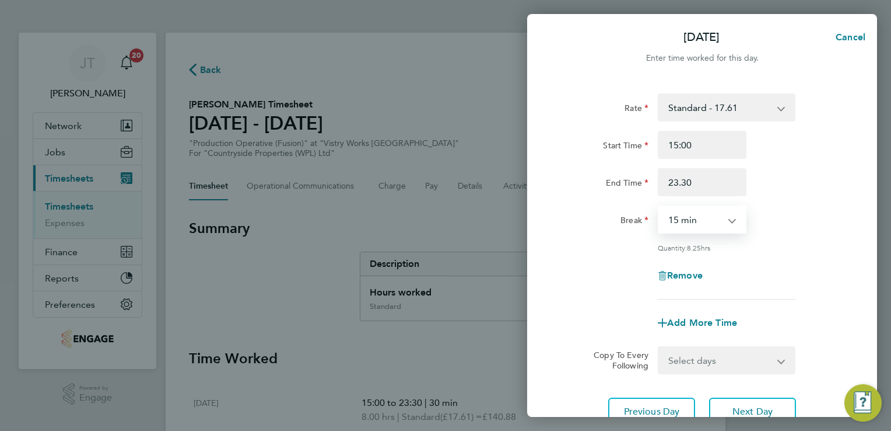
type input "23:30"
click at [688, 216] on select "0 min 15 min 30 min 45 min 60 min 75 min 90 min" at bounding box center [695, 220] width 72 height 26
select select "30"
click at [659, 207] on select "0 min 15 min 30 min 45 min 60 min 75 min 90 min" at bounding box center [695, 220] width 72 height 26
click at [736, 400] on button "Next Day" at bounding box center [752, 411] width 87 height 28
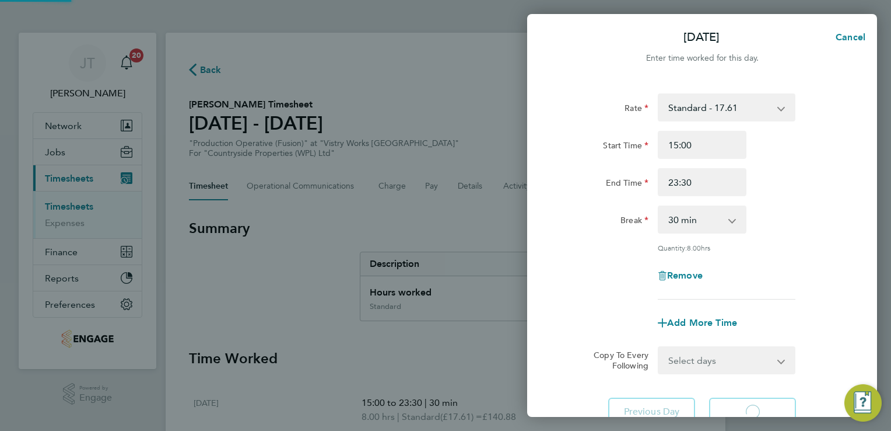
select select "15"
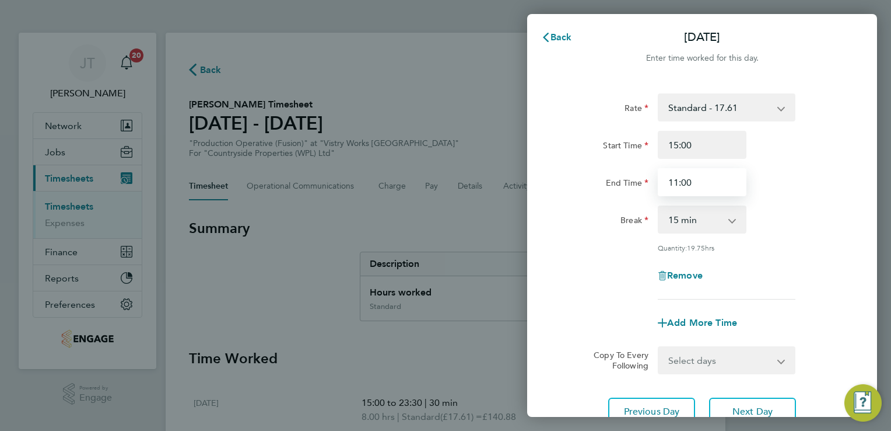
click at [697, 186] on input "11:00" at bounding box center [702, 182] width 89 height 28
type input "1"
type input "23:30"
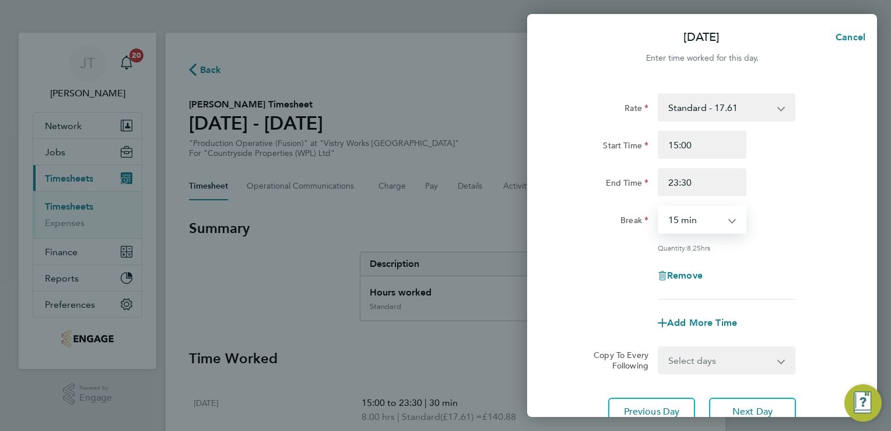
click at [683, 222] on select "0 min 15 min 30 min 45 min 60 min 75 min 90 min" at bounding box center [695, 220] width 72 height 26
select select "30"
click at [659, 207] on select "0 min 15 min 30 min 45 min 60 min 75 min 90 min" at bounding box center [695, 220] width 72 height 26
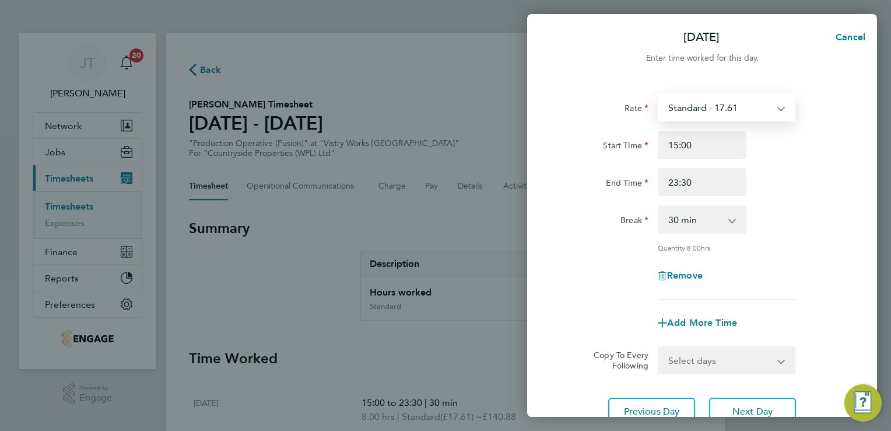
click at [697, 98] on select "Standard - 17.61 BONUS - 13.50 PM Standard - 19.19 PM OT2 - 38.38 OT 1 - 26.42 …" at bounding box center [719, 108] width 121 height 26
select select "15"
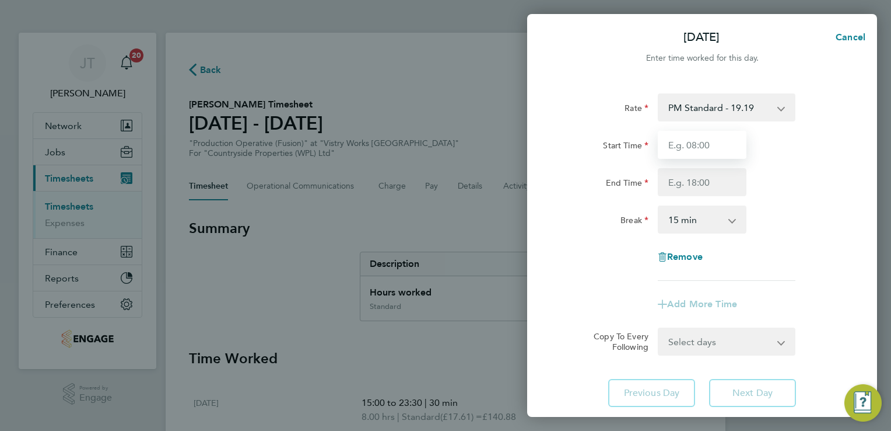
click at [685, 144] on input "Start Time" at bounding box center [702, 145] width 89 height 28
type input "15:00"
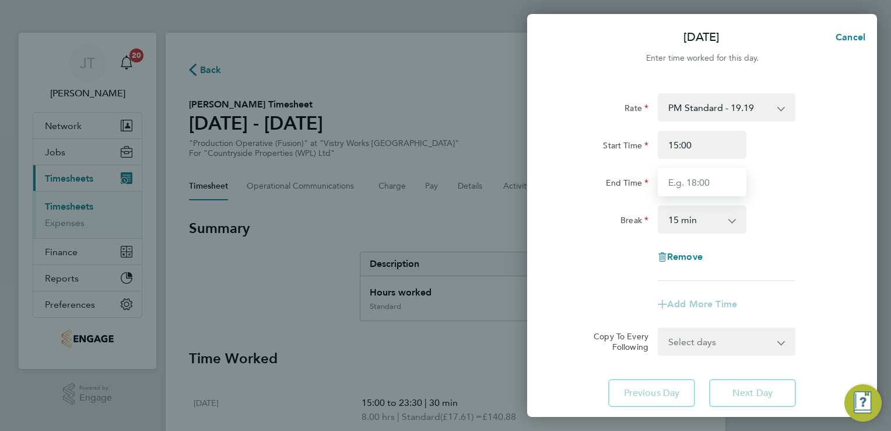
click at [690, 191] on input "End Time" at bounding box center [702, 182] width 89 height 28
type input "23:30"
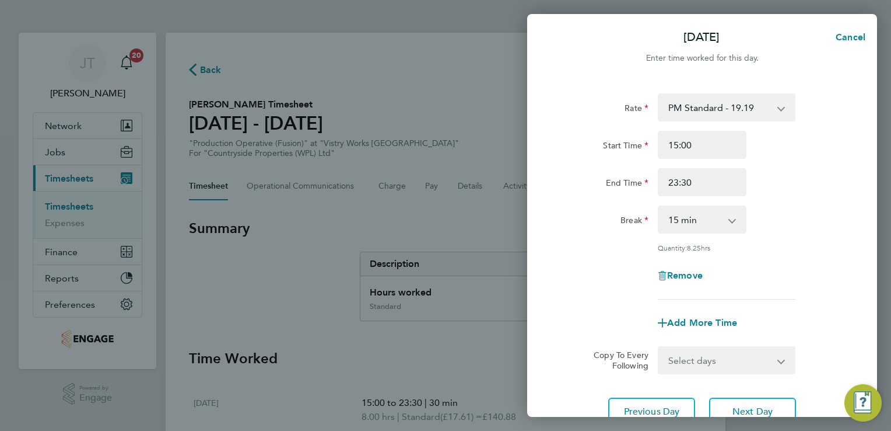
click at [704, 219] on select "0 min 15 min 30 min 45 min 60 min 75 min 90 min" at bounding box center [695, 220] width 72 height 26
select select "30"
click at [659, 207] on select "0 min 15 min 30 min 45 min 60 min 75 min 90 min" at bounding box center [695, 220] width 72 height 26
click at [817, 264] on div "Remove" at bounding box center [702, 275] width 294 height 28
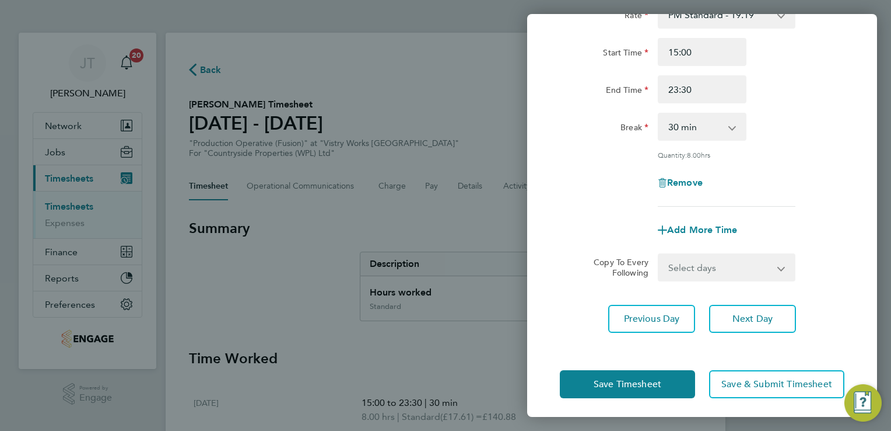
scroll to position [96, 0]
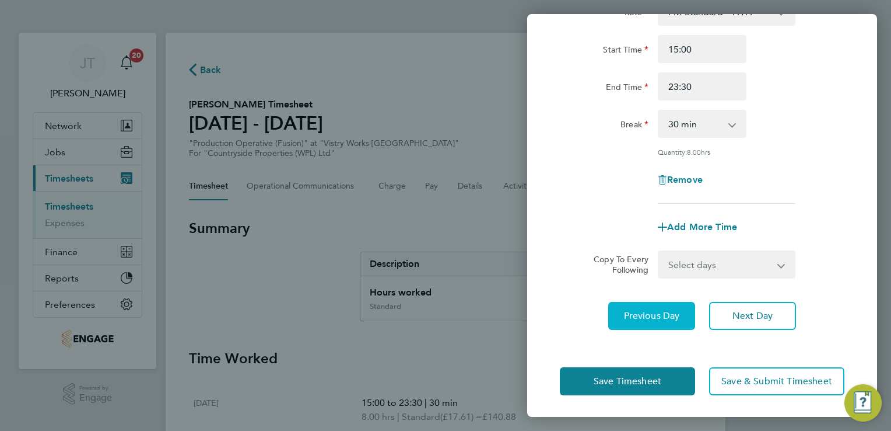
click at [627, 313] on span "Previous Day" at bounding box center [652, 316] width 56 height 12
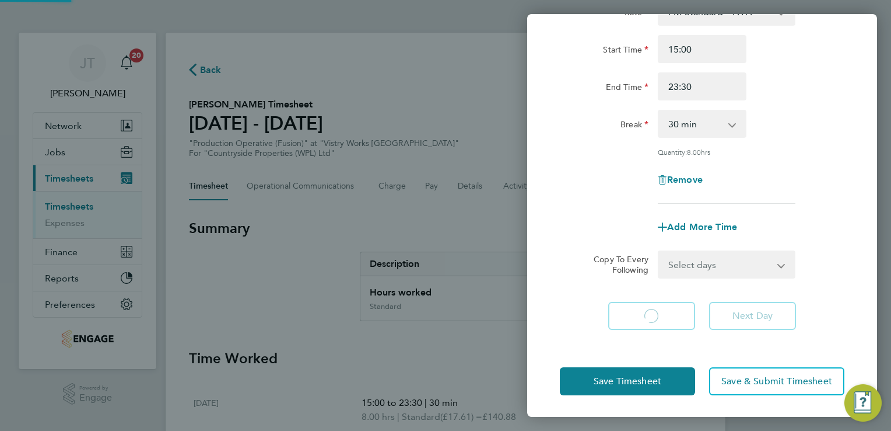
select select "30"
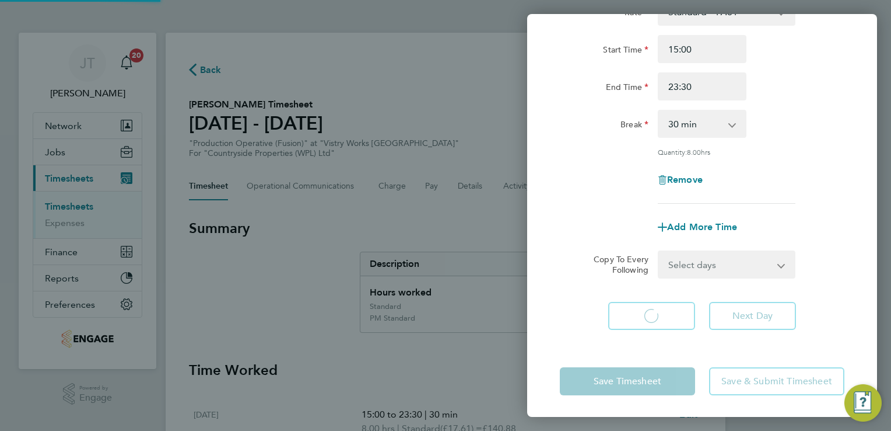
select select "30"
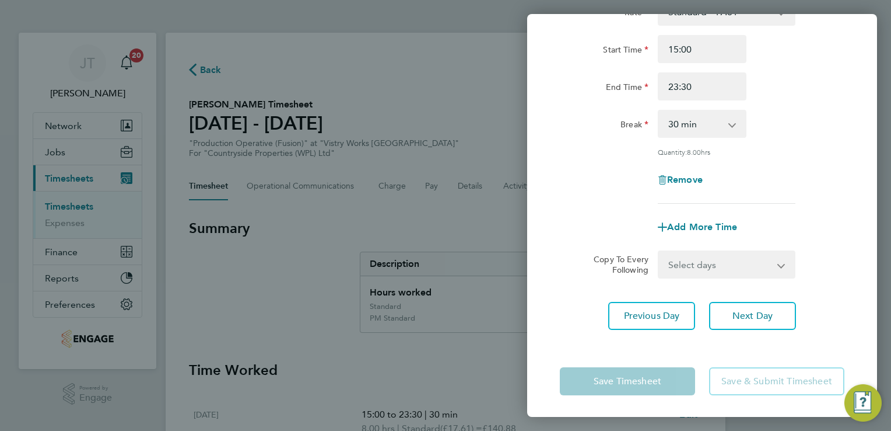
click at [782, 78] on div "End Time 23:30" at bounding box center [702, 86] width 294 height 28
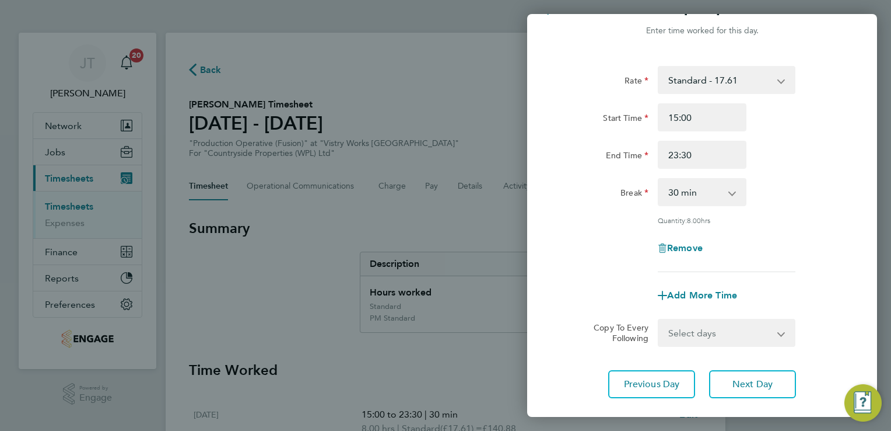
scroll to position [26, 0]
click at [761, 82] on select "Standard - 17.61 BONUS - 13.50 PM Standard - 19.19 PM OT2 - 38.38 OT 1 - 26.42 …" at bounding box center [719, 82] width 121 height 26
select select "30"
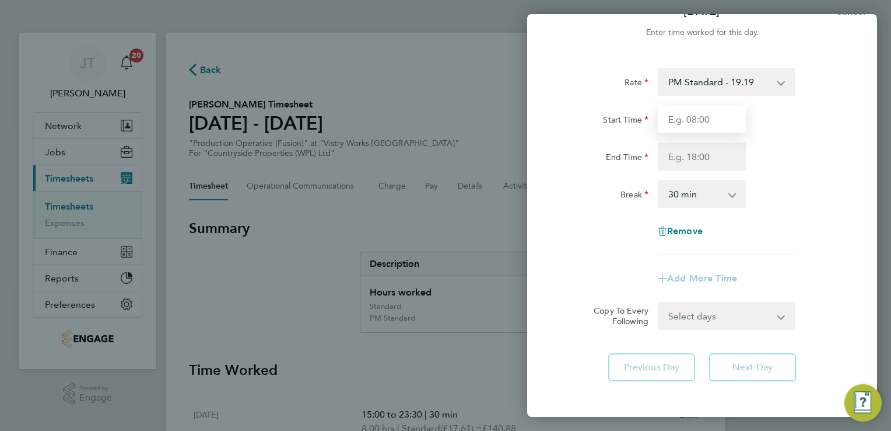
click at [709, 125] on input "Start Time" at bounding box center [702, 119] width 89 height 28
type input "15:00"
click at [682, 164] on input "End Time" at bounding box center [702, 156] width 89 height 28
type input "23:30"
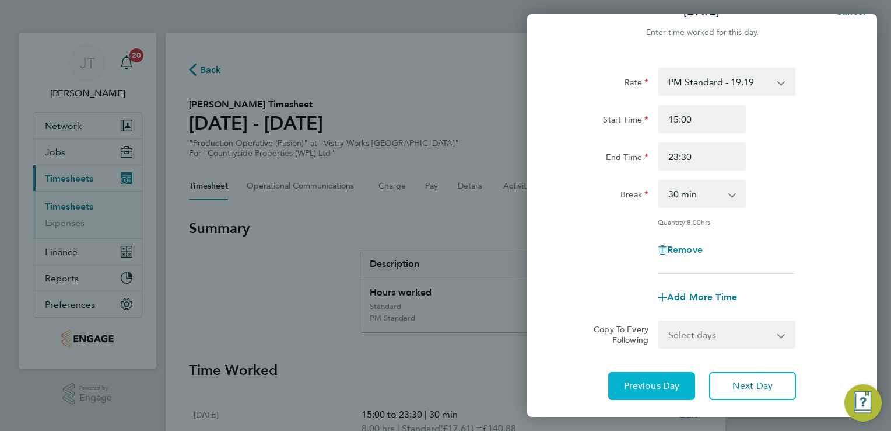
click at [643, 391] on button "Previous Day" at bounding box center [651, 386] width 87 height 28
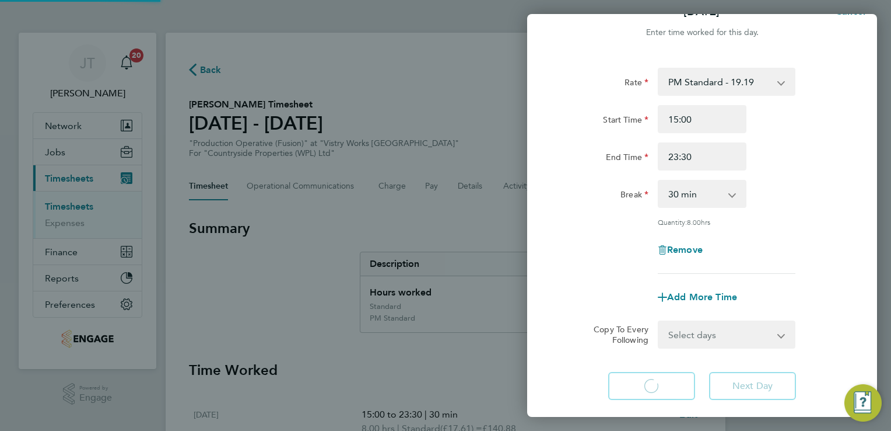
select select "30"
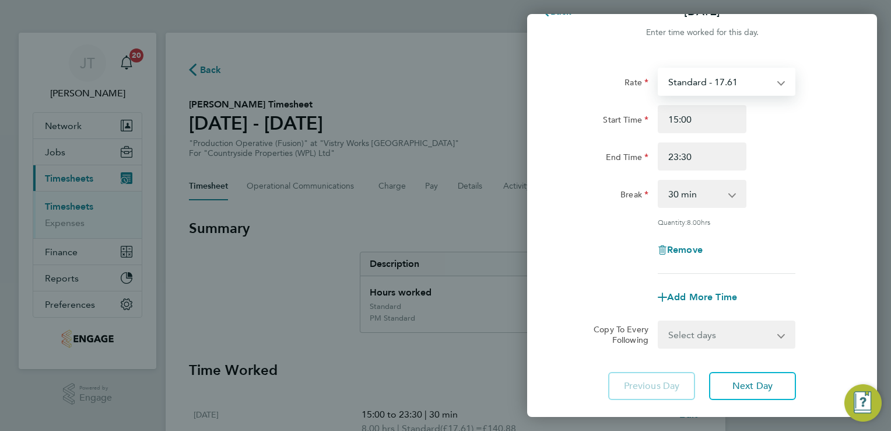
click at [695, 81] on select "Standard - 17.61 BONUS - 13.50 PM Standard - 19.19 PM OT2 - 38.38 OT 1 - 26.42 …" at bounding box center [719, 82] width 121 height 26
select select "30"
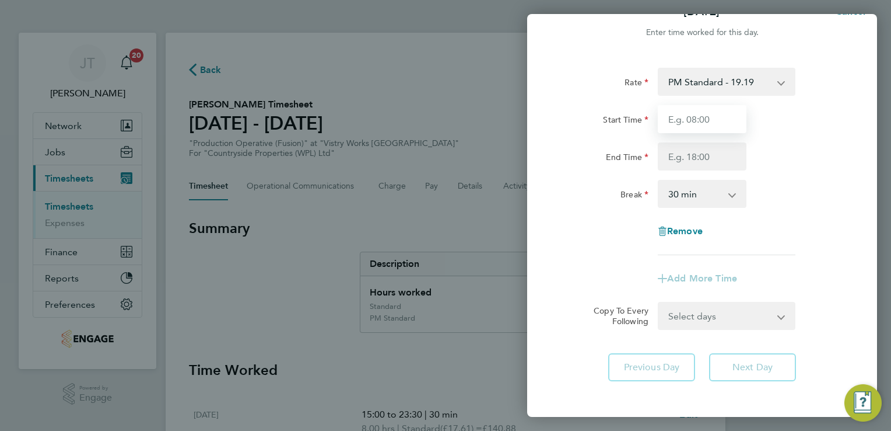
click at [675, 116] on input "Start Time" at bounding box center [702, 119] width 89 height 28
type input "15:00"
click at [694, 158] on input "End Time" at bounding box center [702, 156] width 89 height 28
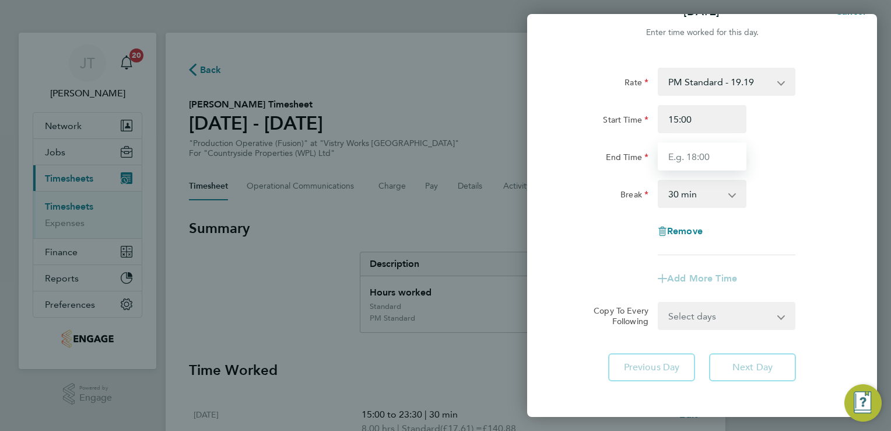
type input "23:30"
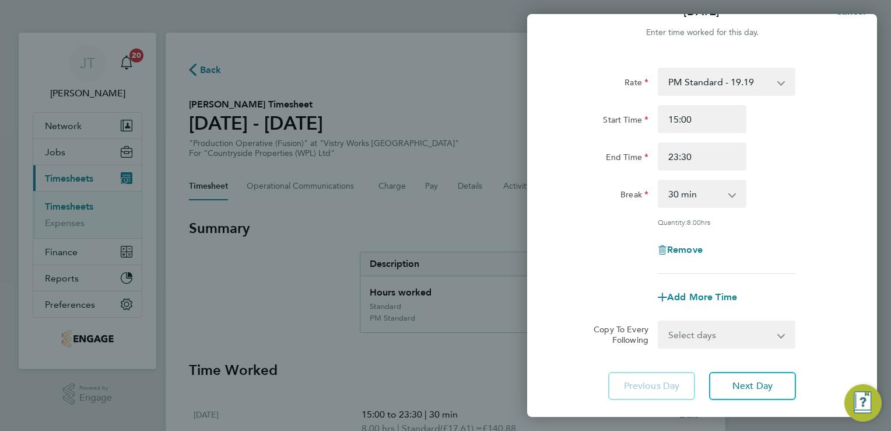
click at [753, 220] on div "Quantity: 8.00 hrs" at bounding box center [727, 221] width 138 height 9
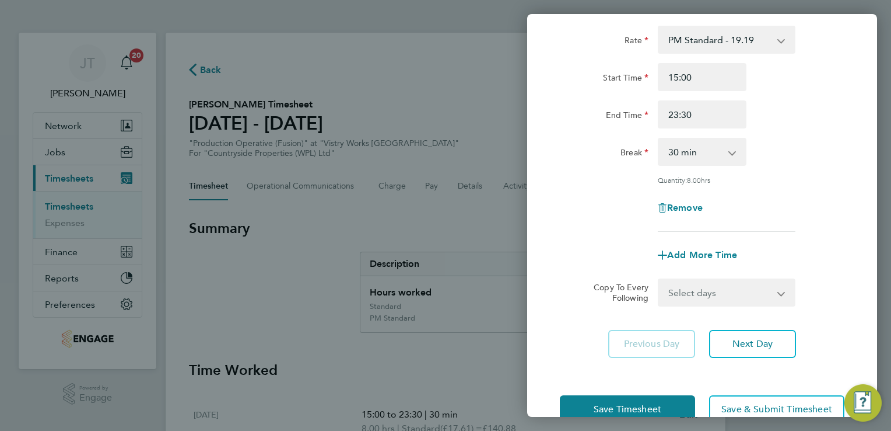
scroll to position [70, 0]
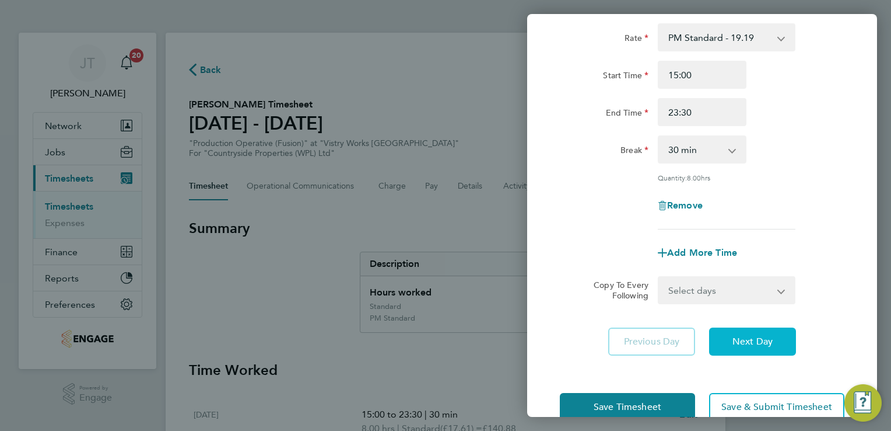
click at [737, 331] on button "Next Day" at bounding box center [752, 341] width 87 height 28
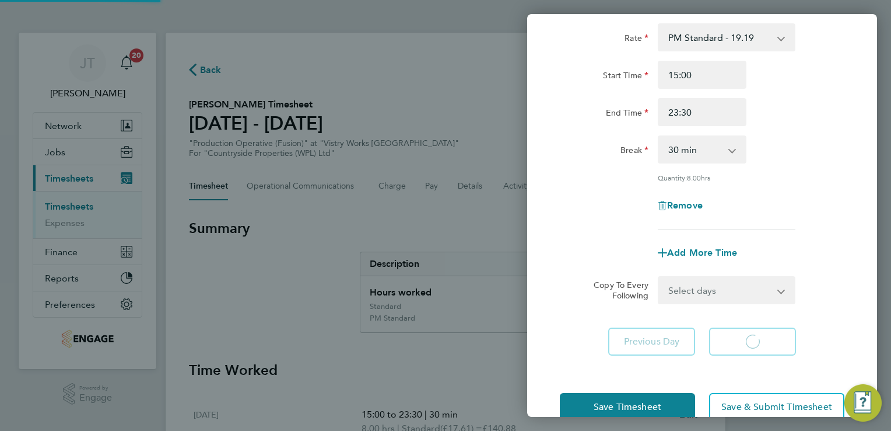
select select "30"
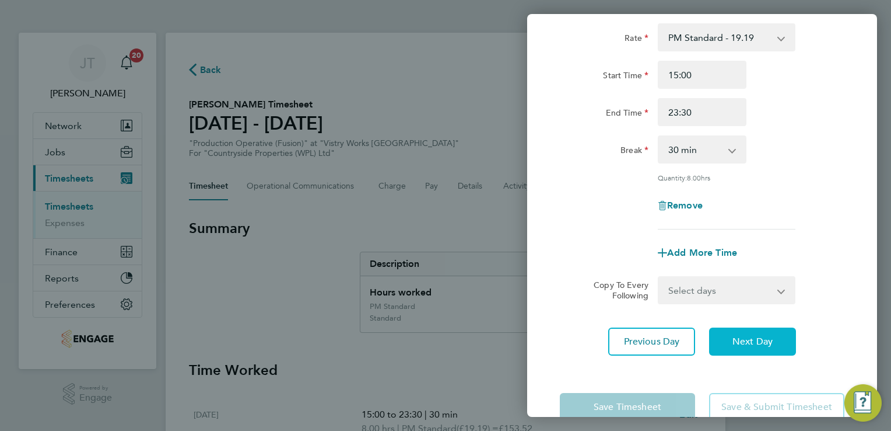
click at [737, 331] on button "Next Day" at bounding box center [752, 341] width 87 height 28
select select "30"
click at [744, 340] on span "Next Day" at bounding box center [753, 341] width 40 height 12
select select "15"
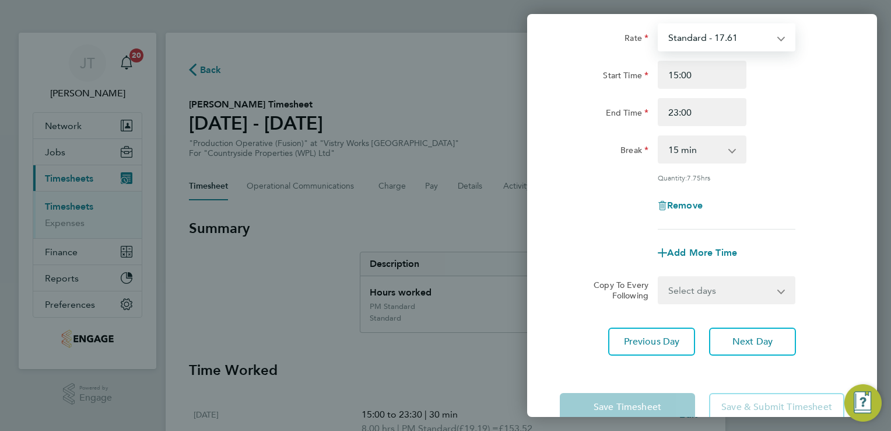
click at [734, 34] on select "Standard - 17.61 BONUS - 13.50 PM Standard - 19.19 PM OT2 - 38.38 OT 1 - 26.42 …" at bounding box center [719, 38] width 121 height 26
select select "15"
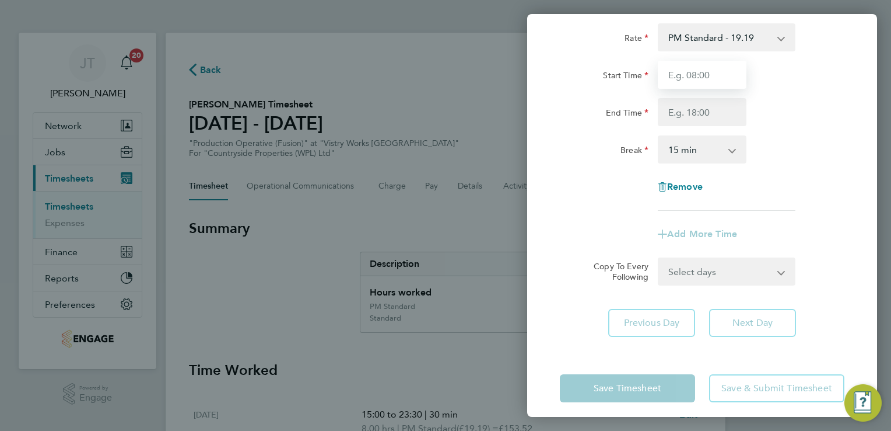
click at [681, 83] on input "Start Time" at bounding box center [702, 75] width 89 height 28
type input "15:00"
click at [693, 123] on input "End Time" at bounding box center [702, 112] width 89 height 28
type input "23:30"
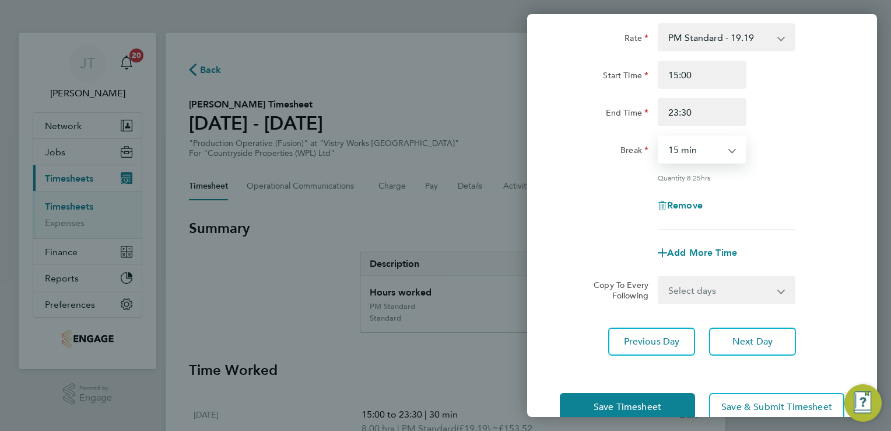
click at [700, 153] on select "0 min 15 min 30 min 45 min 60 min 75 min 90 min" at bounding box center [695, 150] width 72 height 26
select select "30"
click at [659, 137] on select "0 min 15 min 30 min 45 min 60 min 75 min 90 min" at bounding box center [695, 150] width 72 height 26
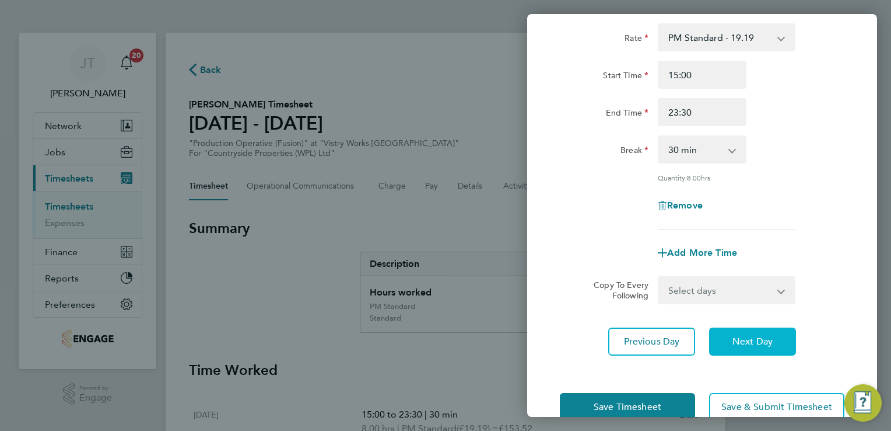
click at [763, 331] on button "Next Day" at bounding box center [752, 341] width 87 height 28
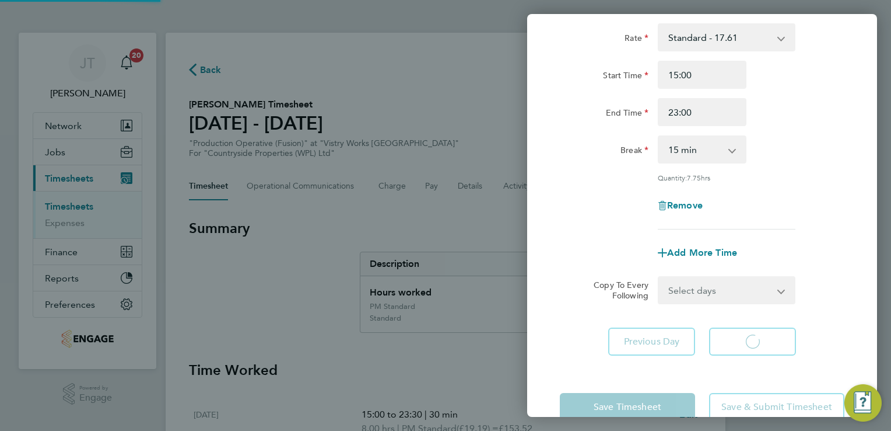
select select "15"
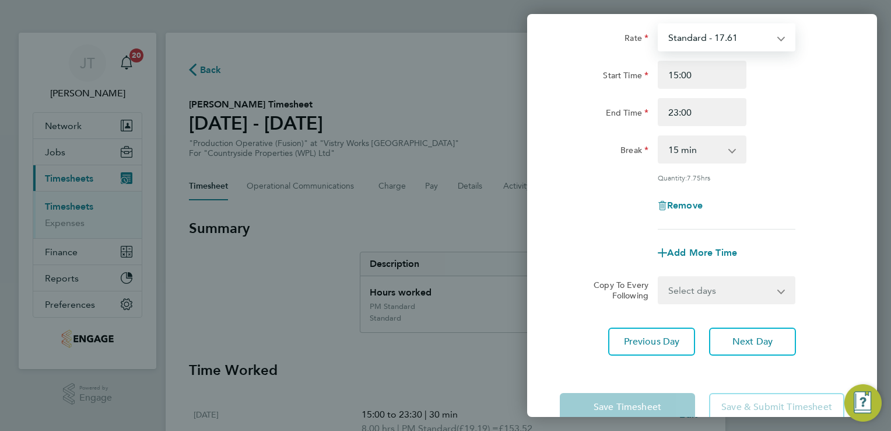
click at [780, 33] on select "Standard - 17.61 BONUS - 13.50 PM Standard - 19.19 PM OT2 - 38.38 OT 1 - 26.42 …" at bounding box center [719, 38] width 121 height 26
select select "15"
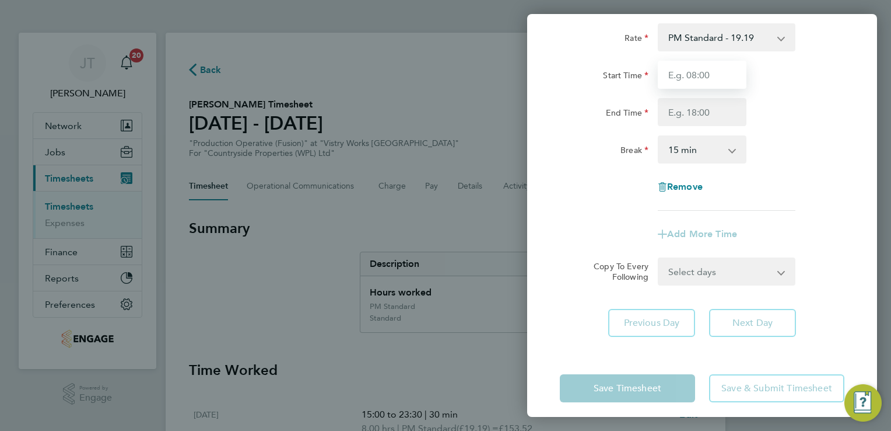
click at [674, 72] on input "Start Time" at bounding box center [702, 75] width 89 height 28
type input "15:00"
click at [803, 68] on div "Start Time 15:00" at bounding box center [702, 75] width 294 height 28
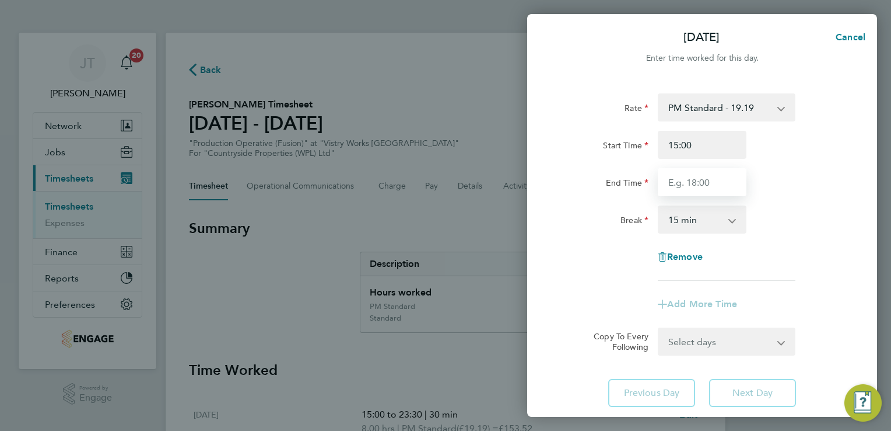
click at [683, 186] on input "End Time" at bounding box center [702, 182] width 89 height 28
type input "21:00"
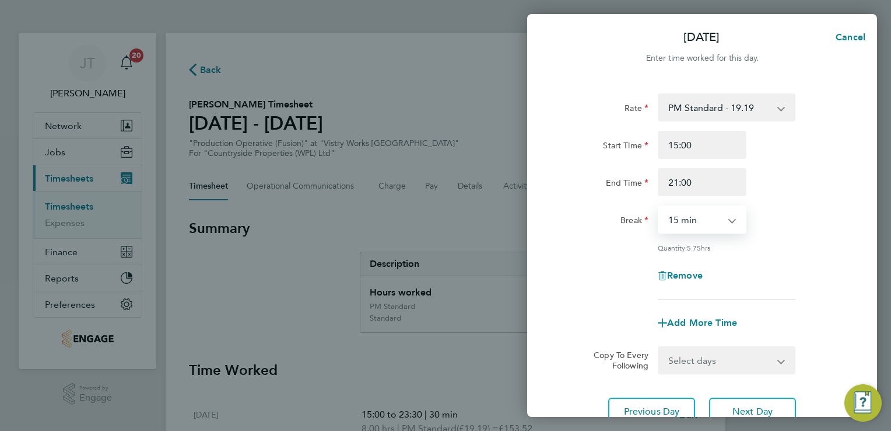
click at [697, 215] on select "0 min 15 min 30 min 45 min 60 min 75 min 90 min" at bounding box center [695, 220] width 72 height 26
select select "30"
click at [659, 207] on select "0 min 15 min 30 min 45 min 60 min 75 min 90 min" at bounding box center [695, 220] width 72 height 26
click at [758, 309] on div "Add More Time" at bounding box center [702, 323] width 294 height 28
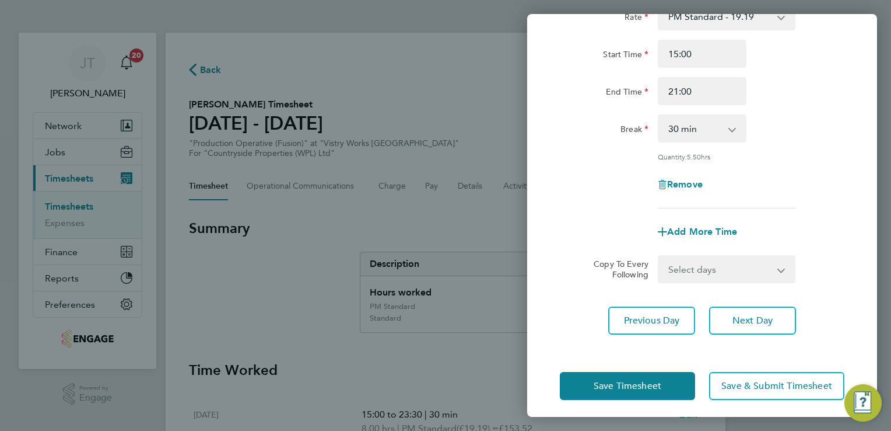
scroll to position [93, 0]
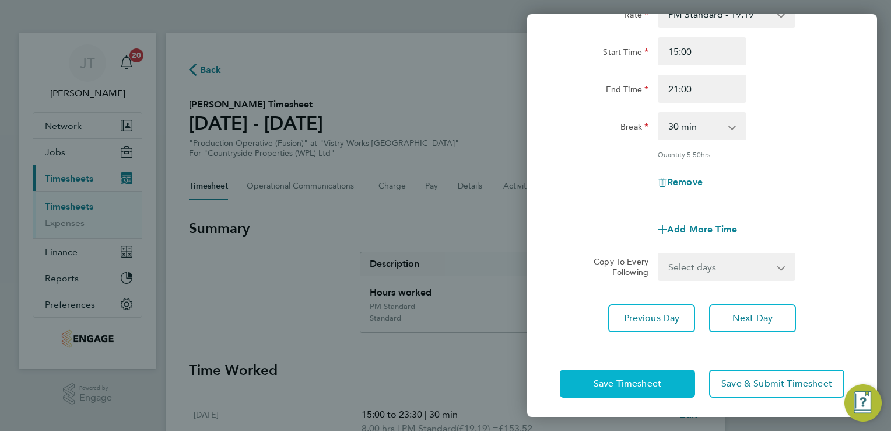
click at [607, 377] on span "Save Timesheet" at bounding box center [628, 383] width 68 height 12
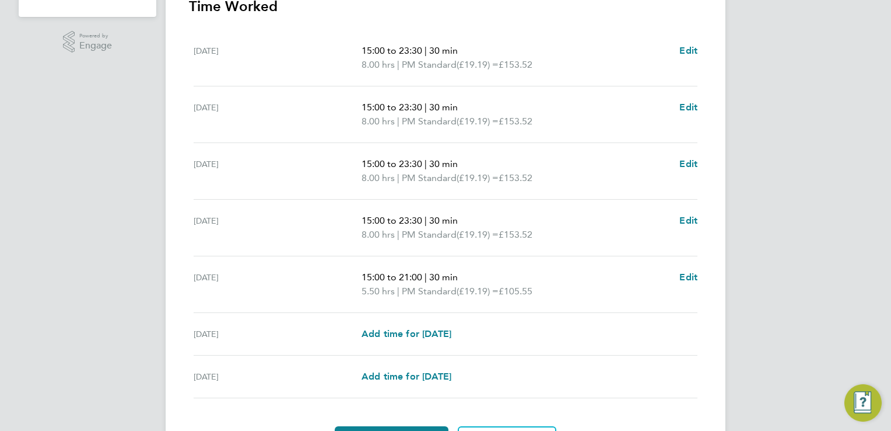
scroll to position [420, 0]
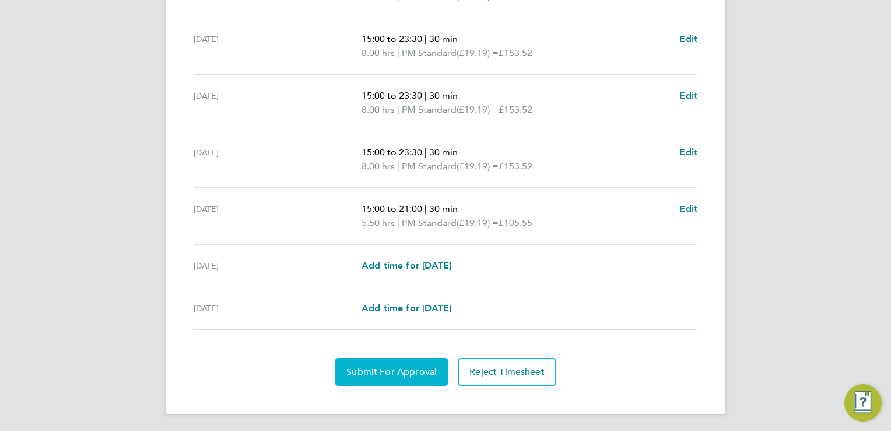
click at [390, 372] on span "Submit For Approval" at bounding box center [392, 372] width 90 height 12
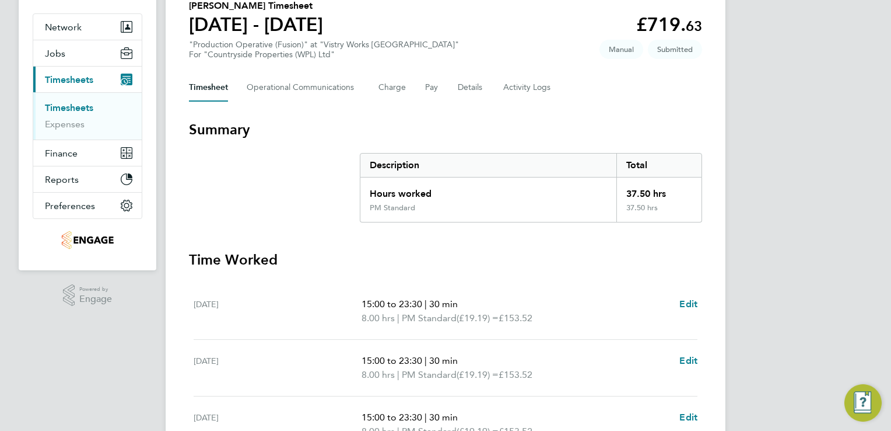
scroll to position [0, 0]
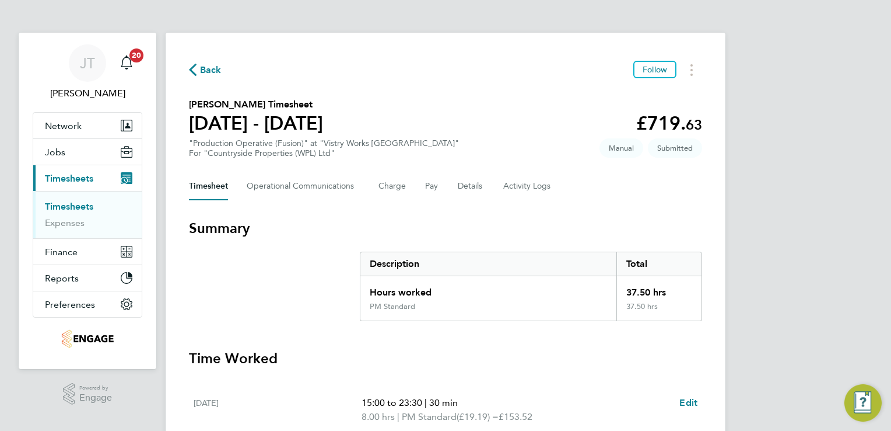
click at [197, 64] on span "Back" at bounding box center [205, 69] width 33 height 11
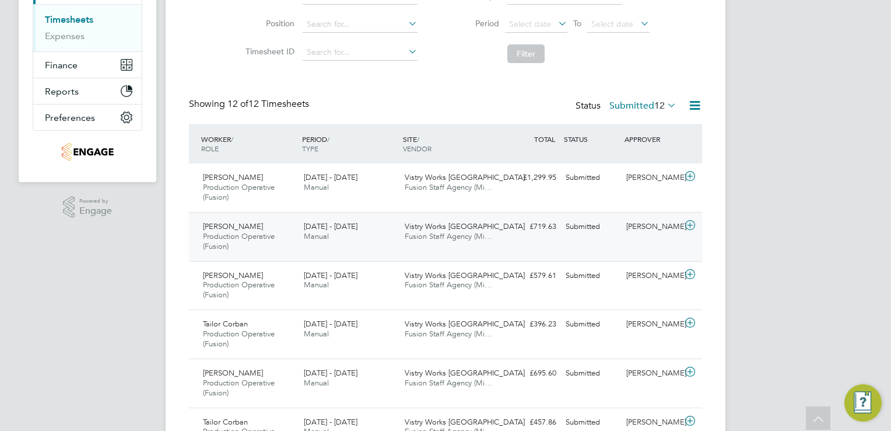
click at [688, 235] on div at bounding box center [692, 226] width 20 height 19
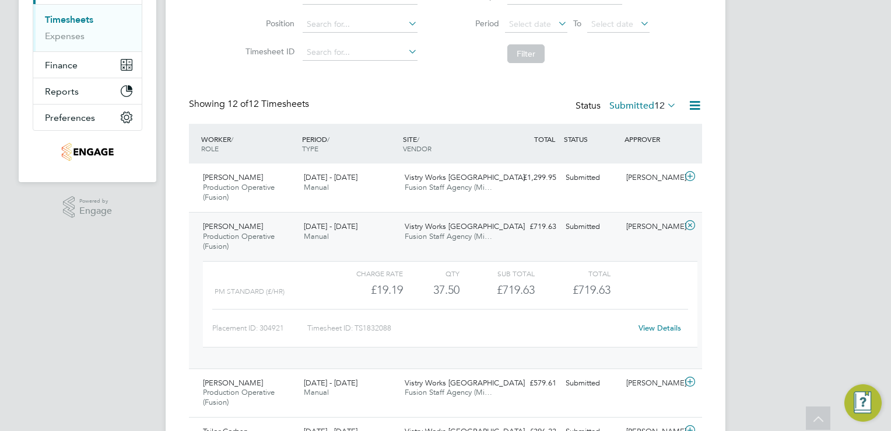
click at [646, 326] on link "View Details" at bounding box center [660, 328] width 43 height 10
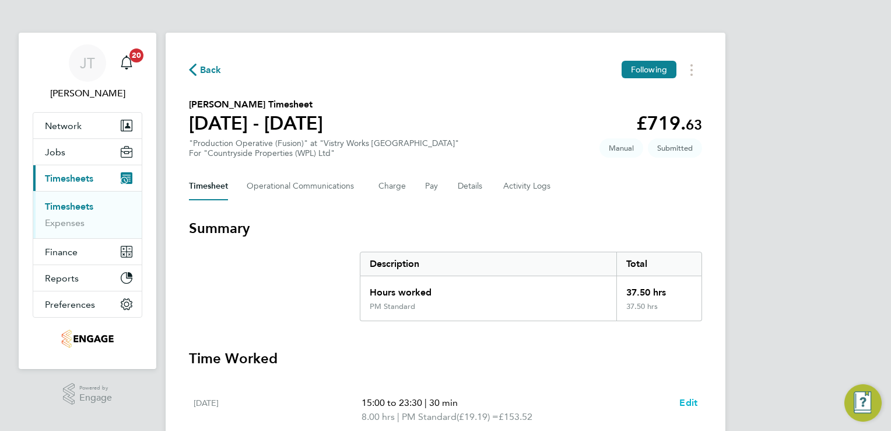
drag, startPoint x: 0, startPoint y: 0, endPoint x: 684, endPoint y: 403, distance: 793.9
click at [684, 403] on span "Edit" at bounding box center [689, 402] width 18 height 11
select select "30"
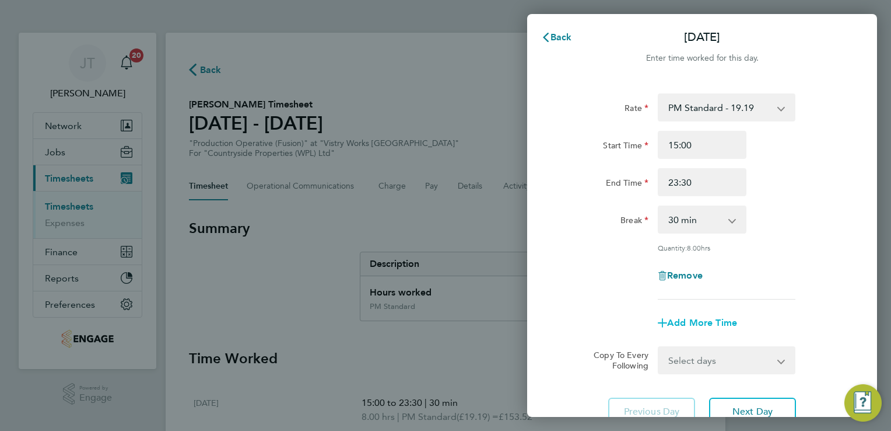
click at [709, 317] on span "Add More Time" at bounding box center [702, 322] width 70 height 11
select select "null"
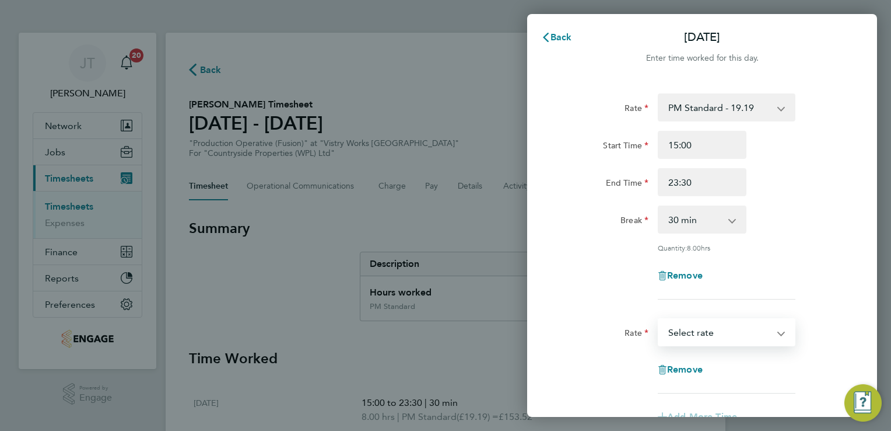
click at [707, 328] on select "BONUS - 13.50 Standard - 17.61 PM Standard - 19.19 PM OT2 - 38.38 OT 1 - 26.42 …" at bounding box center [719, 332] width 121 height 26
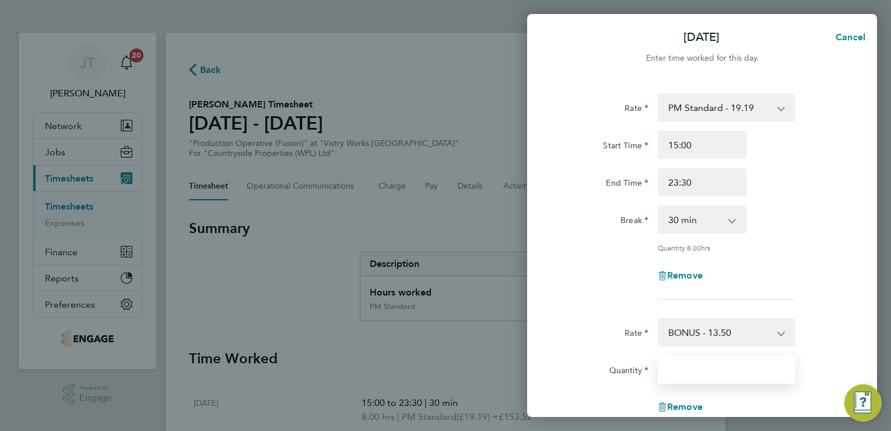
click at [705, 361] on input "Quantity" at bounding box center [727, 369] width 138 height 28
type input "2.37"
click at [846, 354] on div "Rate PM Standard - 19.19 BONUS - 13.50 Standard - 17.61 PM OT2 - 38.38 OT 1 - 2…" at bounding box center [702, 324] width 350 height 491
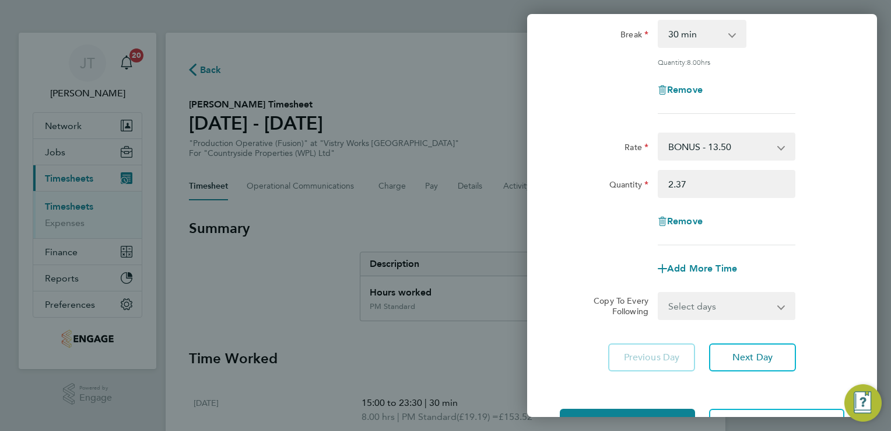
scroll to position [187, 0]
click at [649, 407] on button "Save Timesheet" at bounding box center [627, 421] width 135 height 28
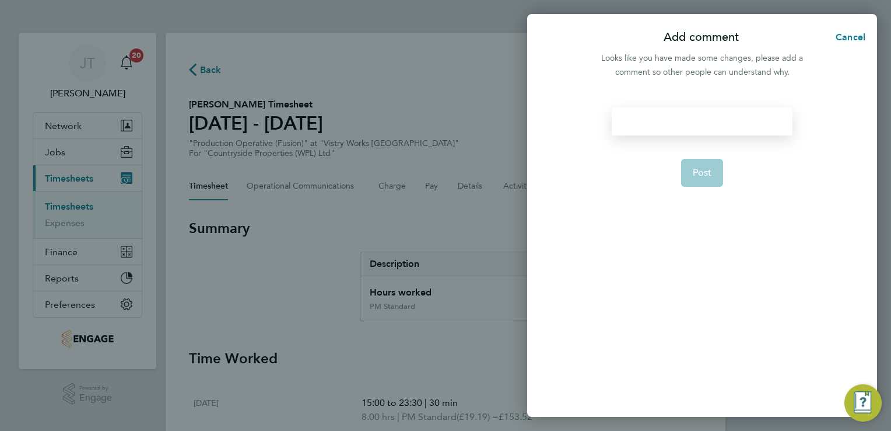
click at [677, 132] on div at bounding box center [702, 121] width 180 height 28
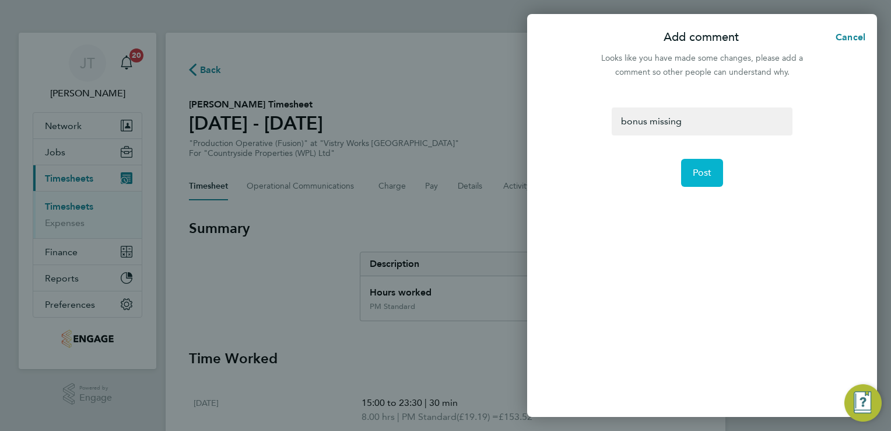
click at [712, 177] on button "Post" at bounding box center [702, 173] width 43 height 28
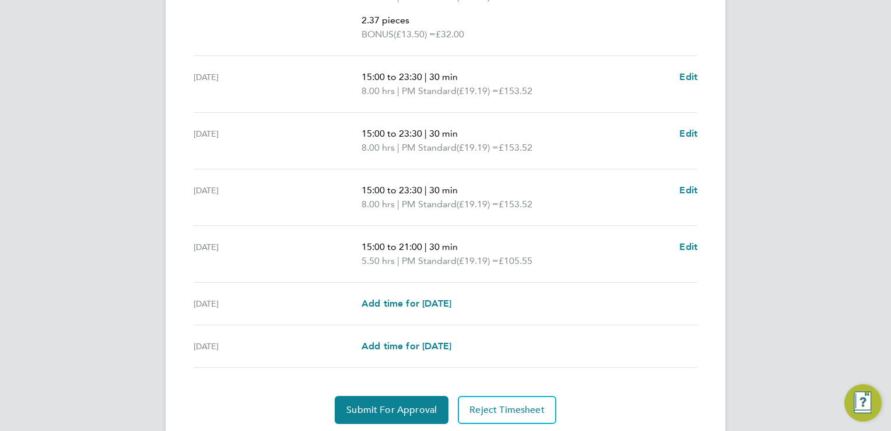
scroll to position [467, 0]
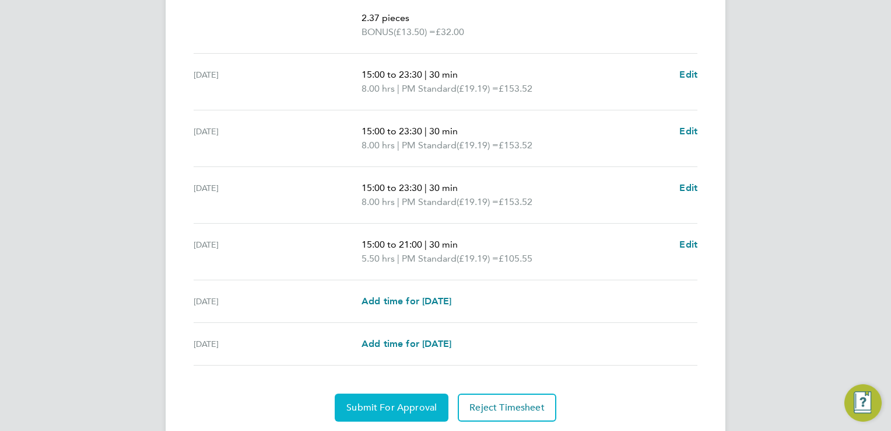
click at [379, 415] on button "Submit For Approval" at bounding box center [392, 407] width 114 height 28
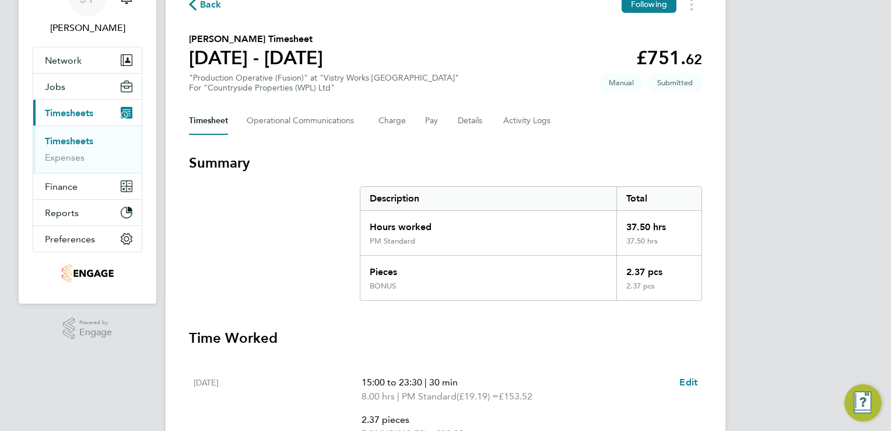
scroll to position [0, 0]
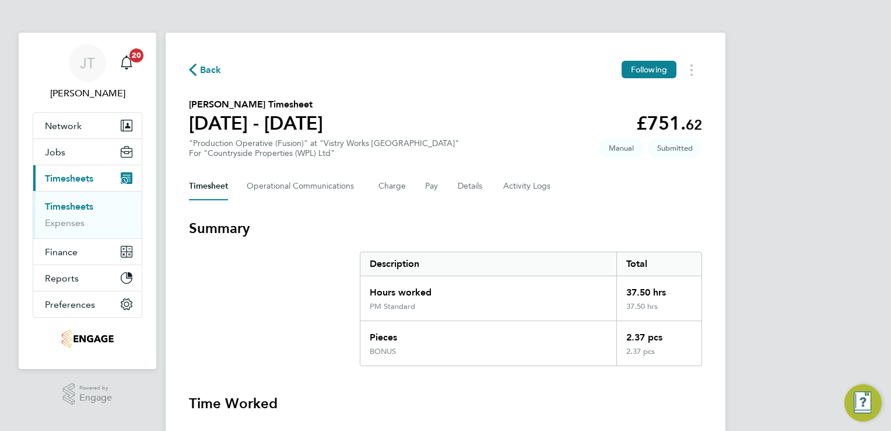
click at [201, 74] on span "Back" at bounding box center [211, 70] width 22 height 14
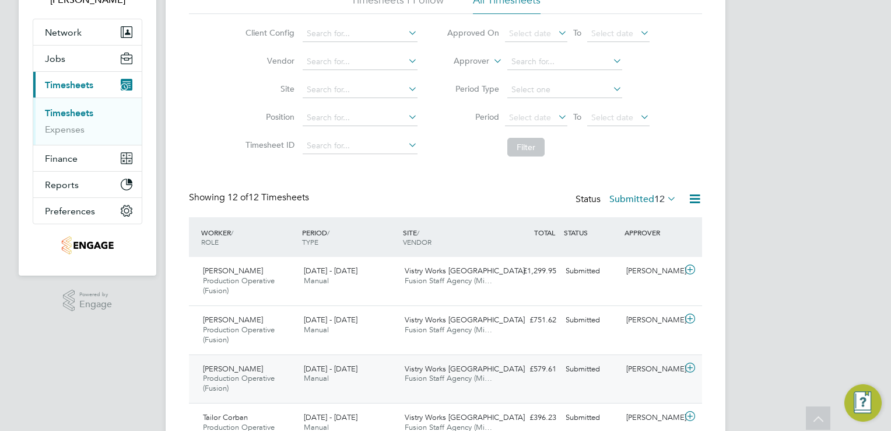
click at [692, 365] on icon at bounding box center [690, 367] width 15 height 9
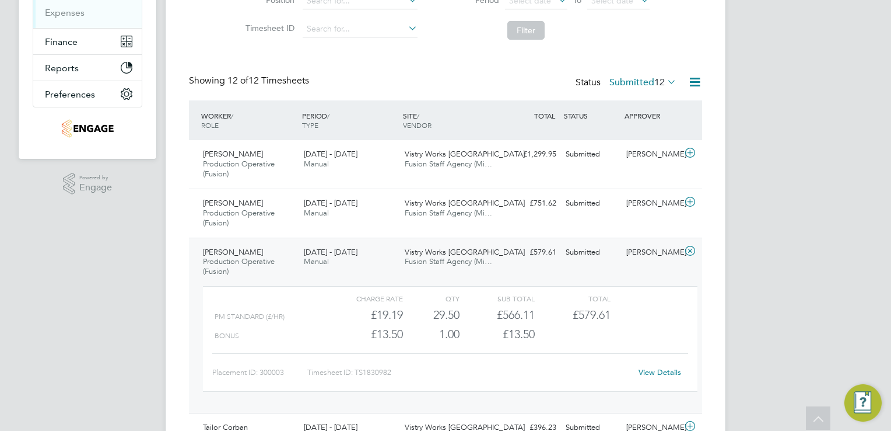
click at [658, 370] on link "View Details" at bounding box center [660, 372] width 43 height 10
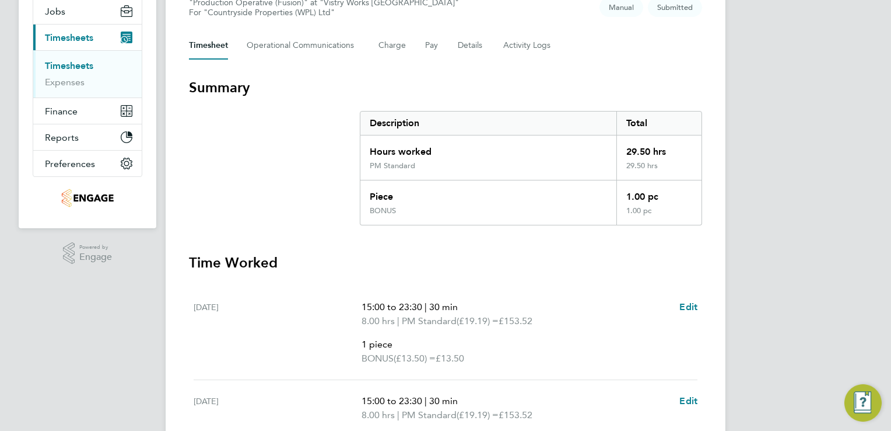
scroll to position [140, 0]
click at [534, 40] on Logs-tab "Activity Logs" at bounding box center [527, 46] width 49 height 28
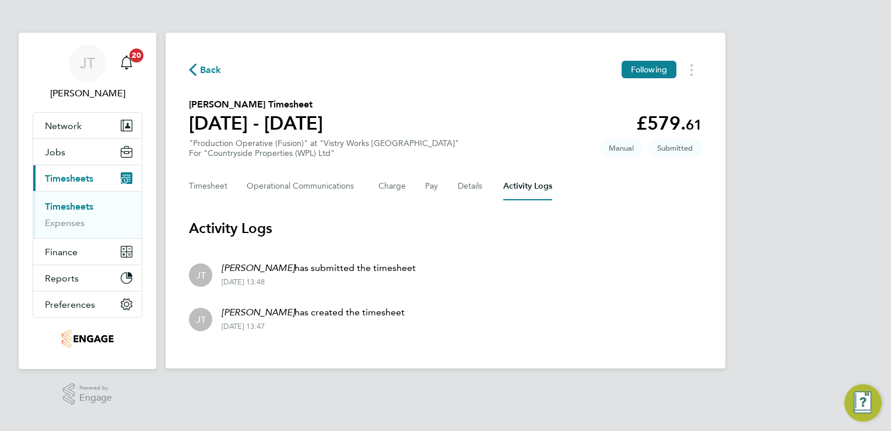
click at [210, 68] on span "Back" at bounding box center [211, 70] width 22 height 14
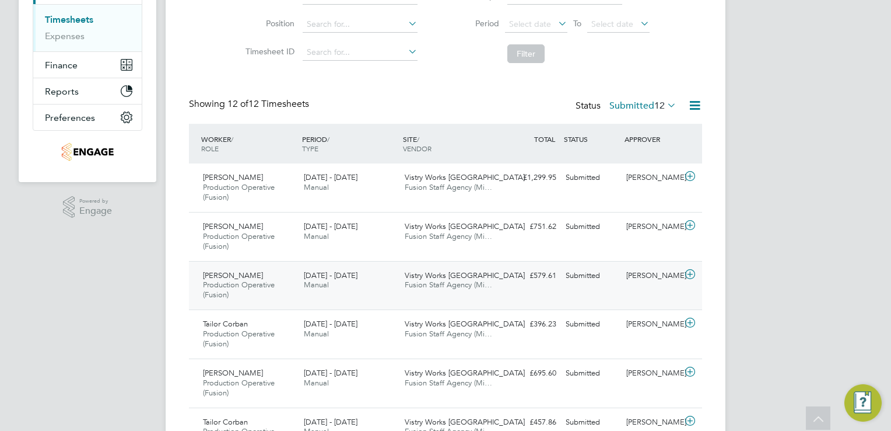
click at [685, 270] on icon at bounding box center [690, 274] width 15 height 9
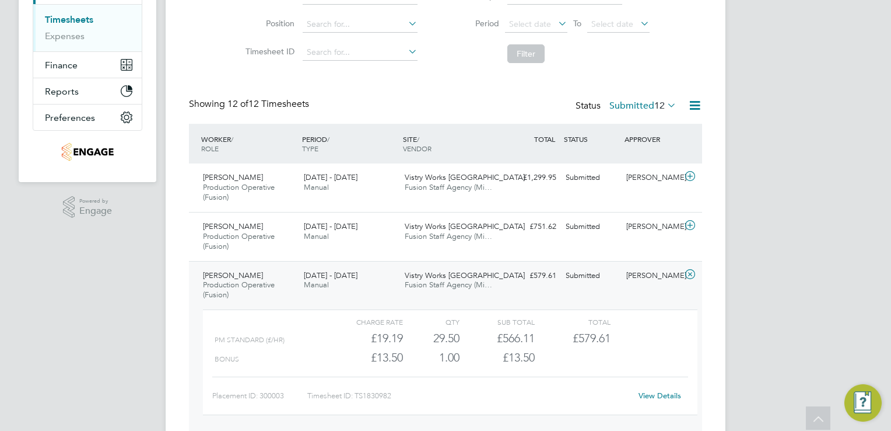
click at [648, 393] on link "View Details" at bounding box center [660, 395] width 43 height 10
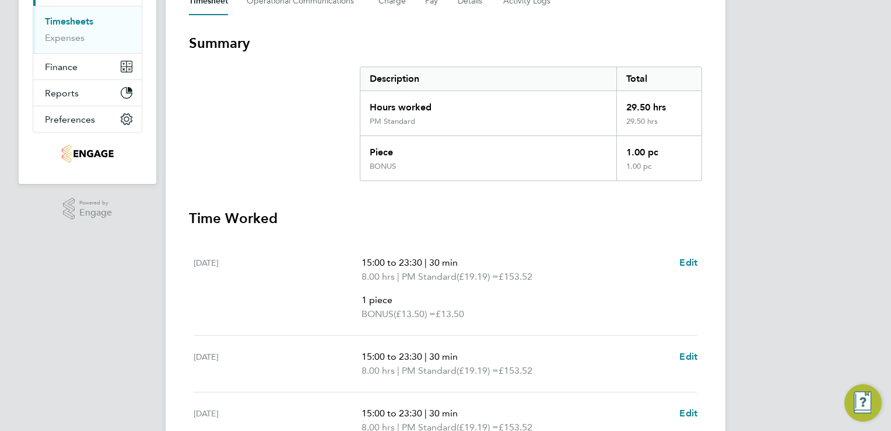
scroll to position [187, 0]
click at [681, 266] on link "Edit" at bounding box center [689, 261] width 18 height 14
select select "30"
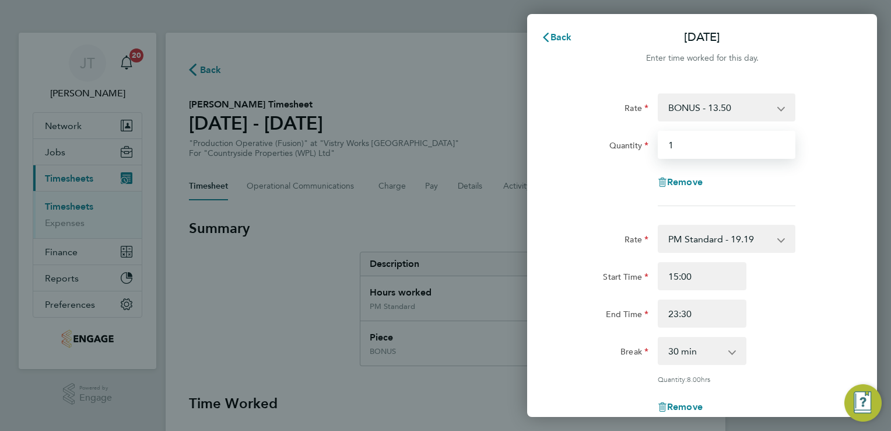
click at [688, 151] on input "1" at bounding box center [727, 145] width 138 height 28
type input "2.37"
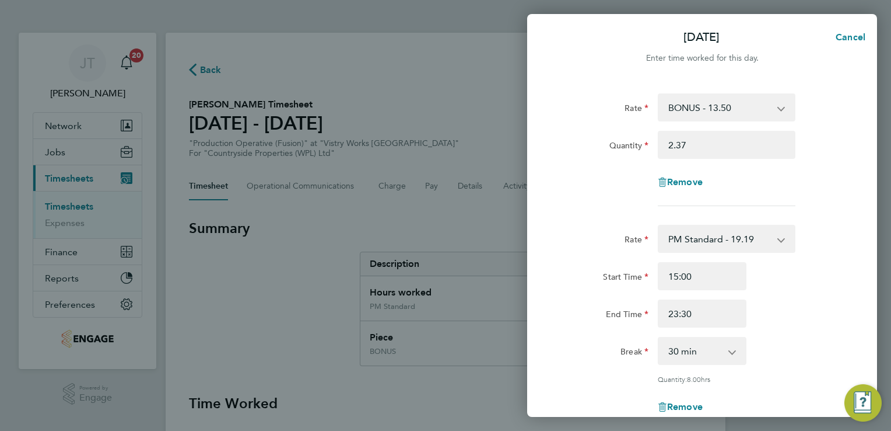
click at [782, 320] on div "End Time 23:30" at bounding box center [702, 313] width 294 height 28
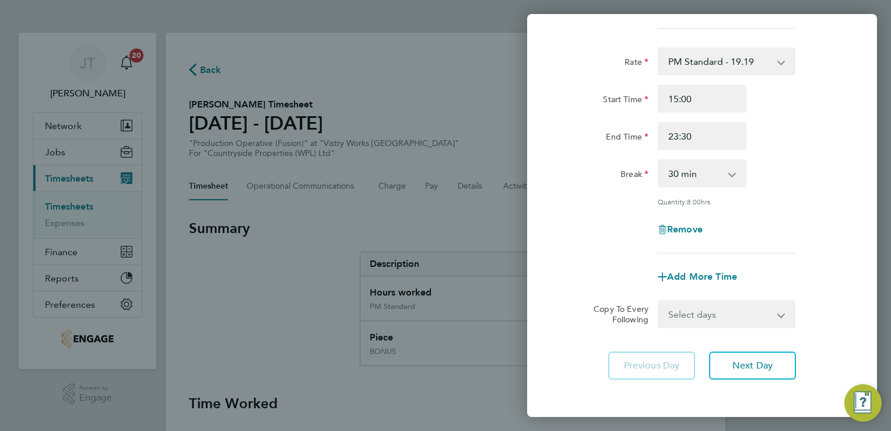
scroll to position [187, 0]
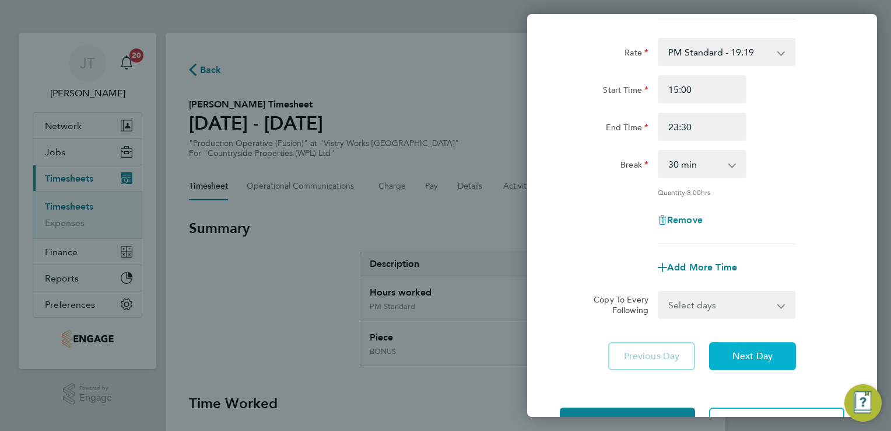
click at [758, 347] on button "Next Day" at bounding box center [752, 356] width 87 height 28
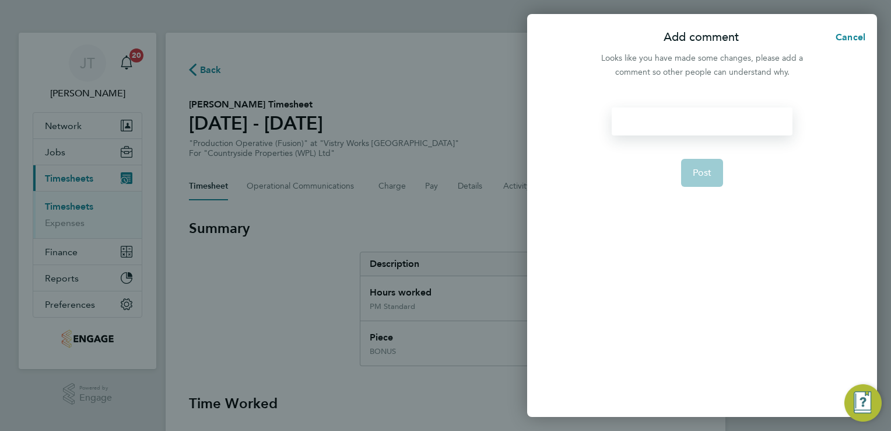
click at [726, 123] on div at bounding box center [702, 121] width 180 height 28
click at [699, 187] on form "wrong rate Post" at bounding box center [702, 205] width 190 height 197
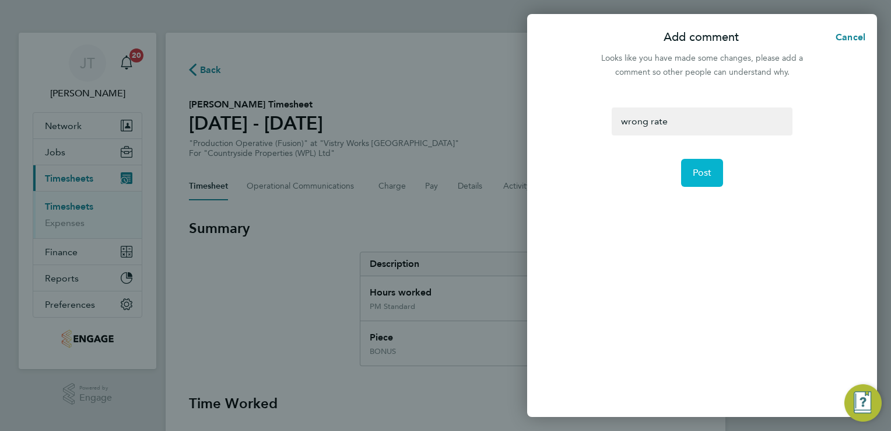
click at [699, 177] on span "Post" at bounding box center [702, 173] width 19 height 12
select select "30"
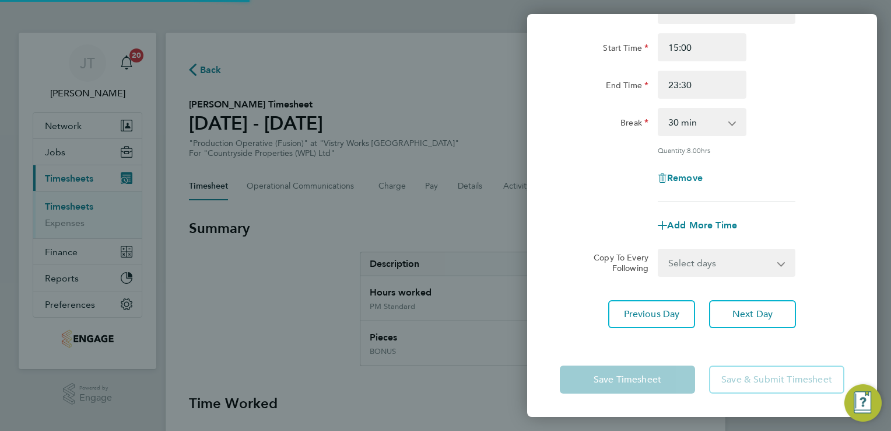
scroll to position [96, 0]
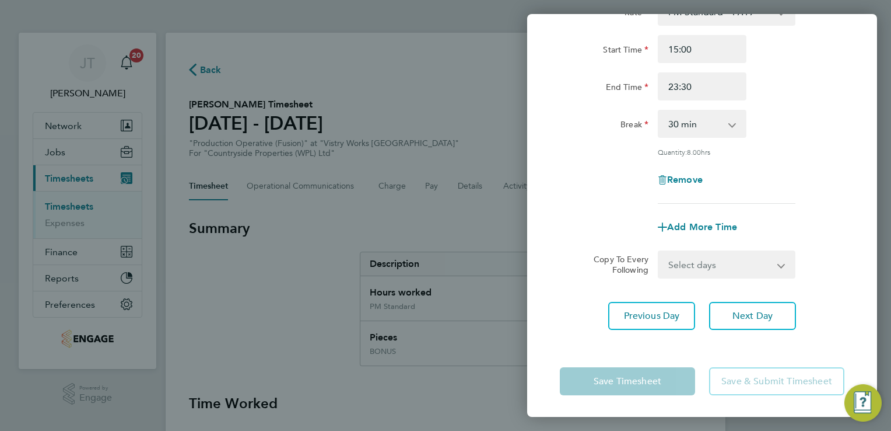
click at [788, 109] on div "Rate PM Standard - 19.19 BONUS - 13.50 Standard - 17.61 OT 1 - 26.42 OT2 - 35.2…" at bounding box center [702, 101] width 285 height 206
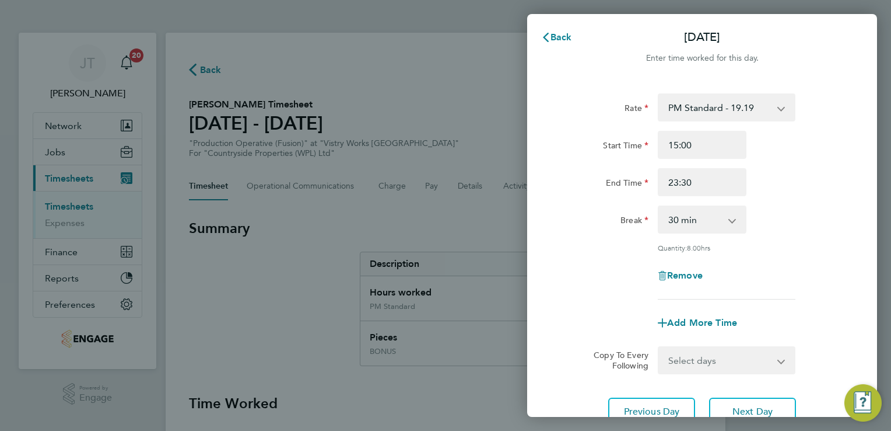
scroll to position [0, 0]
click at [749, 403] on button "Next Day" at bounding box center [752, 411] width 87 height 28
select select "30"
click at [749, 403] on button "Next Day" at bounding box center [752, 411] width 87 height 28
select select "15"
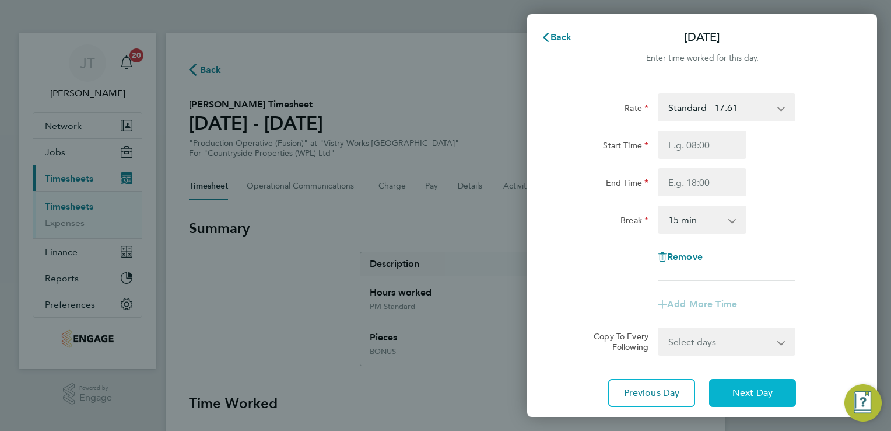
click at [749, 403] on button "Next Day" at bounding box center [752, 393] width 87 height 28
select select "30"
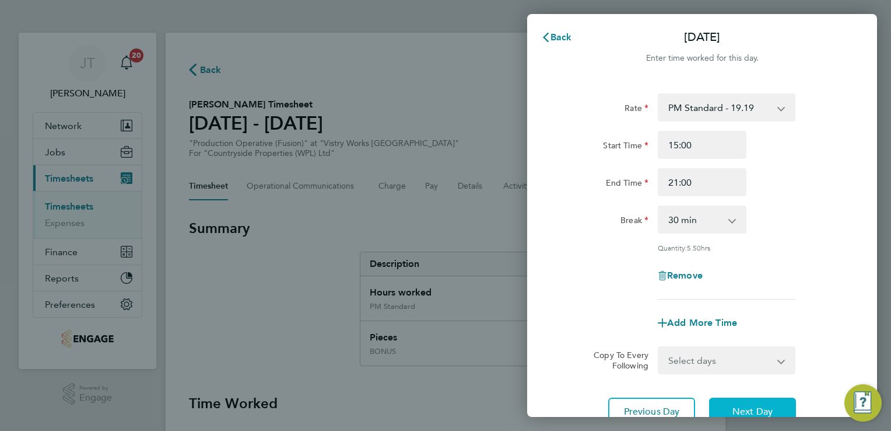
click at [744, 405] on span "Next Day" at bounding box center [753, 411] width 40 height 12
select select "15"
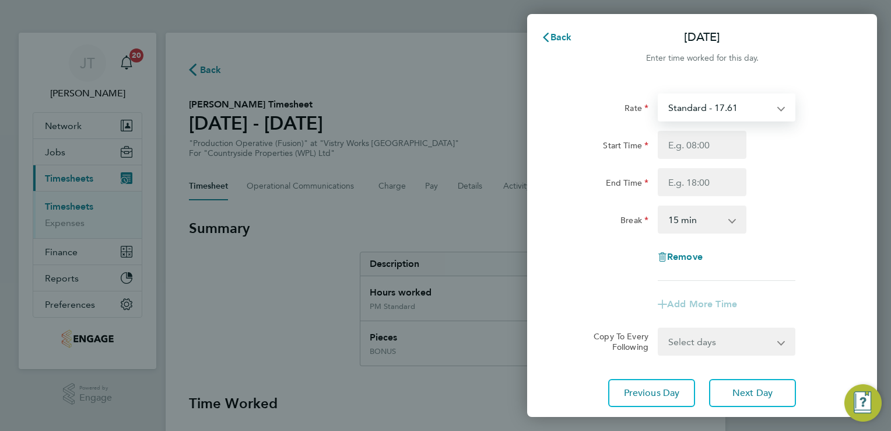
click at [769, 113] on select "Standard - 17.61 BONUS - 13.50 OT 1 - 26.42 OT2 - 35.22 PM Standard - 19.19 PM …" at bounding box center [719, 108] width 121 height 26
select select "15"
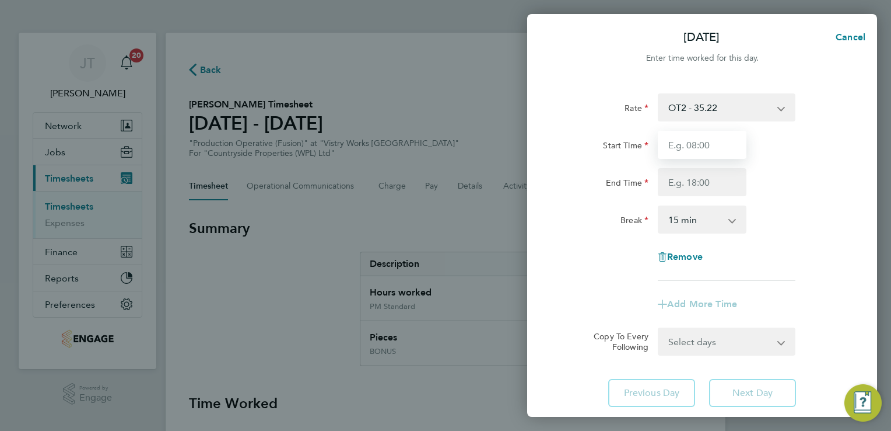
click at [674, 147] on input "Start Time" at bounding box center [702, 145] width 89 height 28
type input "07:00"
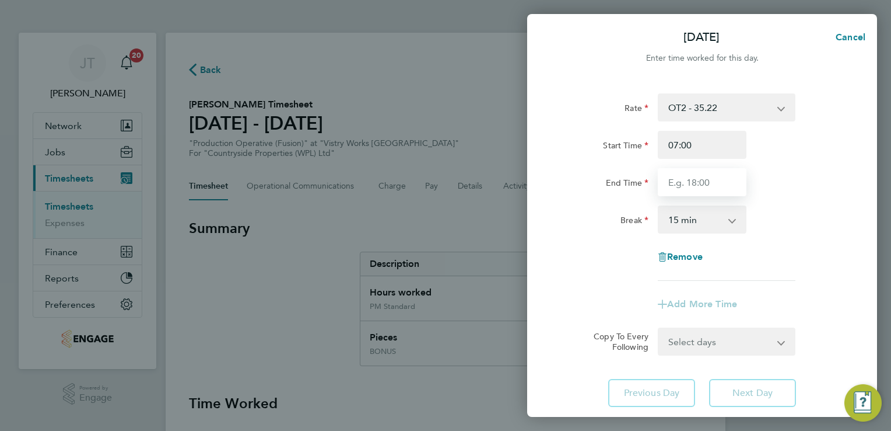
click at [721, 183] on input "End Time" at bounding box center [702, 182] width 89 height 28
type input "13:30"
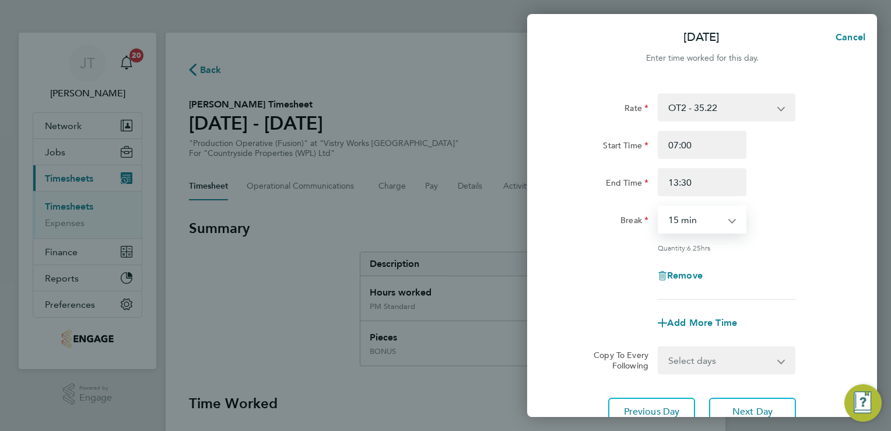
click at [709, 224] on select "0 min 15 min 30 min 45 min 60 min 75 min 90 min" at bounding box center [695, 220] width 72 height 26
select select "30"
click at [659, 207] on select "0 min 15 min 30 min 45 min 60 min 75 min 90 min" at bounding box center [695, 220] width 72 height 26
click at [706, 177] on input "13:30" at bounding box center [702, 182] width 89 height 28
type input "13:00"
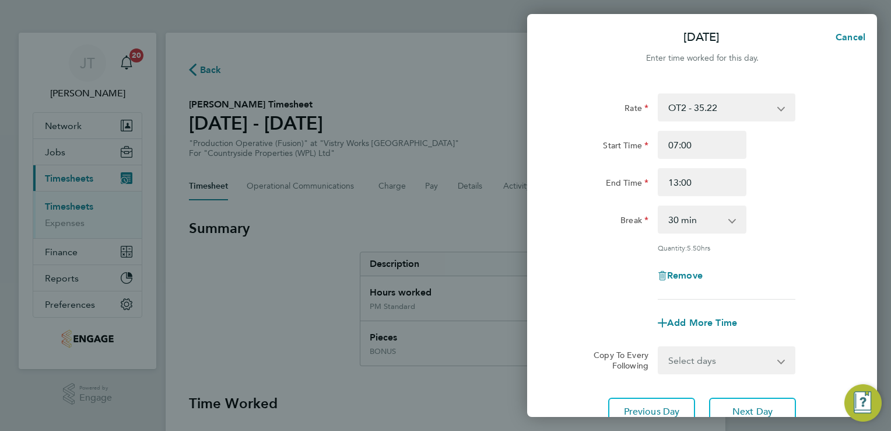
click at [801, 201] on div "Rate OT2 - 35.22 BONUS - 13.50 Standard - 17.61 OT 1 - 26.42 PM Standard - 19.1…" at bounding box center [702, 196] width 285 height 206
click at [854, 306] on div "Rate OT2 - 35.22 BONUS - 13.50 Standard - 17.61 OT 1 - 26.42 PM Standard - 19.1…" at bounding box center [702, 259] width 350 height 360
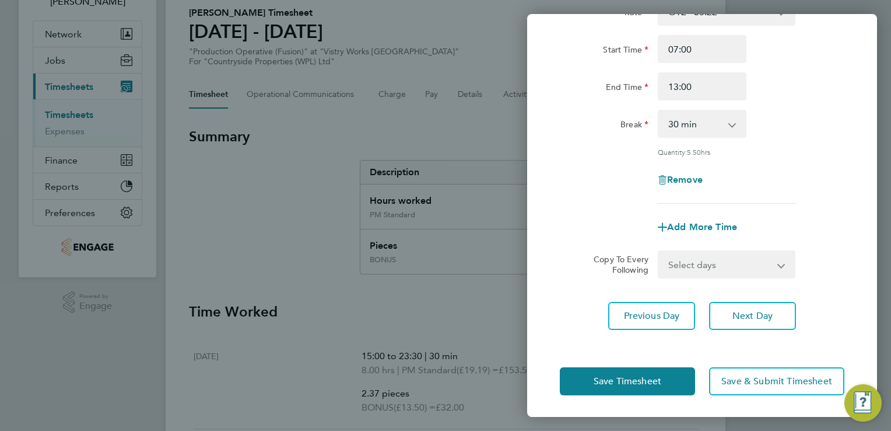
scroll to position [93, 0]
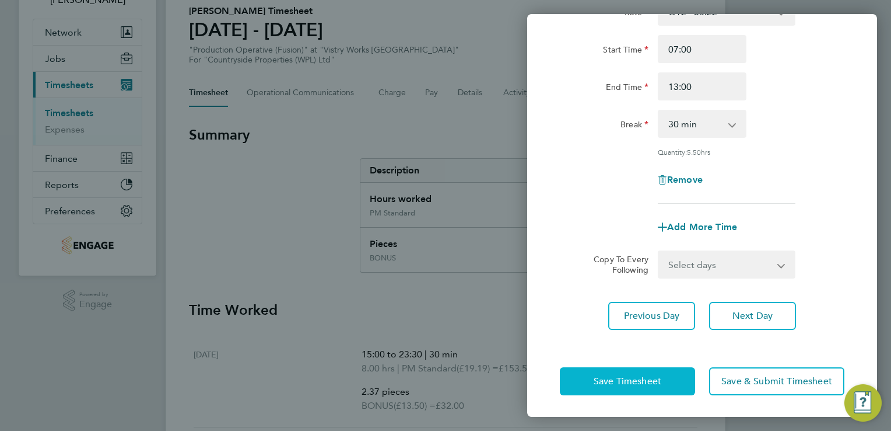
click at [646, 389] on button "Save Timesheet" at bounding box center [627, 381] width 135 height 28
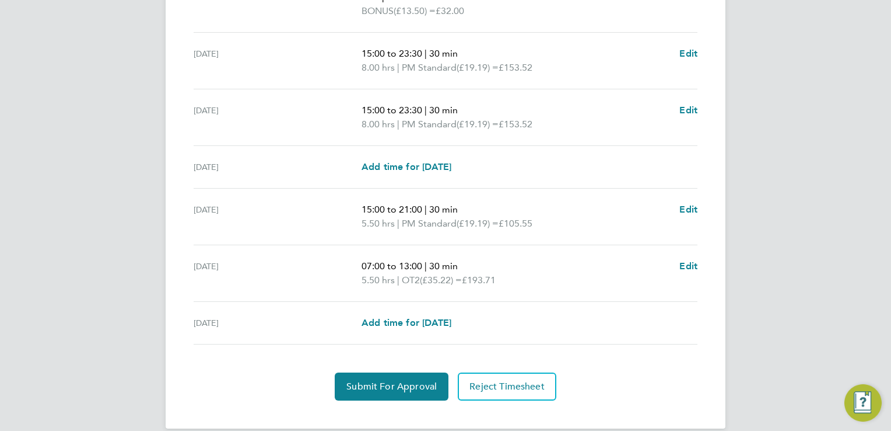
scroll to position [513, 0]
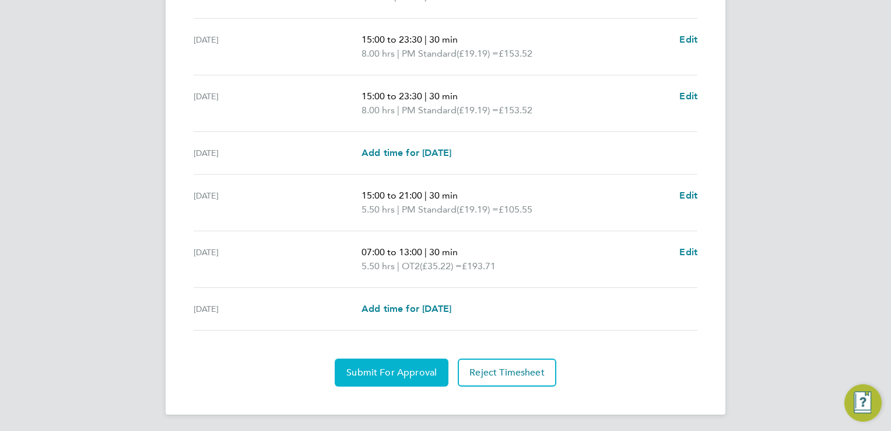
click at [405, 368] on span "Submit For Approval" at bounding box center [392, 372] width 90 height 12
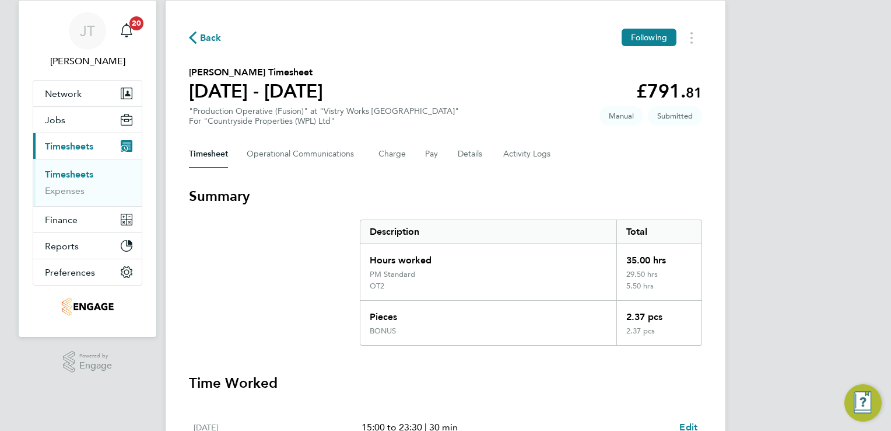
scroll to position [0, 0]
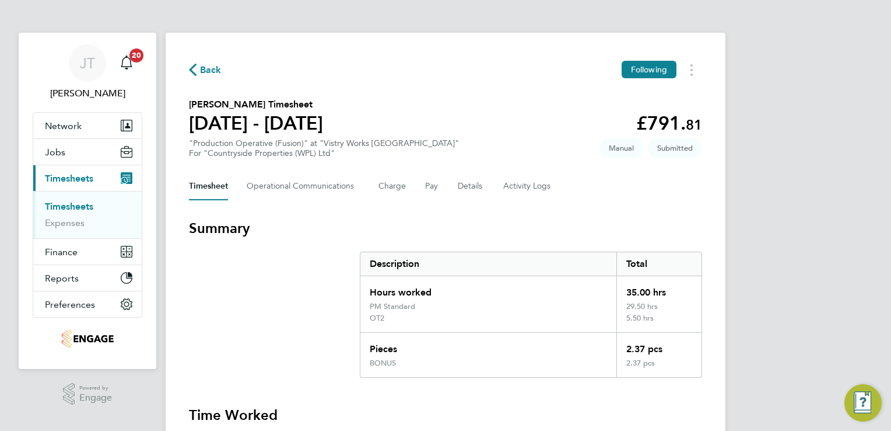
click at [207, 66] on span "Back" at bounding box center [211, 70] width 22 height 14
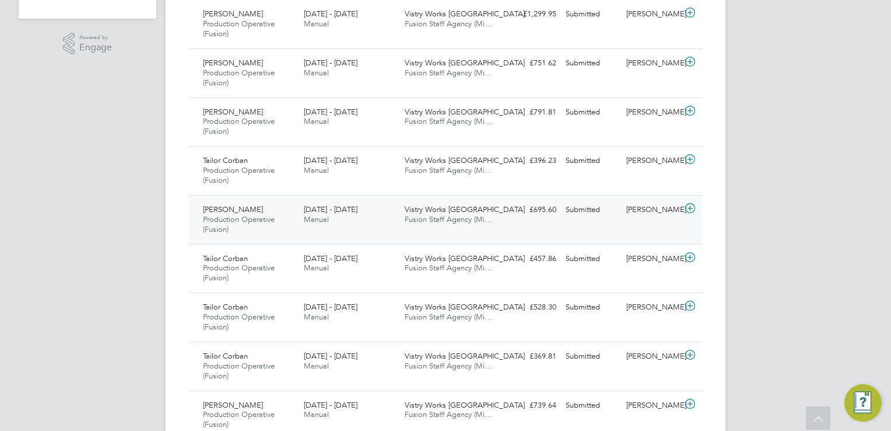
click at [689, 205] on icon at bounding box center [690, 208] width 15 height 9
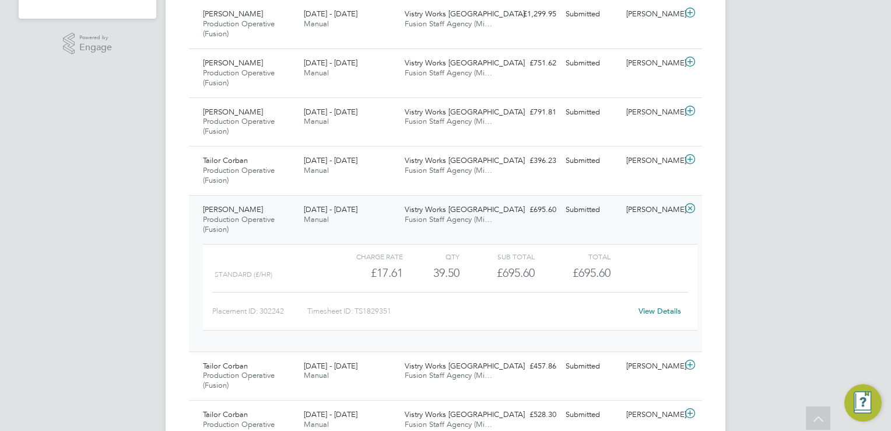
click at [651, 306] on link "View Details" at bounding box center [660, 311] width 43 height 10
